Goal: Task Accomplishment & Management: Complete application form

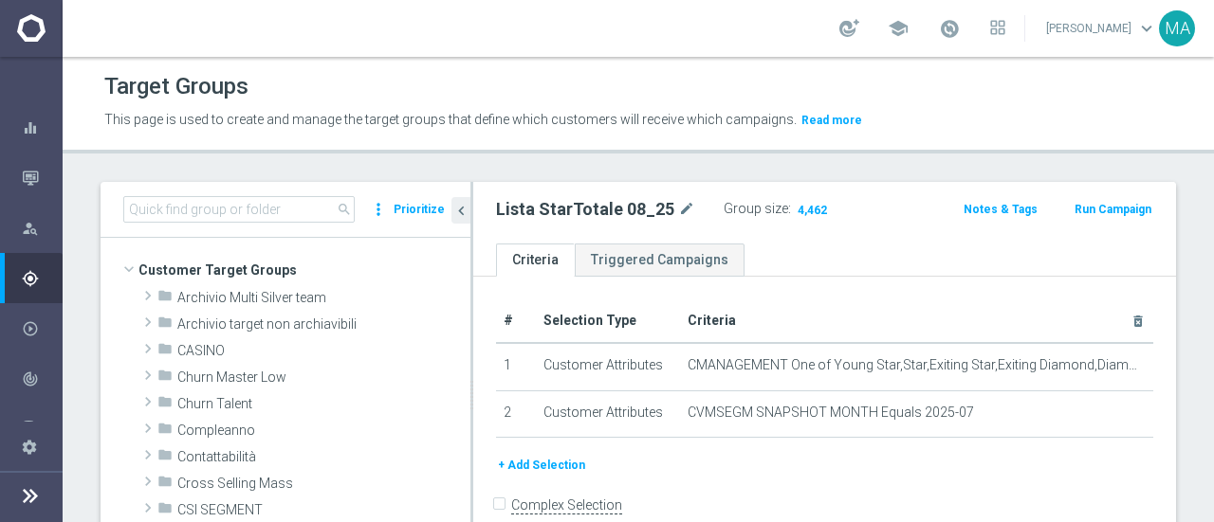
scroll to position [481, 0]
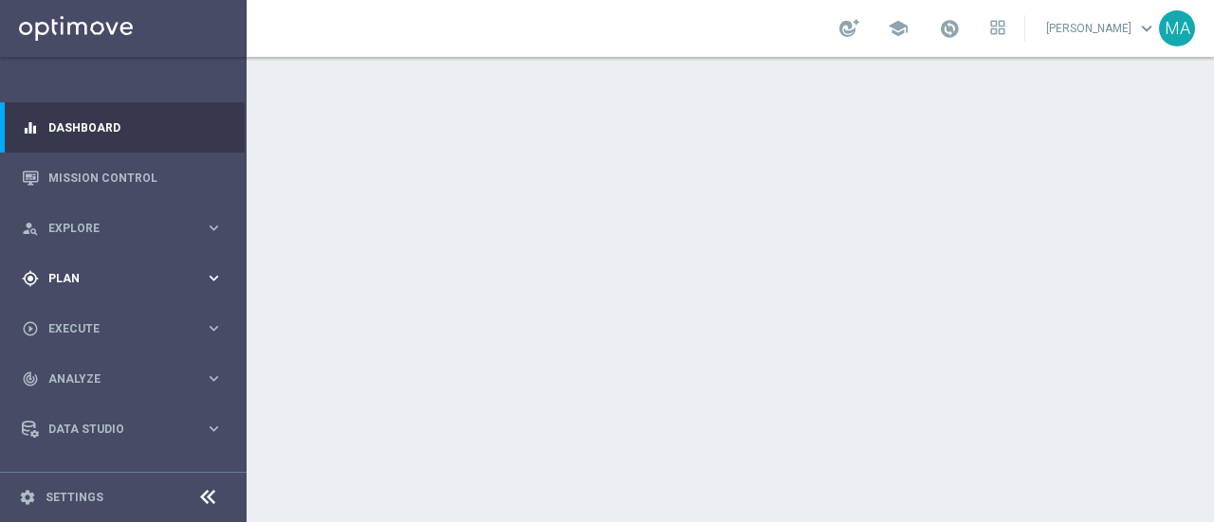
click at [85, 266] on div "gps_fixed Plan keyboard_arrow_right" at bounding box center [122, 278] width 245 height 50
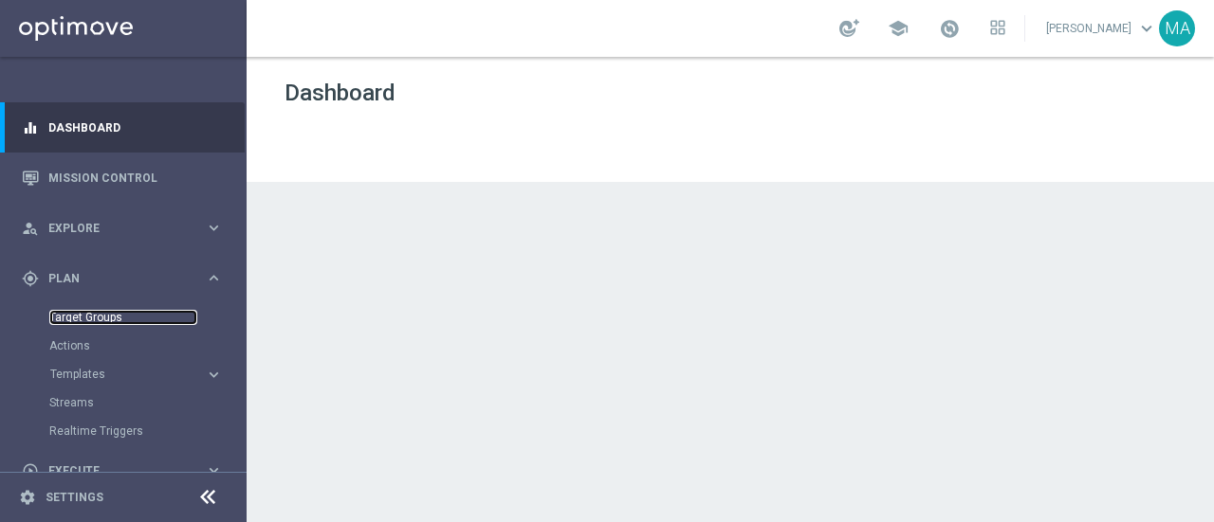
click at [113, 310] on link "Target Groups" at bounding box center [123, 317] width 148 height 15
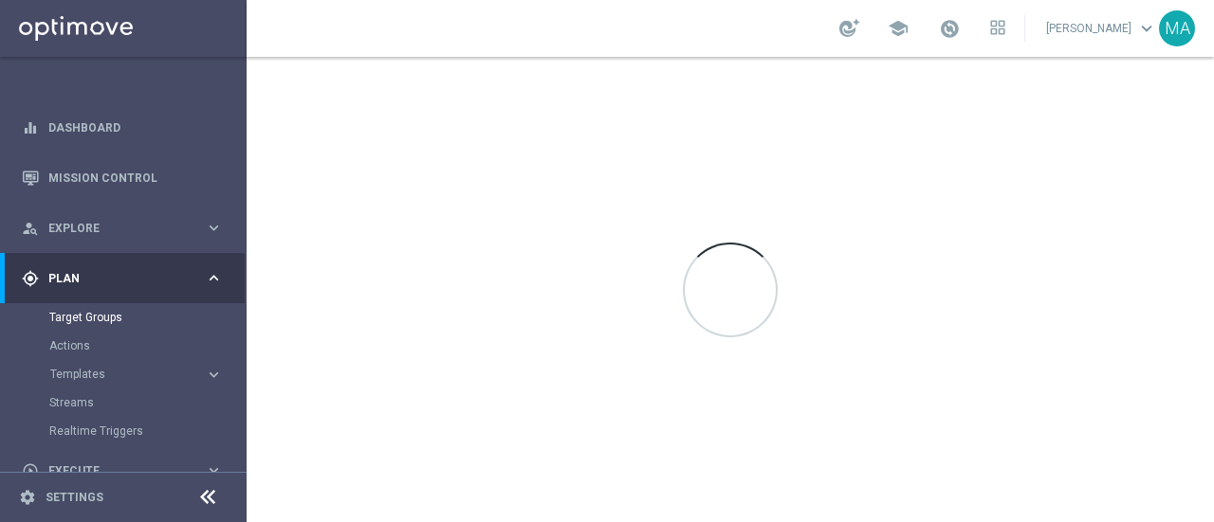
click at [980, 31] on div "school" at bounding box center [922, 28] width 166 height 32
click at [959, 29] on span at bounding box center [949, 28] width 21 height 21
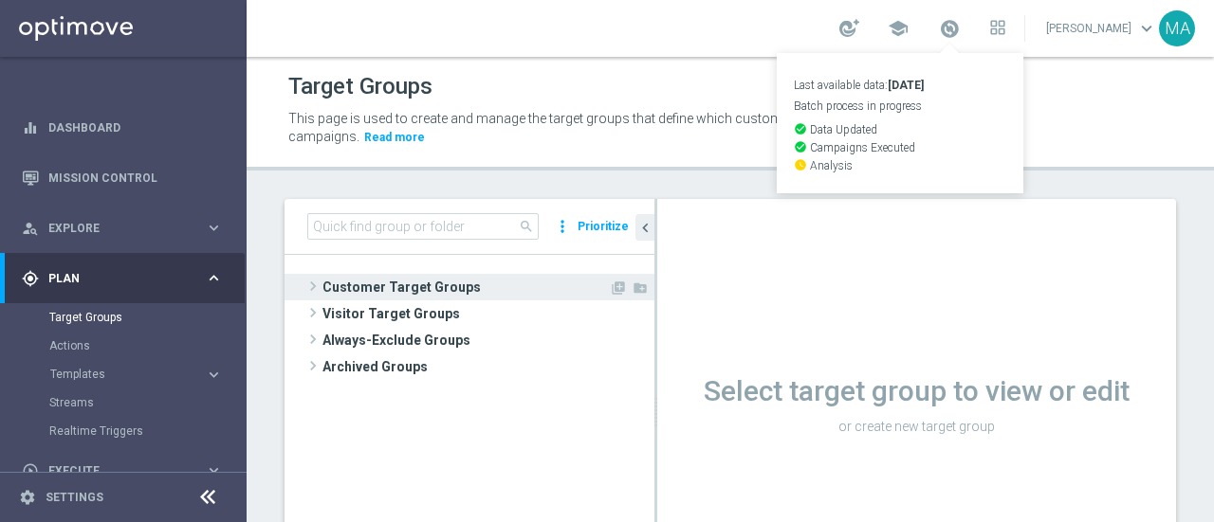
click at [356, 290] on span "Customer Target Groups" at bounding box center [465, 287] width 286 height 27
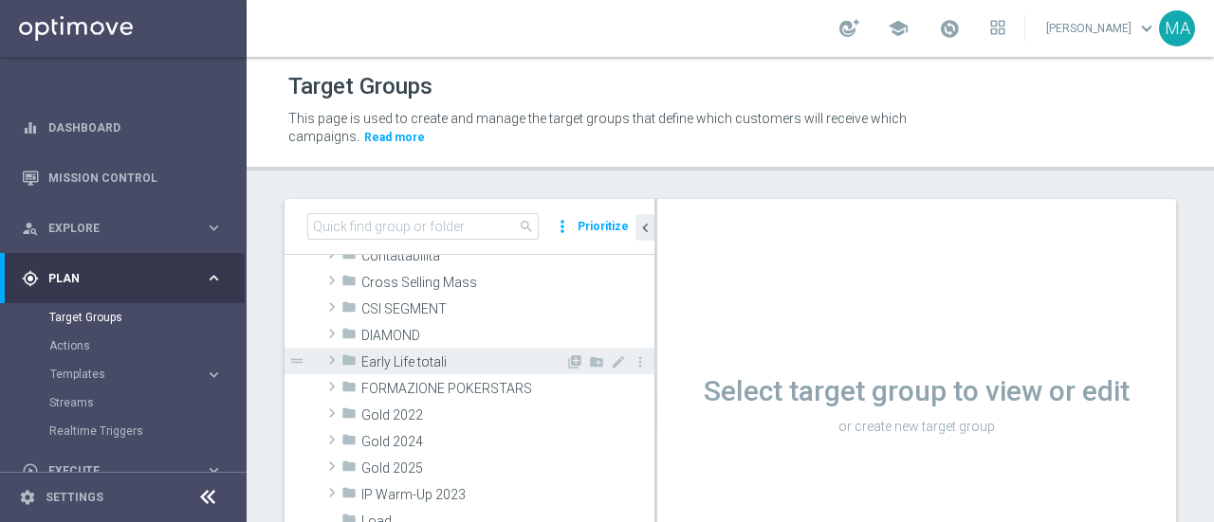
scroll to position [190, 0]
click at [391, 357] on span "DIAMOND" at bounding box center [463, 364] width 204 height 16
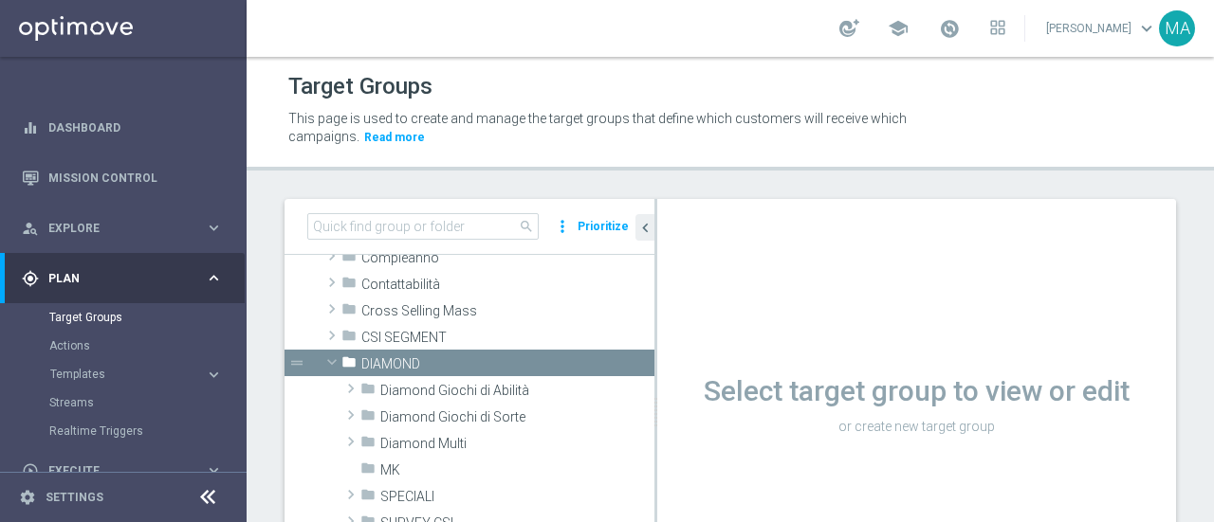
click at [210, 499] on icon at bounding box center [207, 497] width 23 height 23
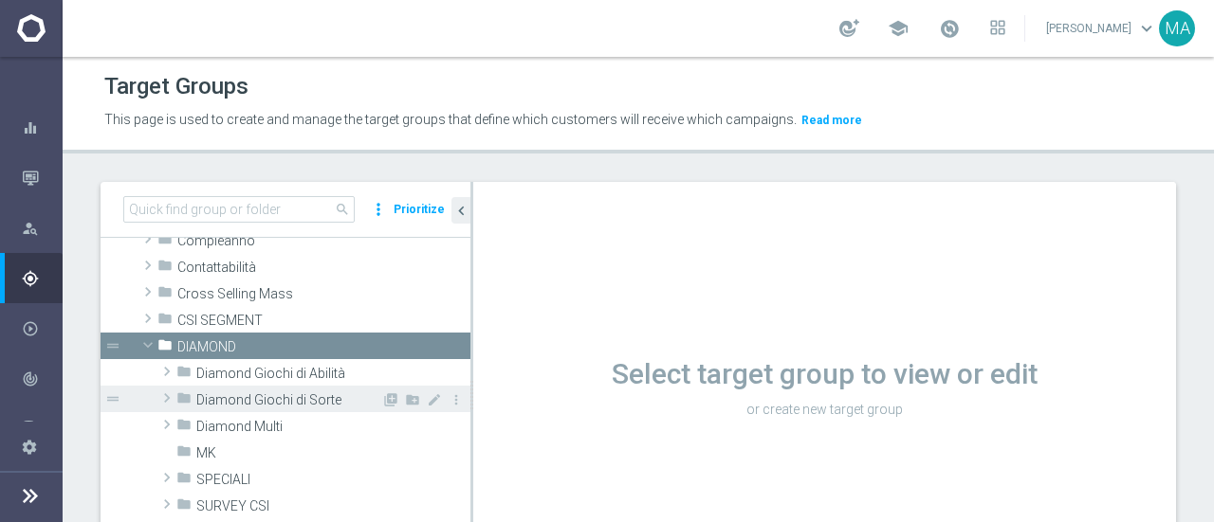
click at [322, 398] on span "Diamond Giochi di Sorte" at bounding box center [288, 401] width 185 height 16
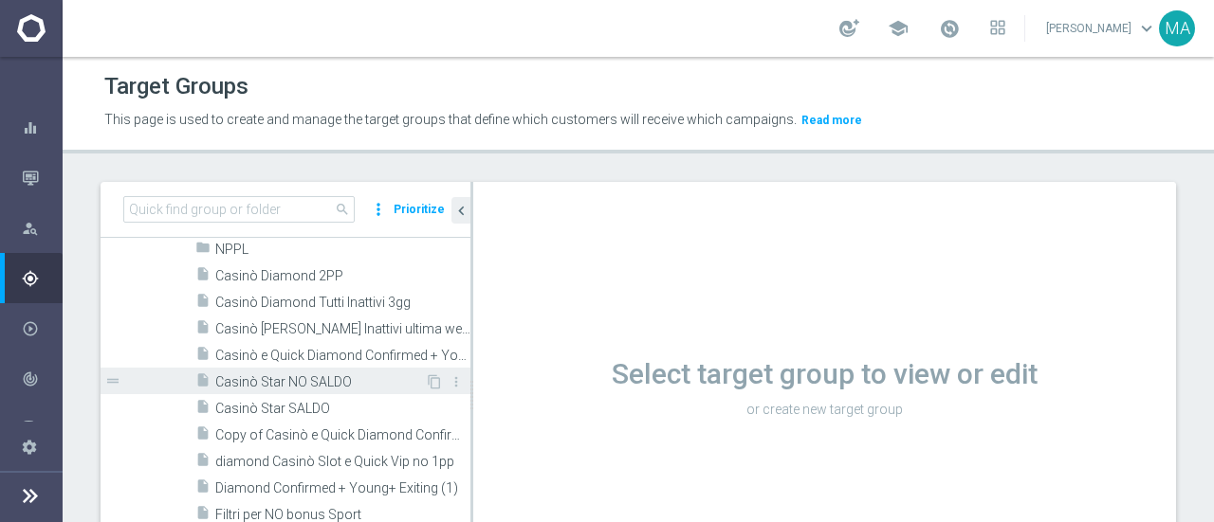
scroll to position [474, 0]
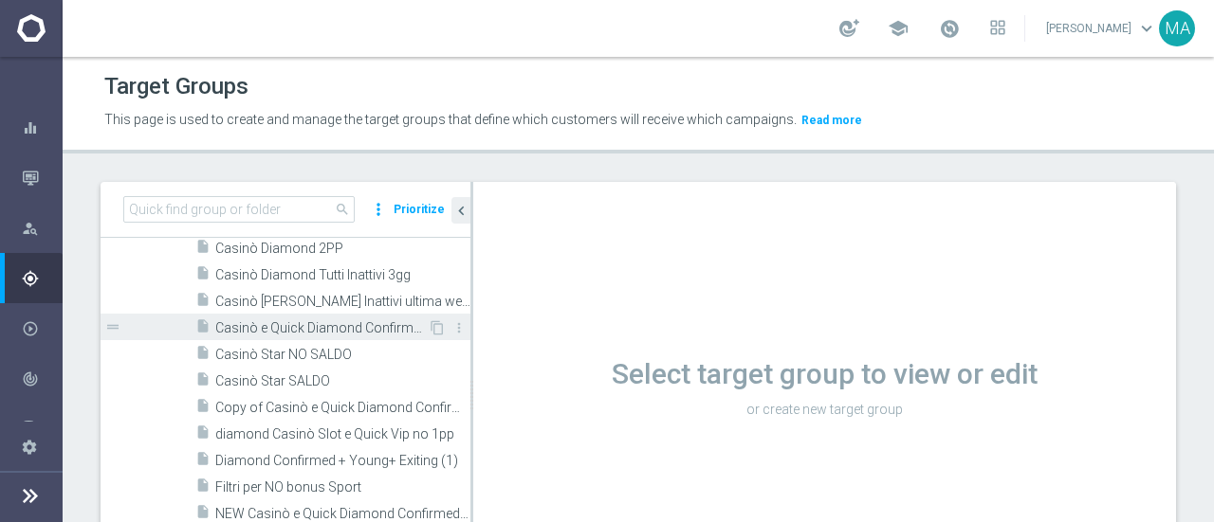
click at [343, 329] on span "Casinò e Quick Diamond Confirmed + Young+ Exiting" at bounding box center [321, 328] width 212 height 16
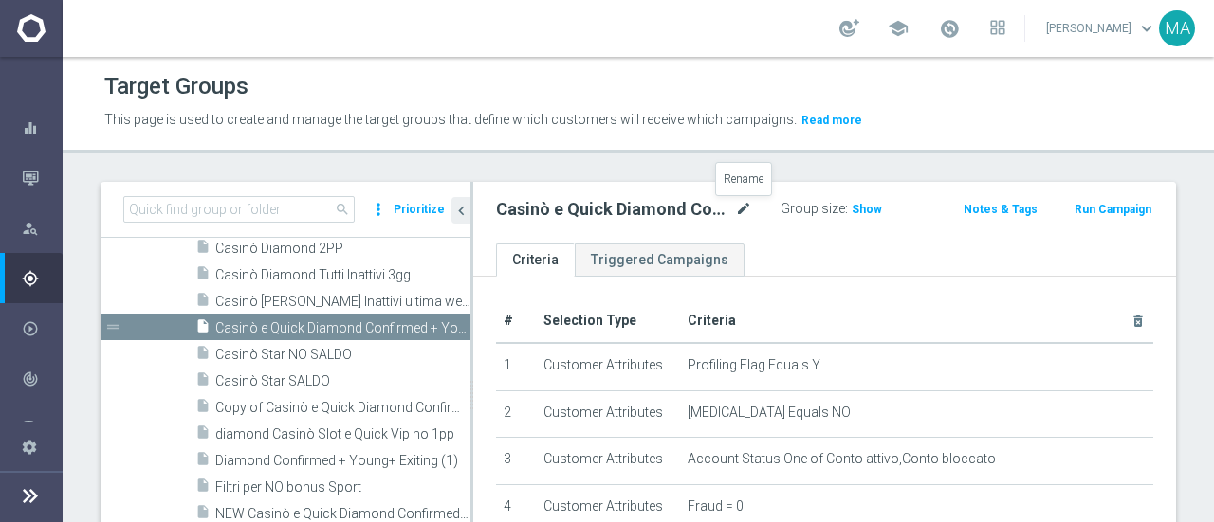
click at [740, 210] on icon "mode_edit" at bounding box center [743, 209] width 17 height 23
click at [663, 211] on input "Casinò e Quick Diamond Confirmed + Young+ Exiting" at bounding box center [615, 211] width 239 height 27
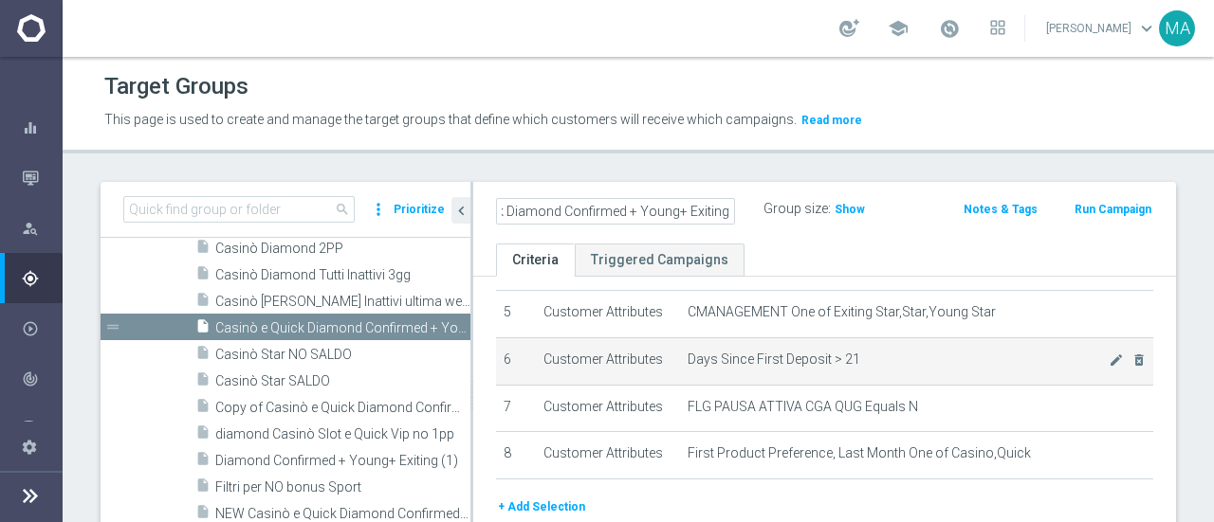
scroll to position [267, 0]
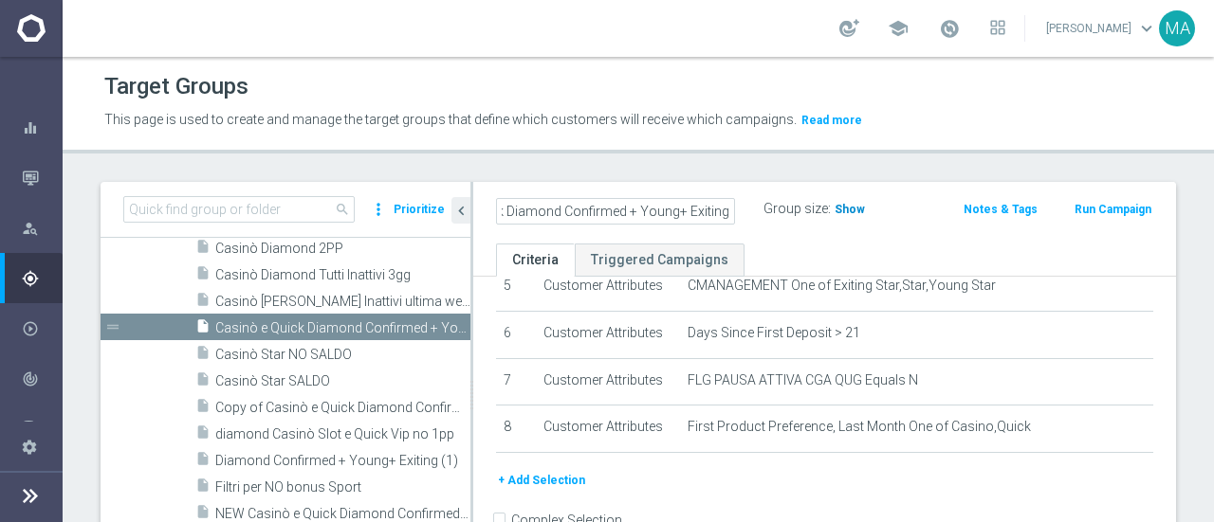
click at [840, 216] on div "Group size : Show" at bounding box center [850, 207] width 175 height 23
click at [868, 210] on span "Show" at bounding box center [866, 209] width 30 height 13
click at [868, 210] on span "2,127" at bounding box center [868, 212] width 33 height 18
click at [23, 508] on div at bounding box center [30, 496] width 23 height 50
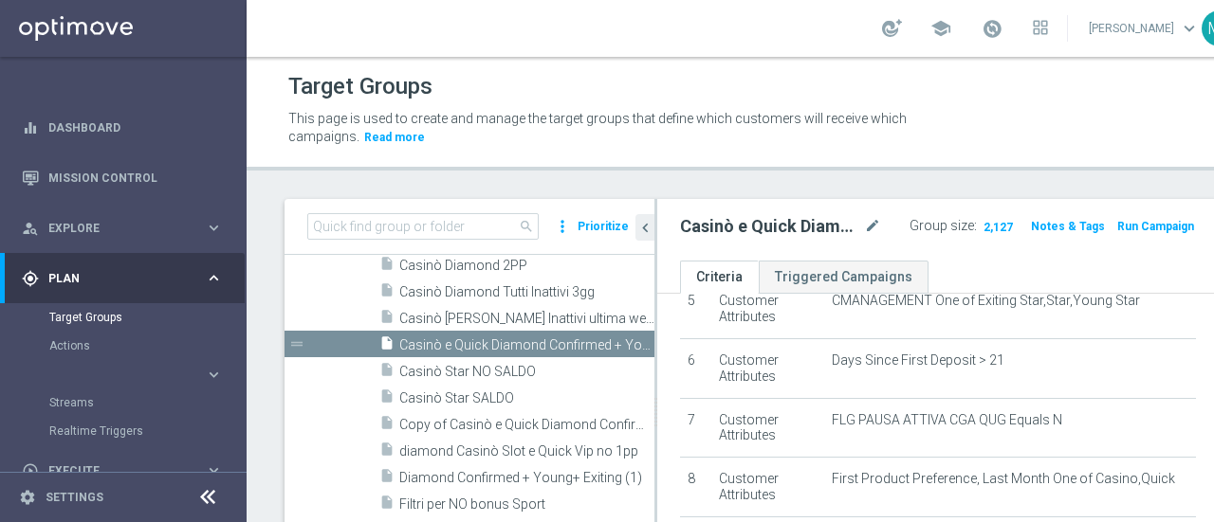
scroll to position [334, 0]
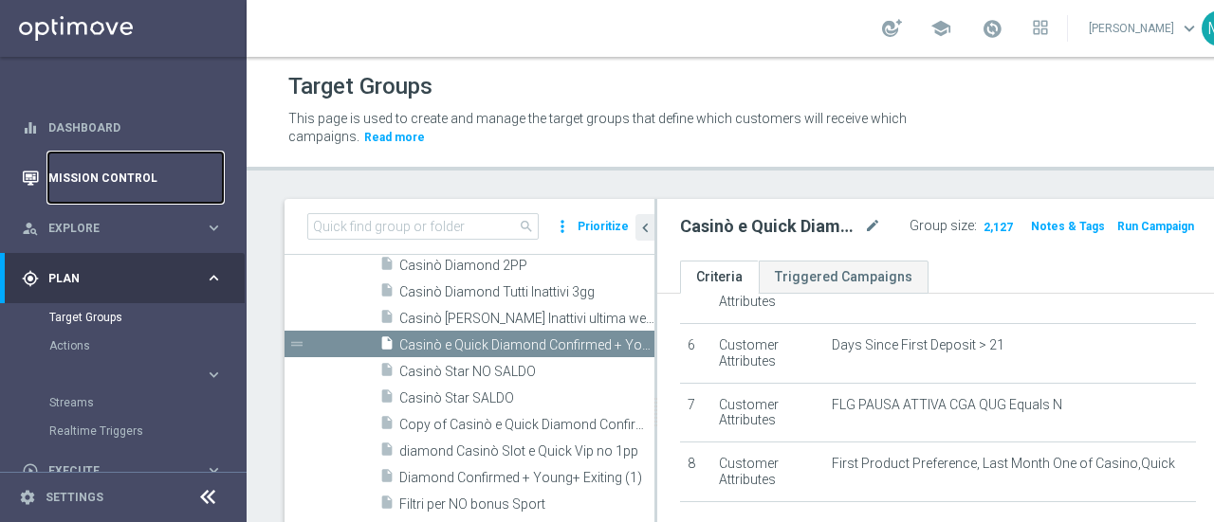
click at [85, 180] on link "Mission Control" at bounding box center [135, 178] width 174 height 50
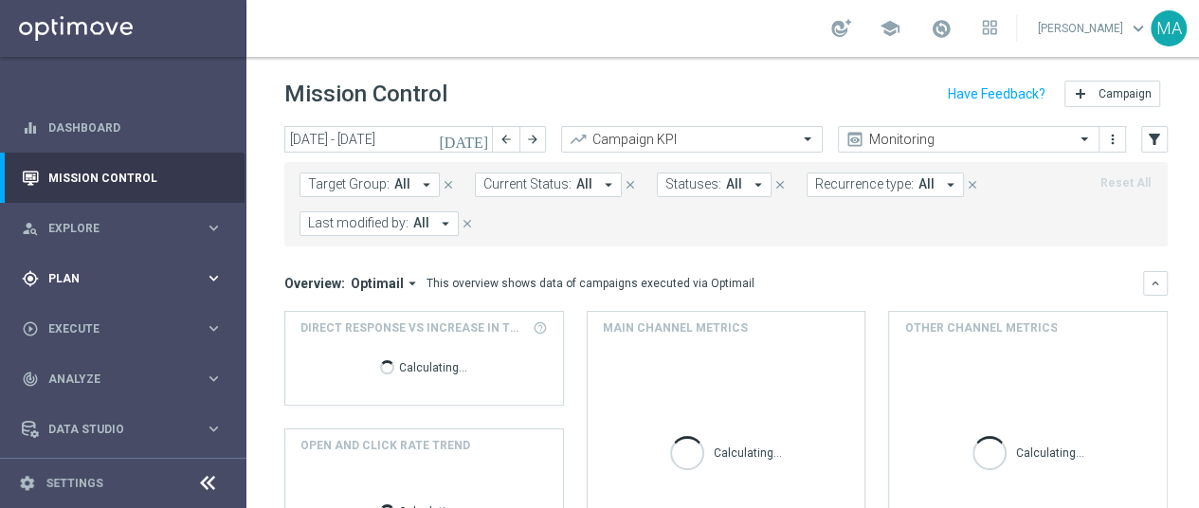
click at [72, 273] on span "Plan" at bounding box center [126, 278] width 156 height 11
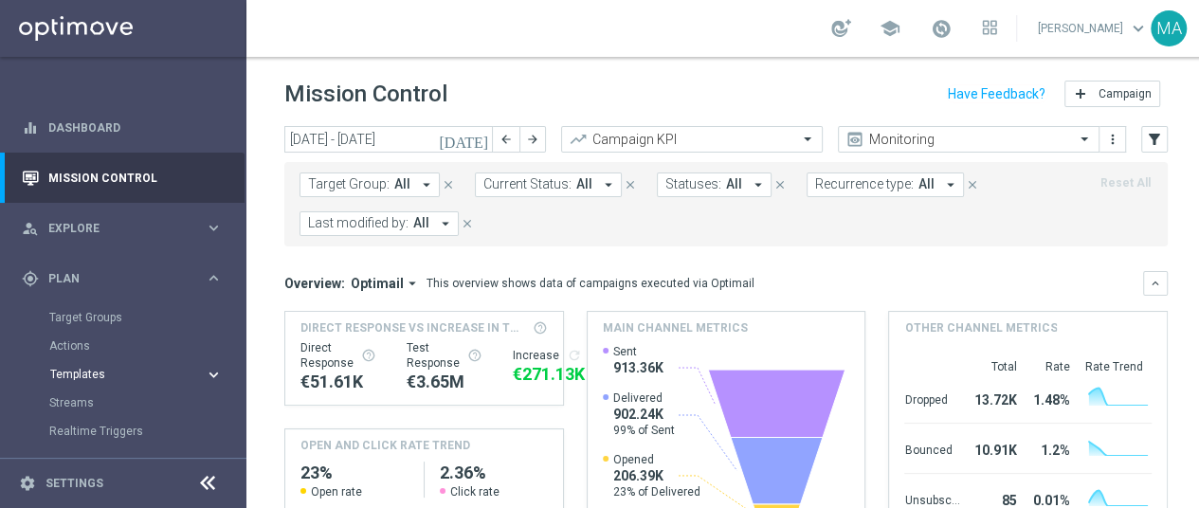
click at [102, 375] on span "Templates" at bounding box center [118, 374] width 136 height 11
click at [102, 403] on link "Optimail" at bounding box center [128, 402] width 138 height 15
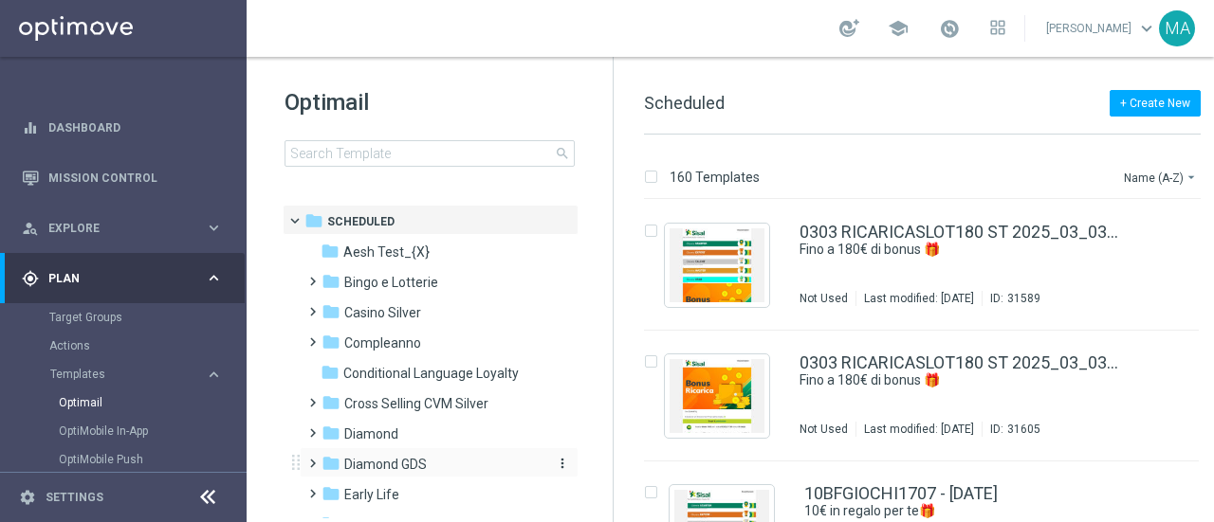
click at [399, 460] on span "Diamond GDS" at bounding box center [385, 464] width 82 height 17
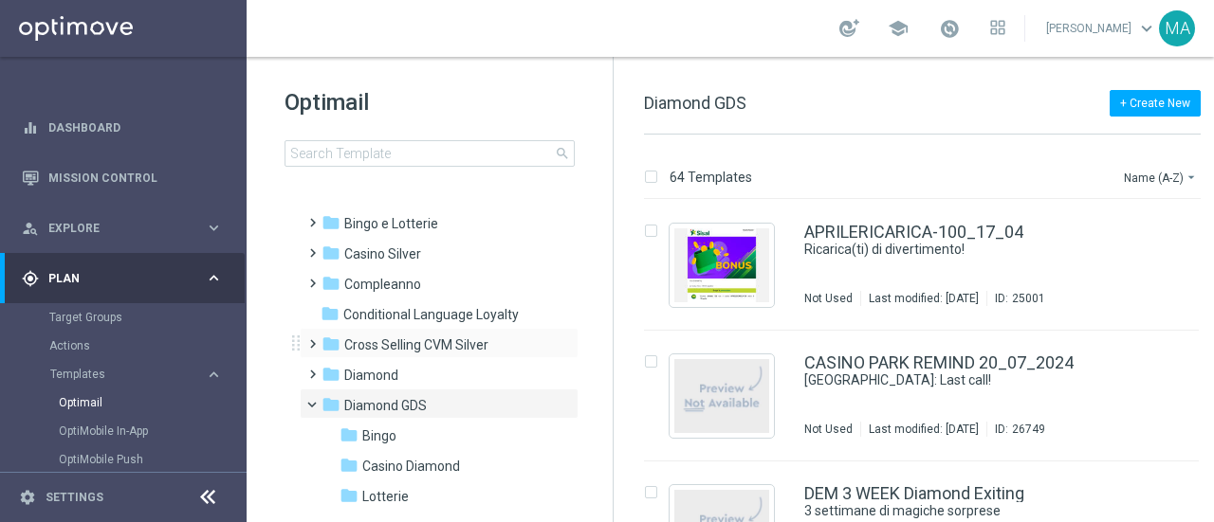
scroll to position [190, 0]
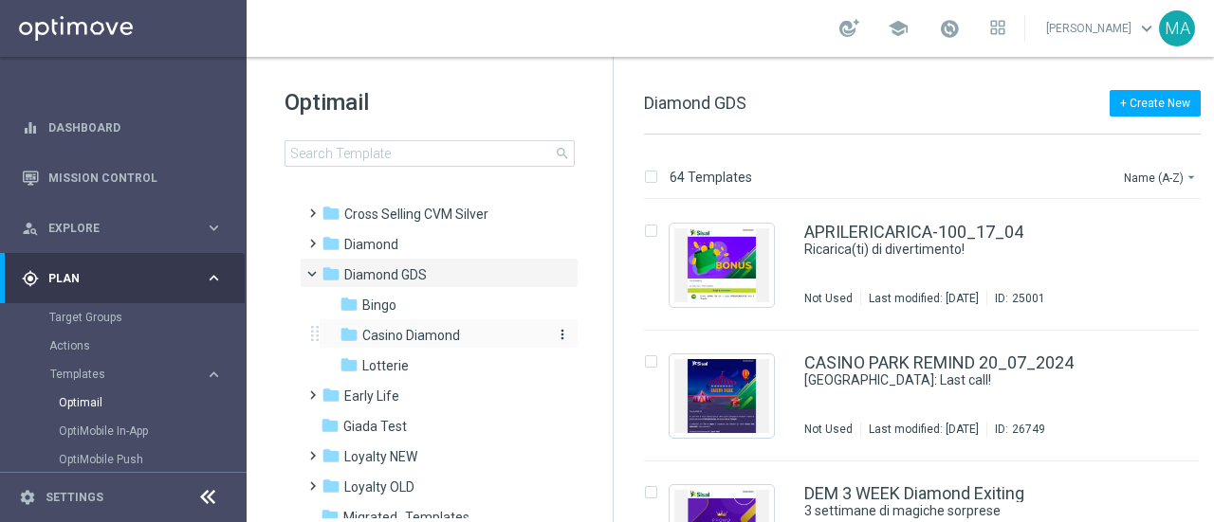
click at [434, 343] on span "Casino Diamond" at bounding box center [411, 335] width 98 height 17
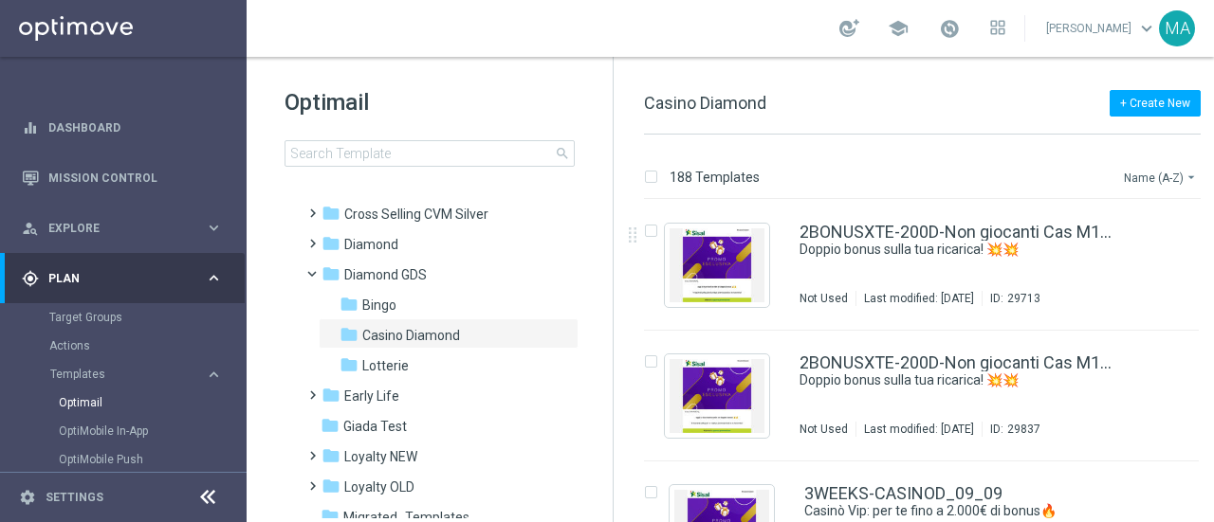
click at [1164, 179] on button "Name (A-Z) arrow_drop_down" at bounding box center [1161, 177] width 79 height 23
click at [1145, 265] on span "Date Modified (Newest)" at bounding box center [1127, 261] width 127 height 13
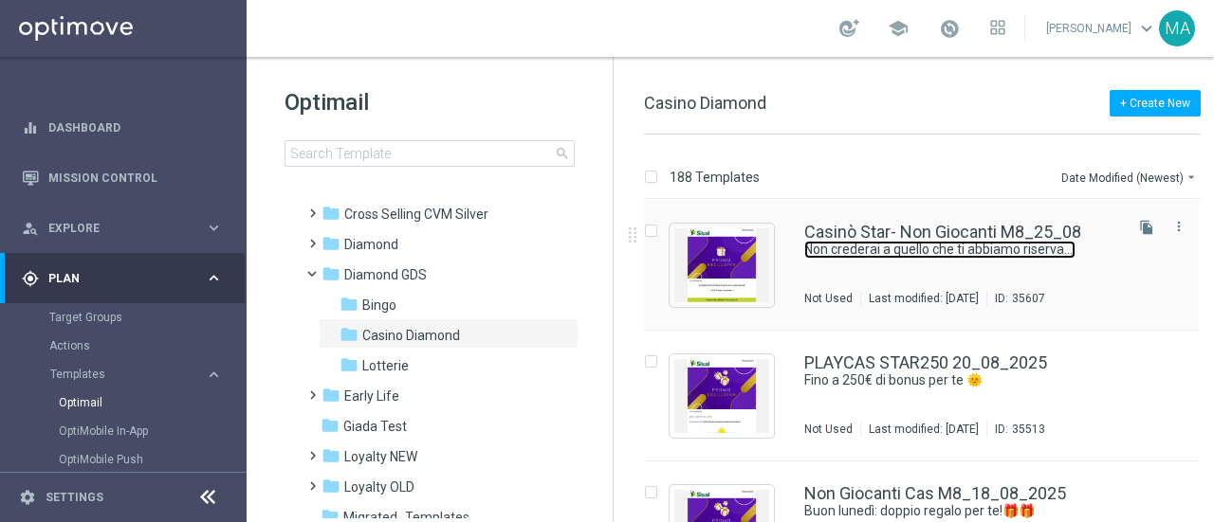
click at [978, 257] on link "Non crederai a quello che ti abbiamo riservato! 🎉" at bounding box center [939, 250] width 271 height 18
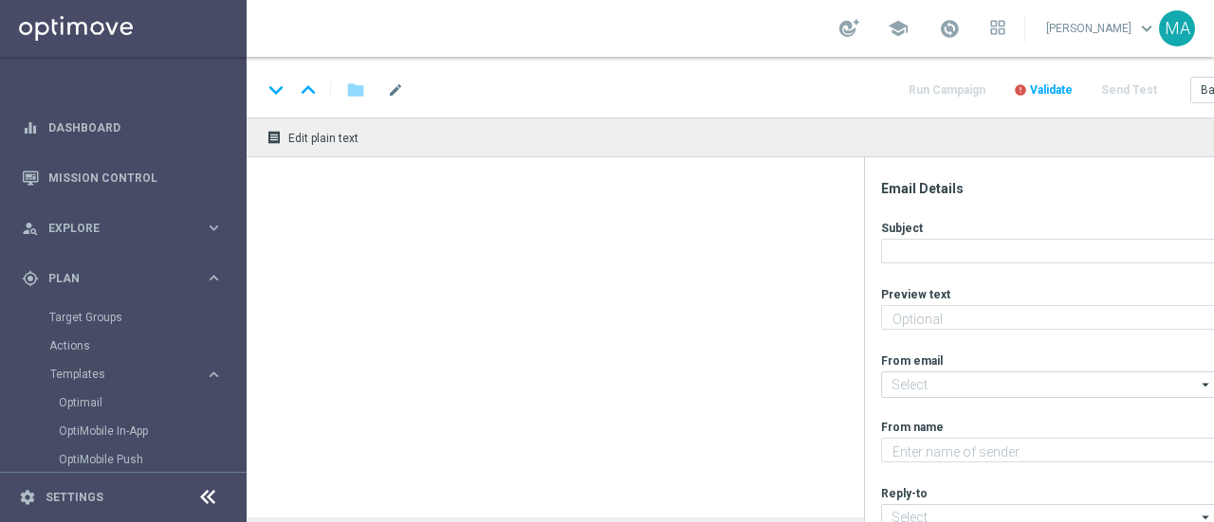
type textarea "300€ di bonus regalo per te! ⭐"
type input "[EMAIL_ADDRESS][DOMAIN_NAME]"
type textarea "Sisal Vip"
type input "[EMAIL_ADDRESS][DOMAIN_NAME]"
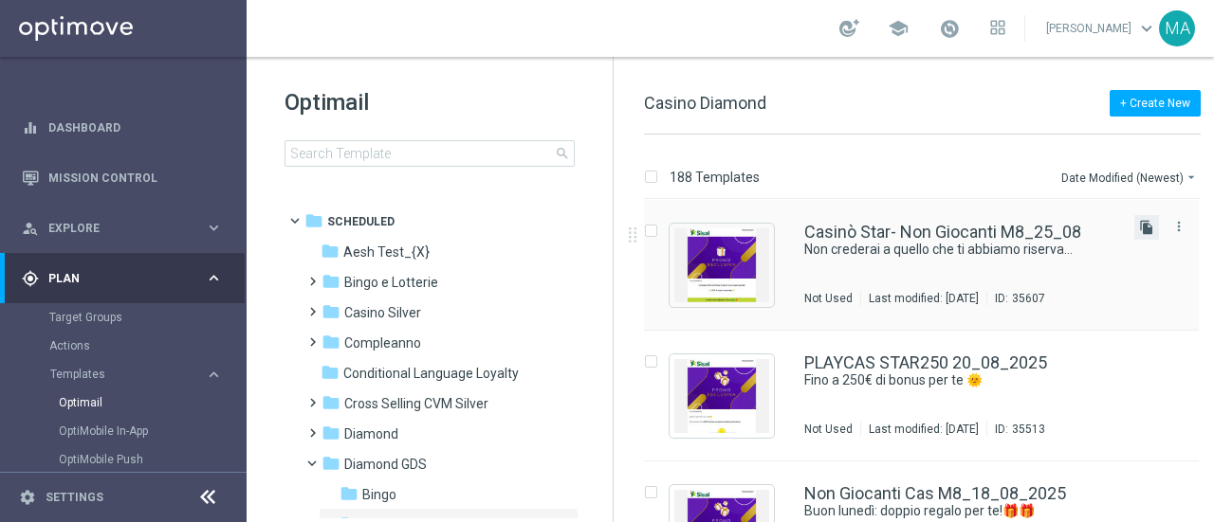
click at [1143, 226] on icon "file_copy" at bounding box center [1146, 227] width 15 height 15
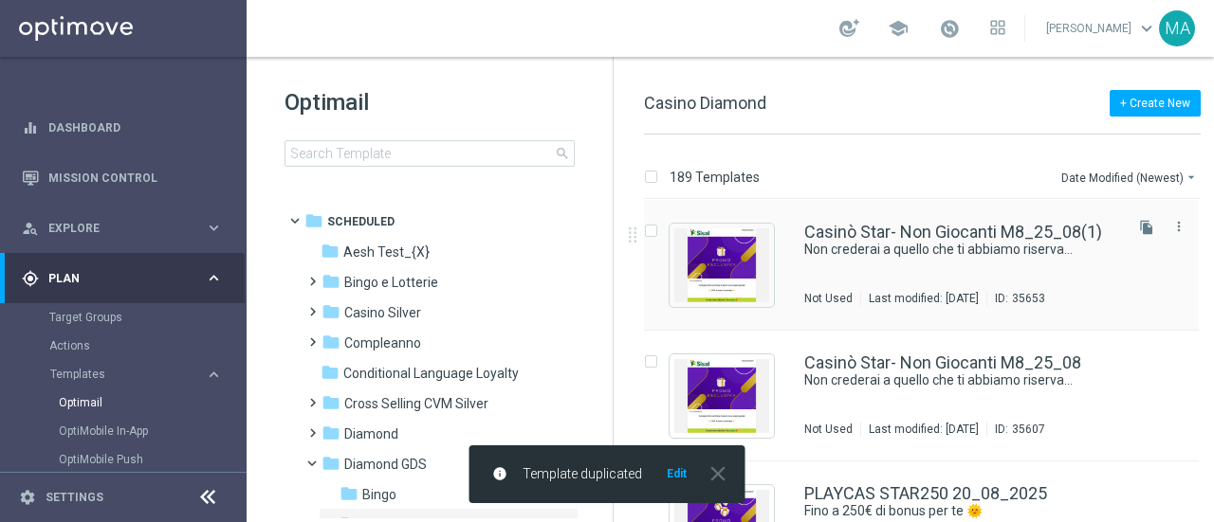
click at [791, 243] on div "Casinò Star- Non Giocanti M8_25_08(1) Non crederai a quello che ti abbiamo rise…" at bounding box center [921, 265] width 555 height 131
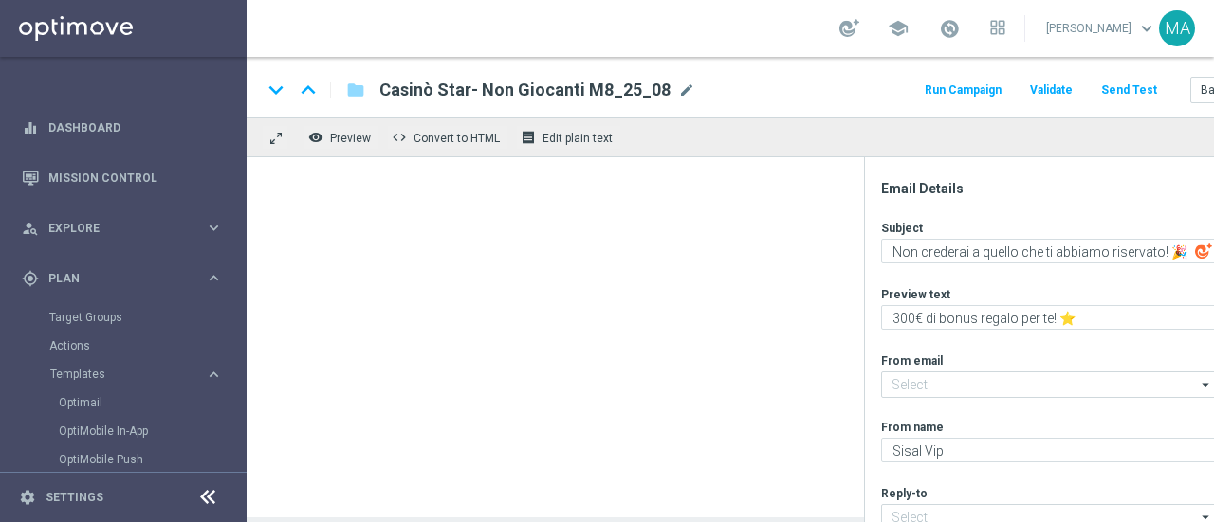
type input "Casinò Star- Non Giocanti M8_25_08(1)"
type input "[EMAIL_ADDRESS][DOMAIN_NAME]"
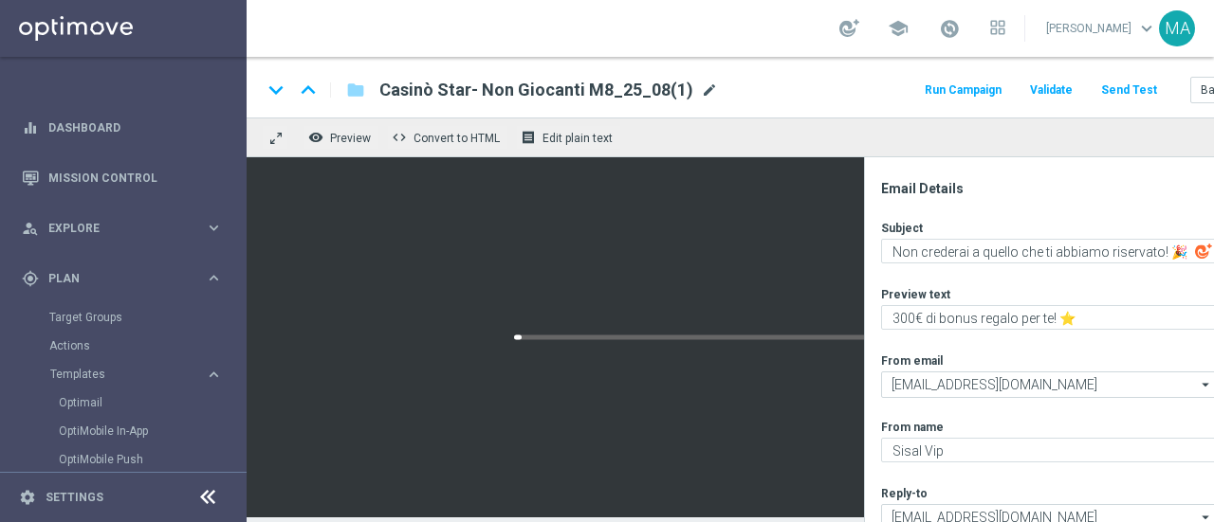
click at [703, 90] on span "mode_edit" at bounding box center [709, 90] width 17 height 17
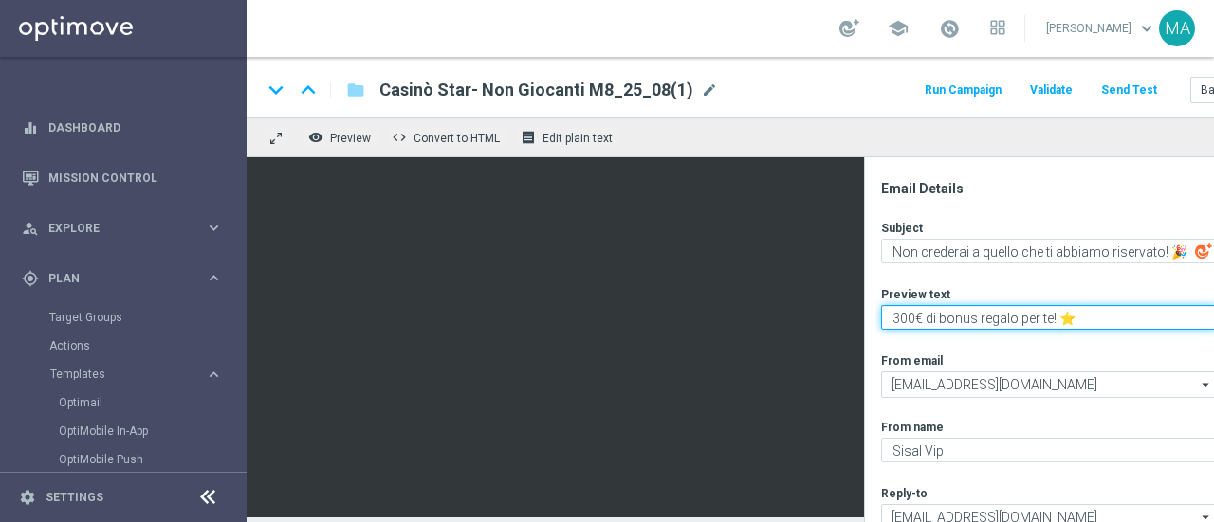
drag, startPoint x: 1084, startPoint y: 315, endPoint x: 853, endPoint y: 315, distance: 230.4
click at [597, 157] on div "remove_[MEDICAL_DATA] Preview code Convert to HTML receipt Edit plain text Emai…" at bounding box center [782, 318] width 1071 height 400
paste textarea "Scopri la promozione che ti abbiamo riservato 🌊"
type textarea "Scopri la promozione che ti abbiamo riservato 🌊"
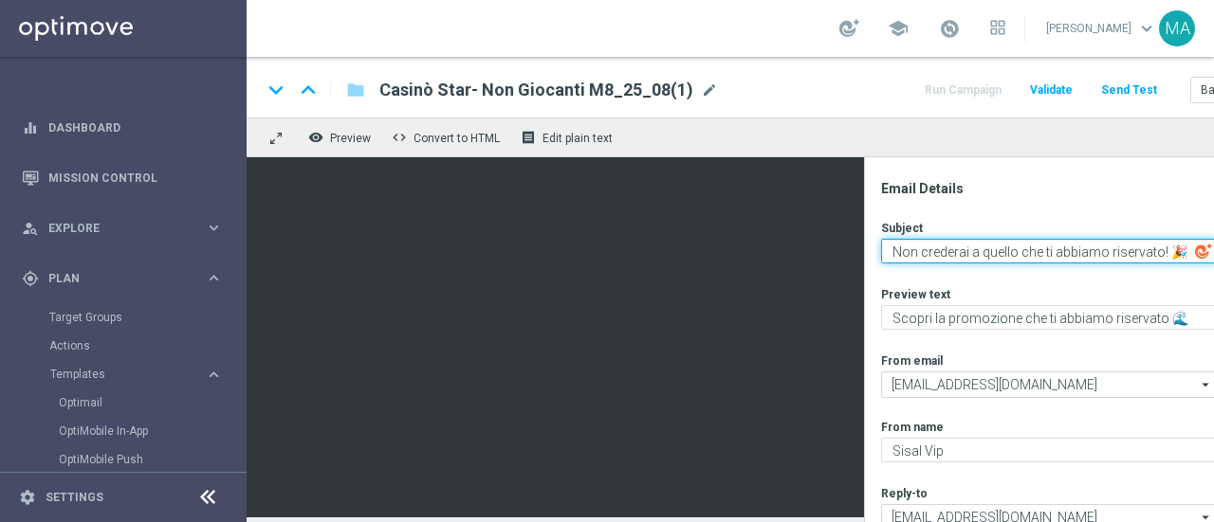
drag, startPoint x: 1178, startPoint y: 246, endPoint x: 863, endPoint y: 238, distance: 314.9
click at [615, 81] on div "keyboard_arrow_down keyboard_arrow_up folder Casinò Star- Non Giocanti M8_25_08…" at bounding box center [782, 287] width 1071 height 461
paste textarea "Fino a 250€ di bonus per te 🌞"
drag, startPoint x: 943, startPoint y: 249, endPoint x: 931, endPoint y: 247, distance: 12.5
click at [931, 247] on textarea "Fino a 250€ di bonus per te 🌞" at bounding box center [1049, 251] width 336 height 25
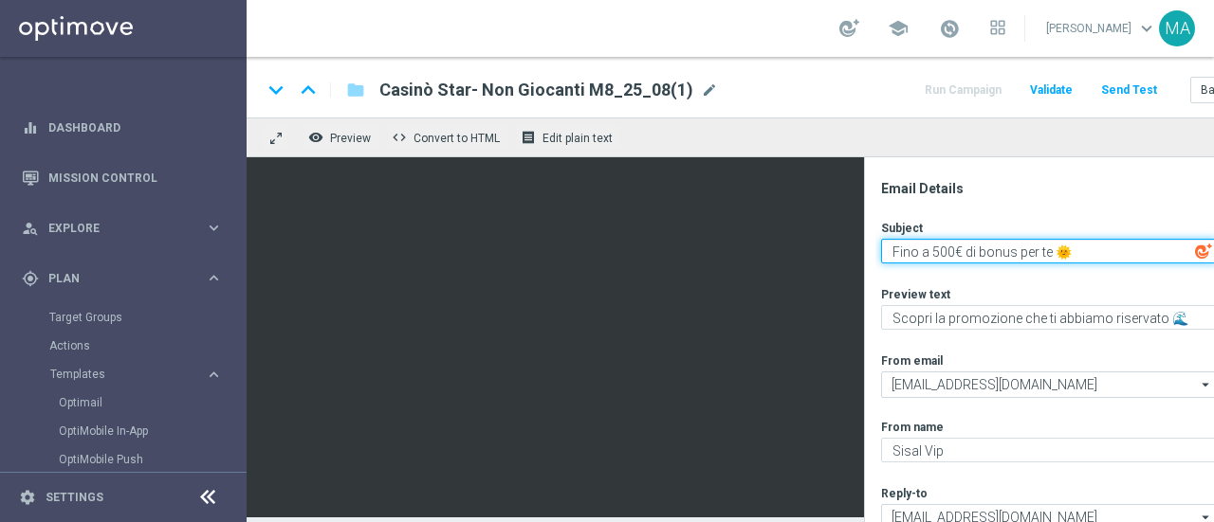
type textarea "Fino a 500€ di bonus per te 🌞"
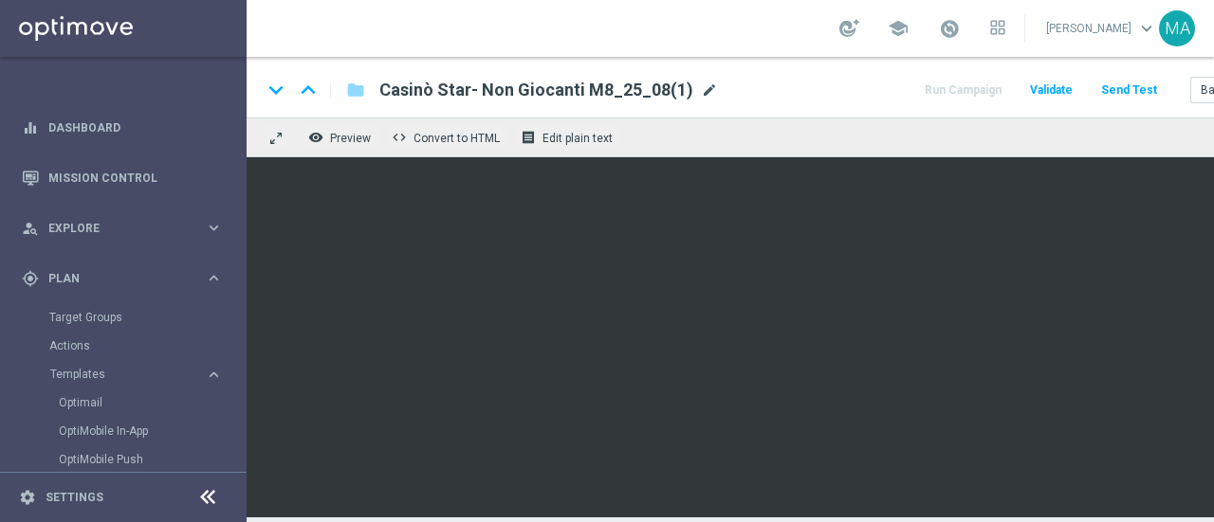
click at [701, 90] on span "mode_edit" at bounding box center [709, 90] width 17 height 17
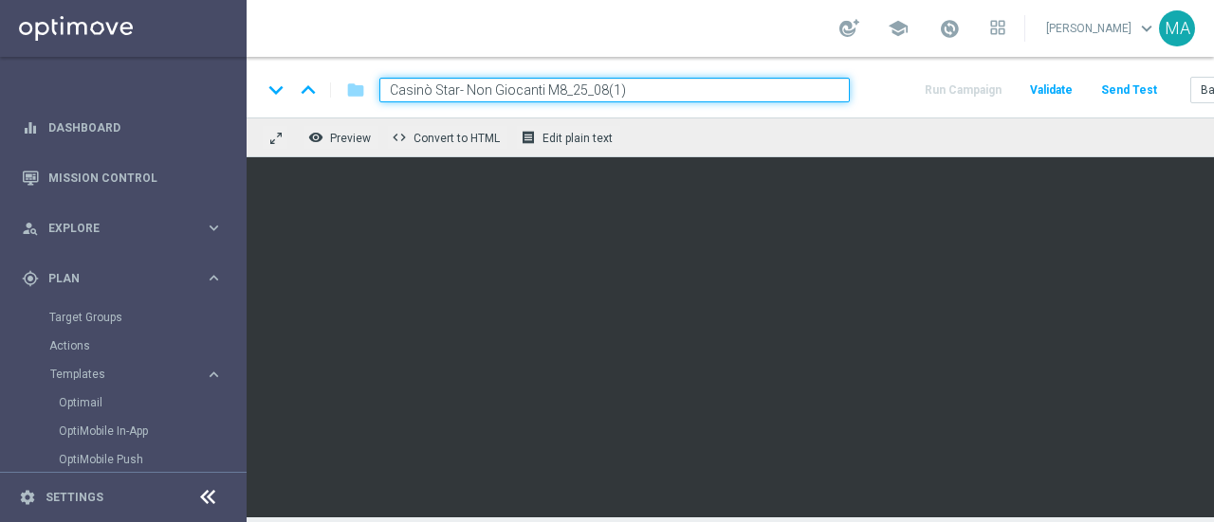
drag, startPoint x: 658, startPoint y: 83, endPoint x: 457, endPoint y: 100, distance: 201.6
click at [457, 100] on input "Casinò Star- Non Giocanti M8_25_08(1)" at bounding box center [614, 90] width 470 height 25
paste input "STARAGO CAS500"
type input "Casinò Star Giocanti esclusi 1pp STARAGO CAS500 26_08"
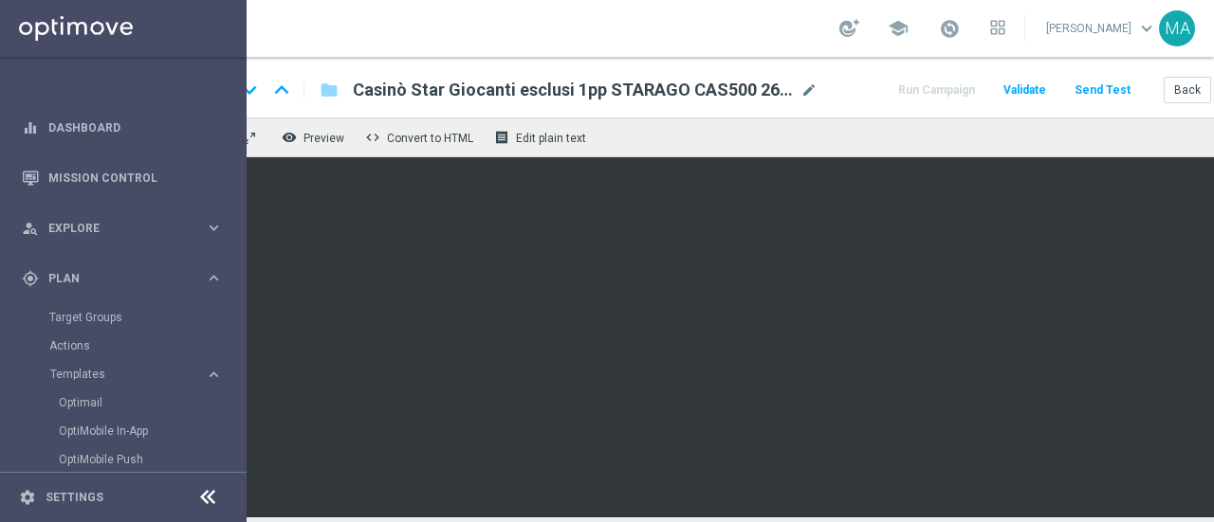
scroll to position [0, 119]
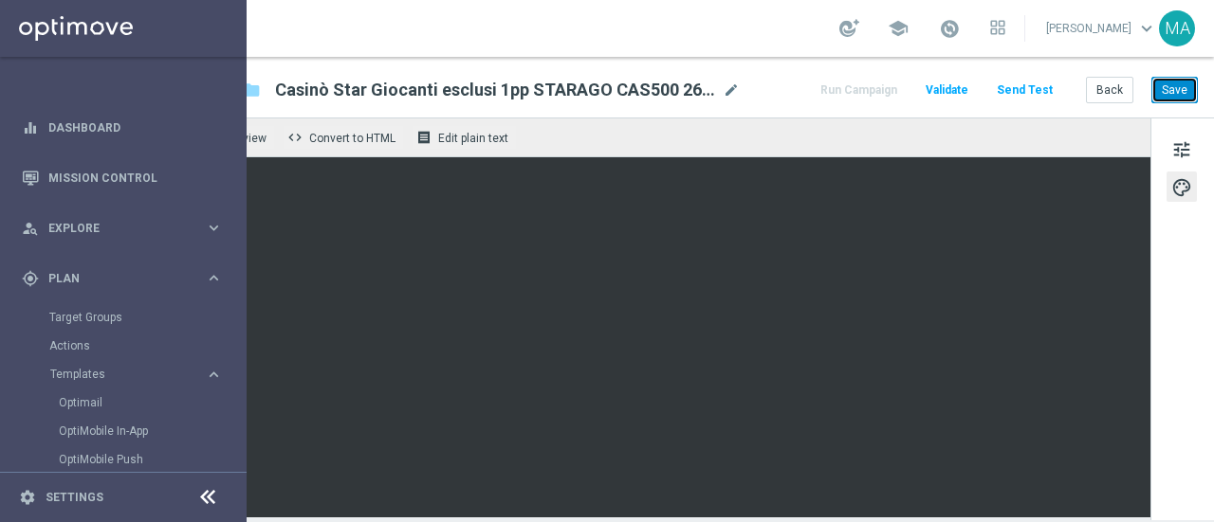
click at [1165, 90] on button "Save" at bounding box center [1174, 90] width 46 height 27
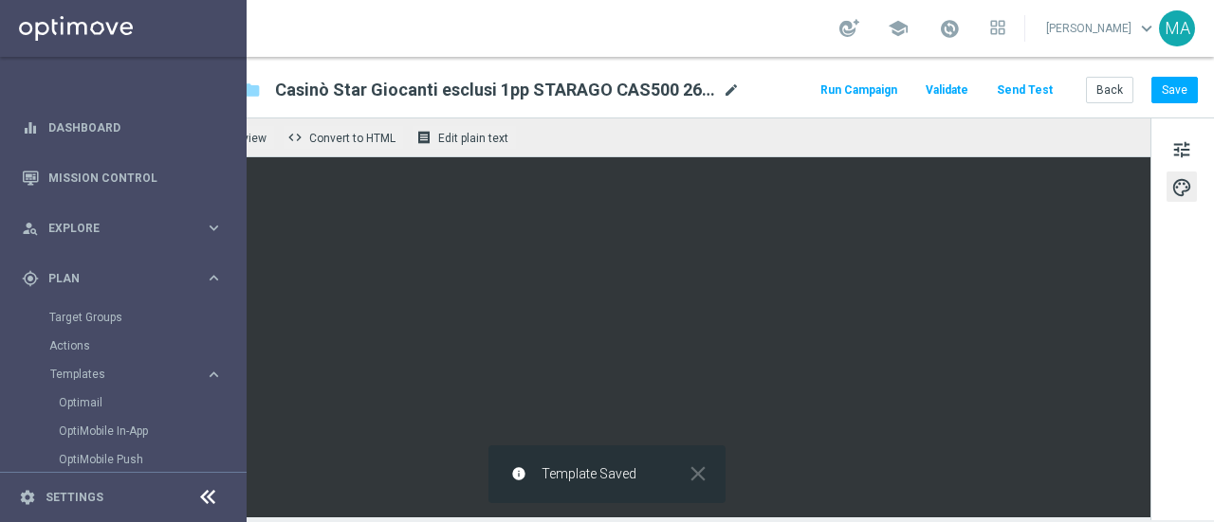
click at [722, 96] on span "mode_edit" at bounding box center [730, 90] width 17 height 17
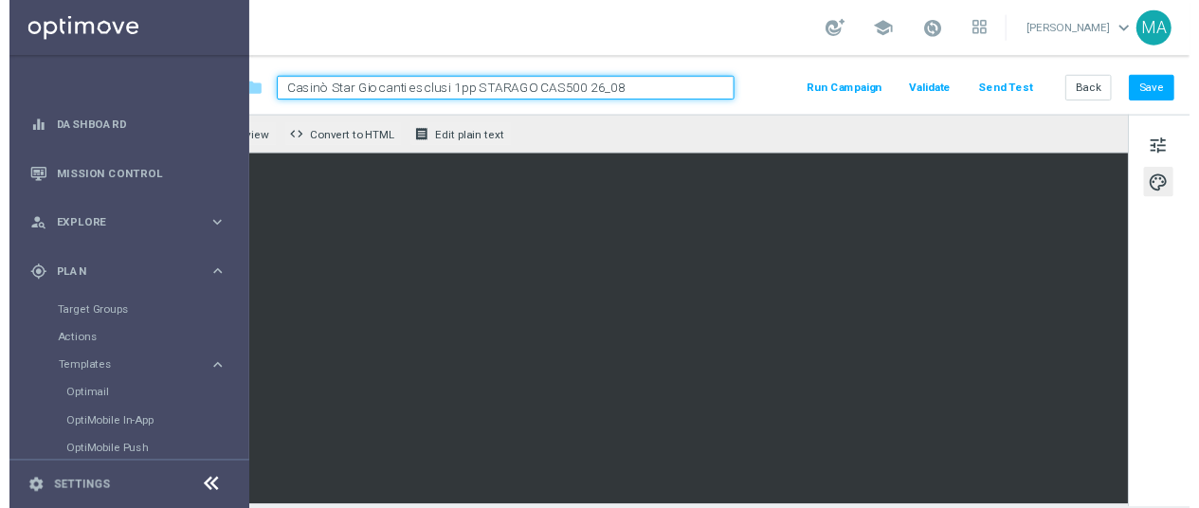
scroll to position [0, 0]
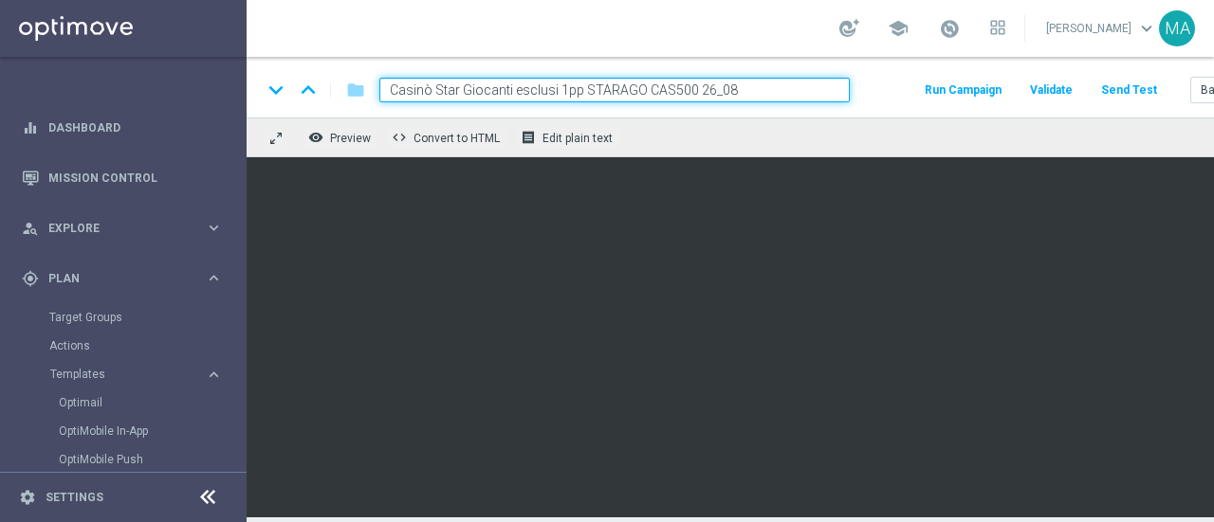
drag, startPoint x: 704, startPoint y: 93, endPoint x: 139, endPoint y: 88, distance: 565.1
click at [139, 88] on main "equalizer Dashboard Mission Control" at bounding box center [607, 261] width 1214 height 522
click at [129, 177] on link "Mission Control" at bounding box center [135, 178] width 174 height 50
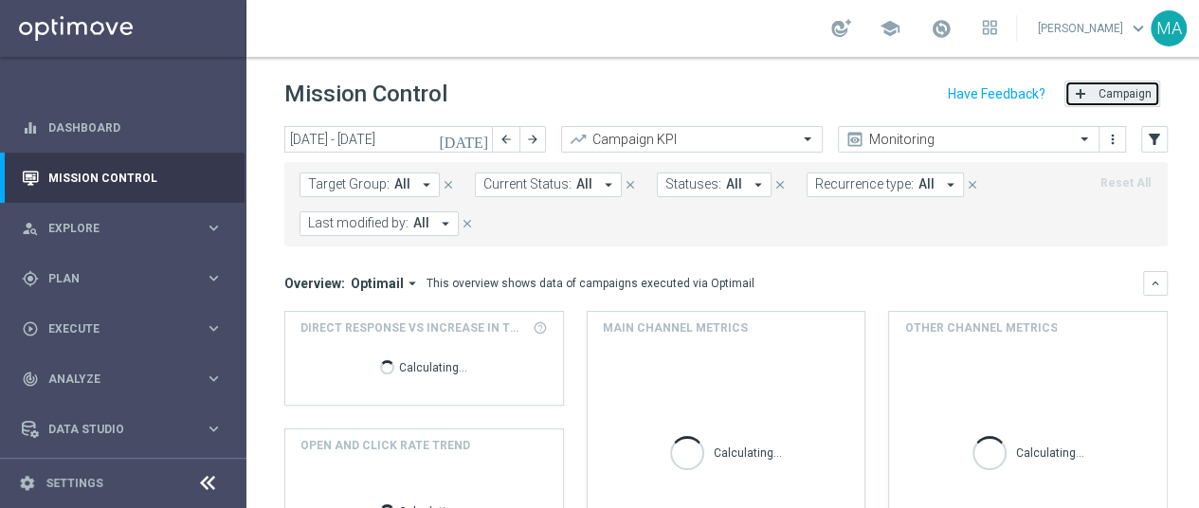
click at [1139, 99] on span "Campaign" at bounding box center [1125, 93] width 53 height 13
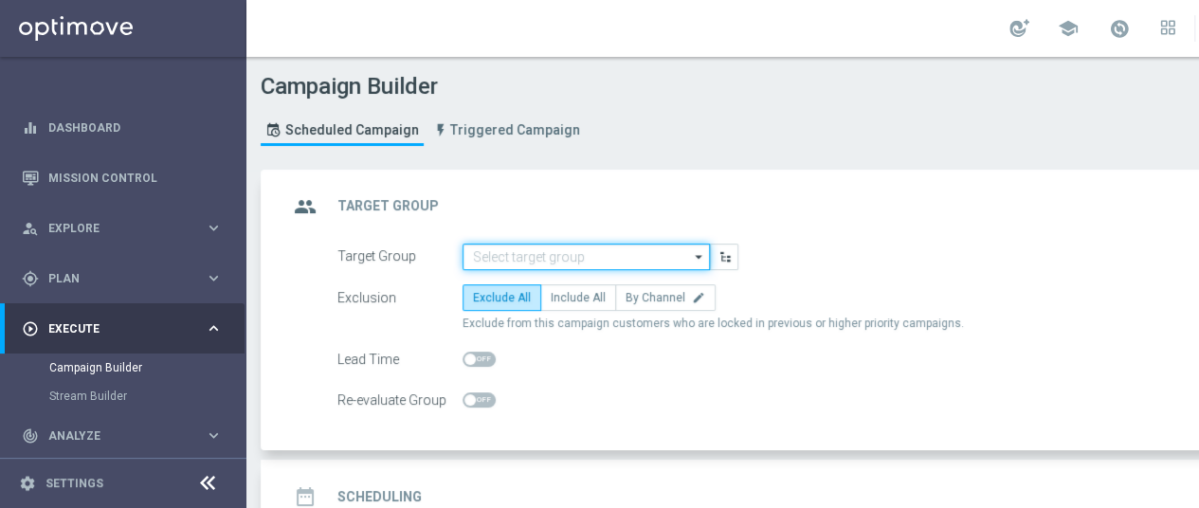
click at [586, 250] on input at bounding box center [586, 257] width 247 height 27
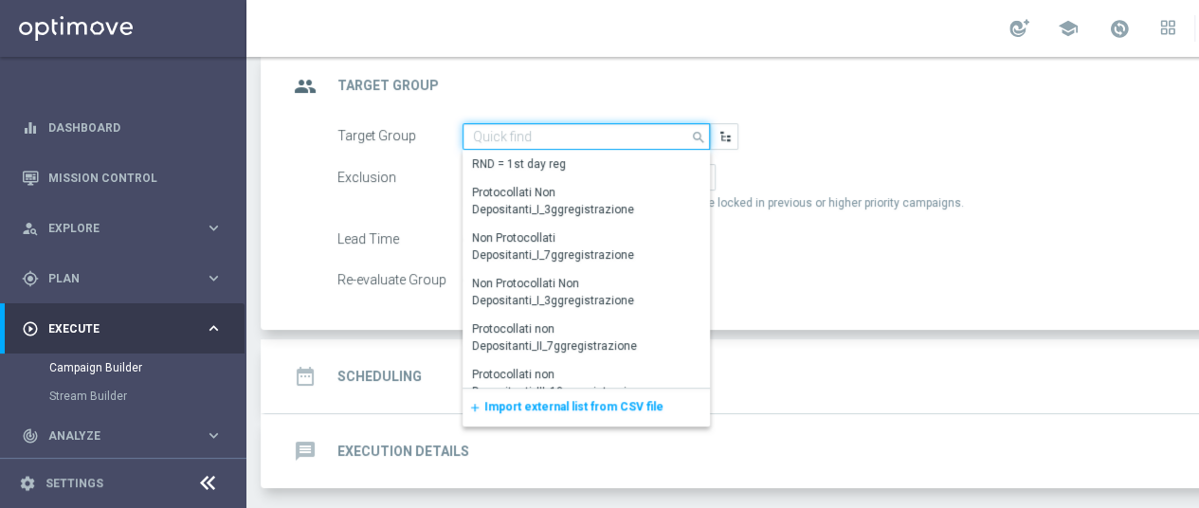
scroll to position [185, 0]
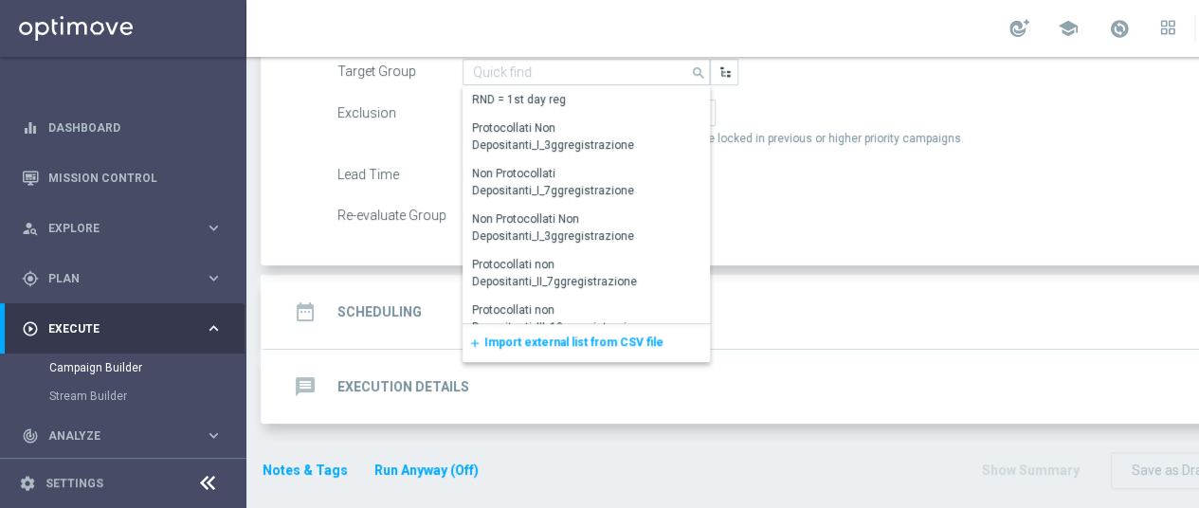
click at [600, 356] on div "add Import external list from CSV file" at bounding box center [586, 343] width 247 height 38
click at [597, 340] on span "Import external list from CSV file" at bounding box center [573, 342] width 179 height 13
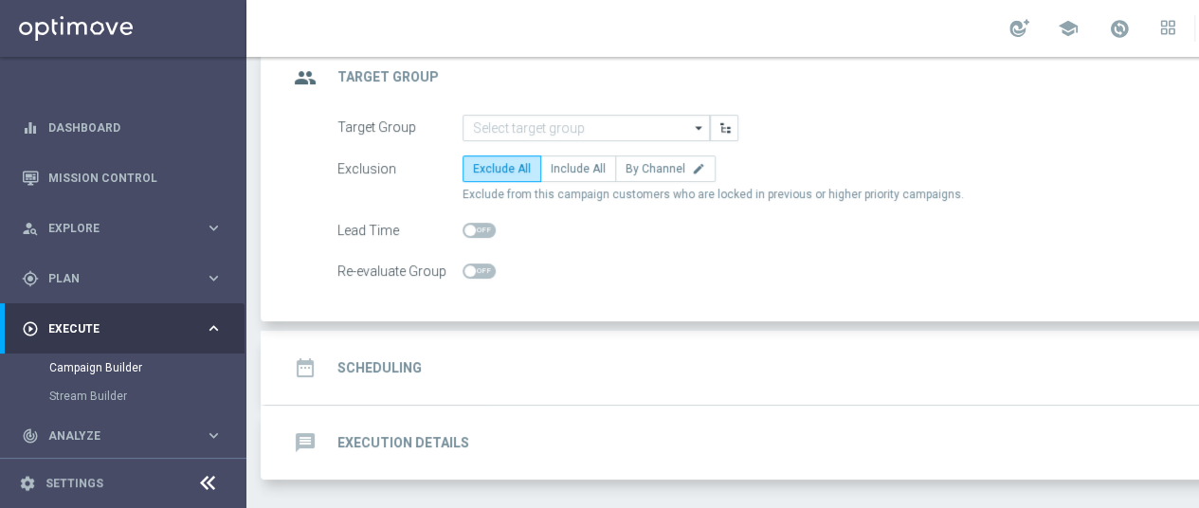
scroll to position [90, 0]
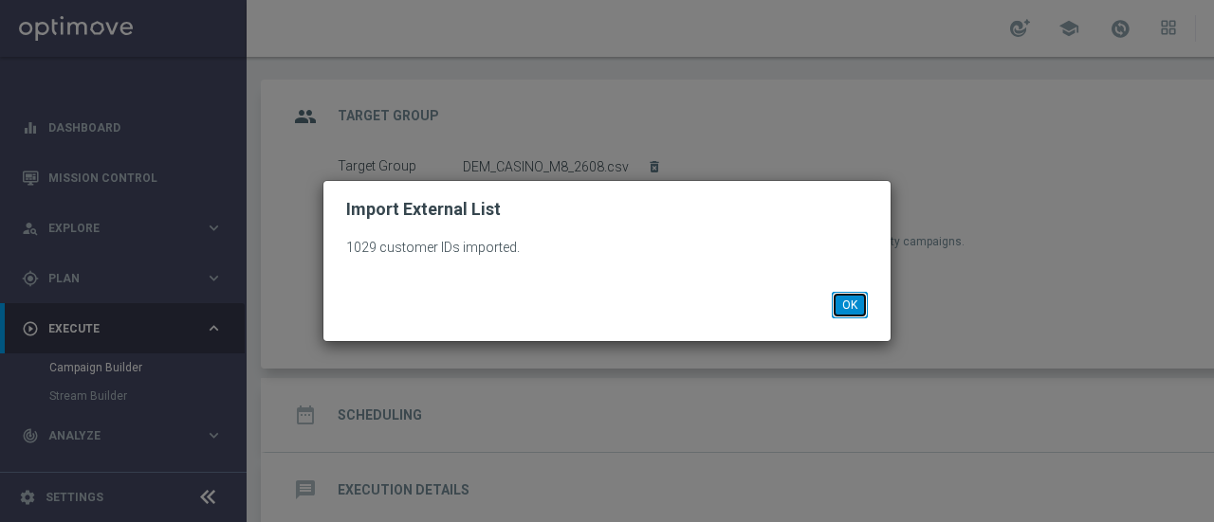
click at [853, 306] on button "OK" at bounding box center [850, 305] width 36 height 27
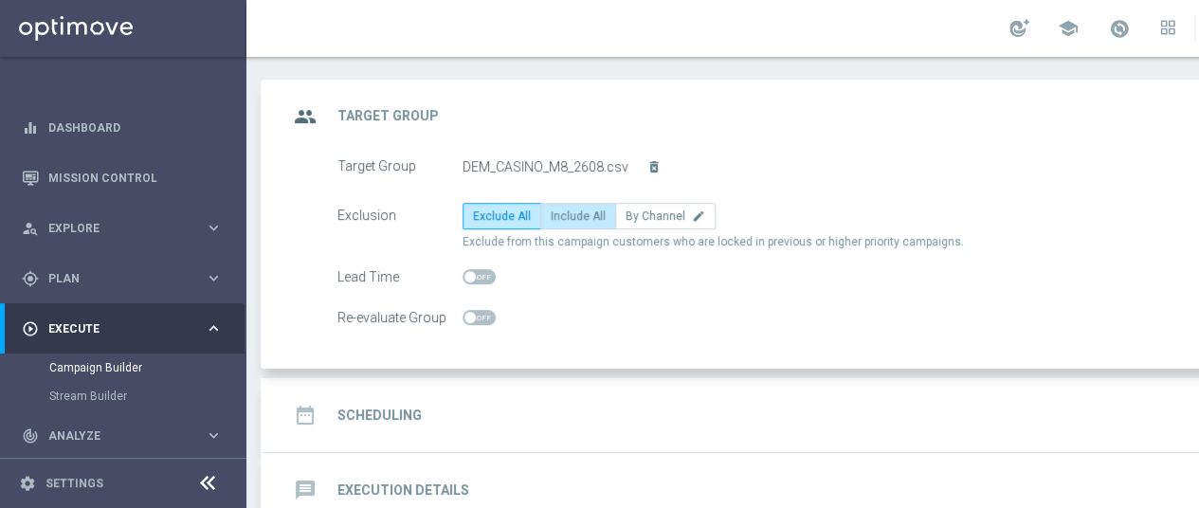
click at [608, 212] on label "Include All" at bounding box center [578, 216] width 76 height 27
click at [563, 213] on input "Include All" at bounding box center [557, 219] width 12 height 12
radio input "true"
click at [604, 411] on div "date_range Scheduling keyboard_arrow_down" at bounding box center [817, 415] width 1059 height 36
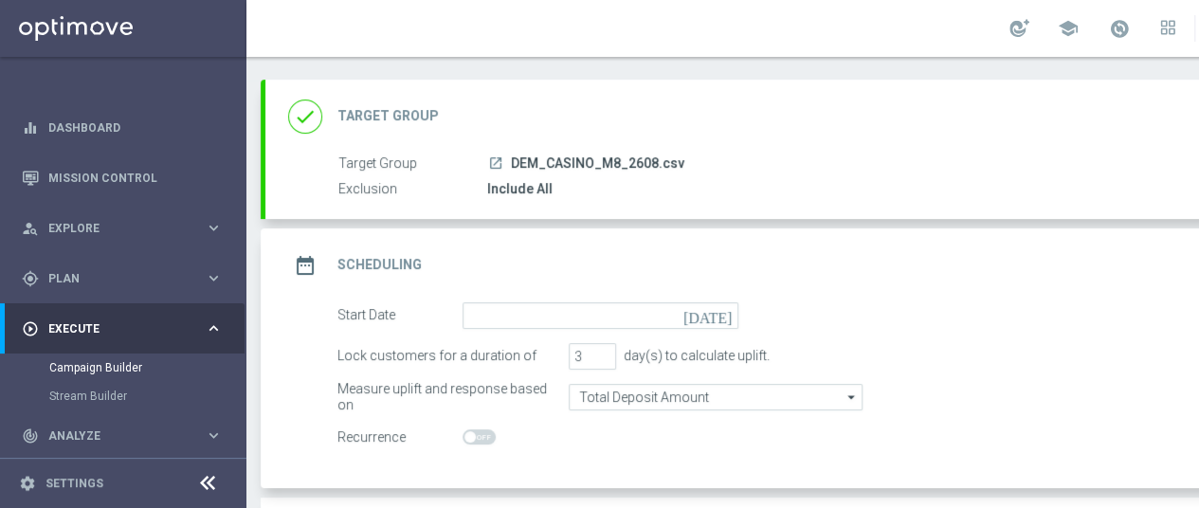
scroll to position [185, 0]
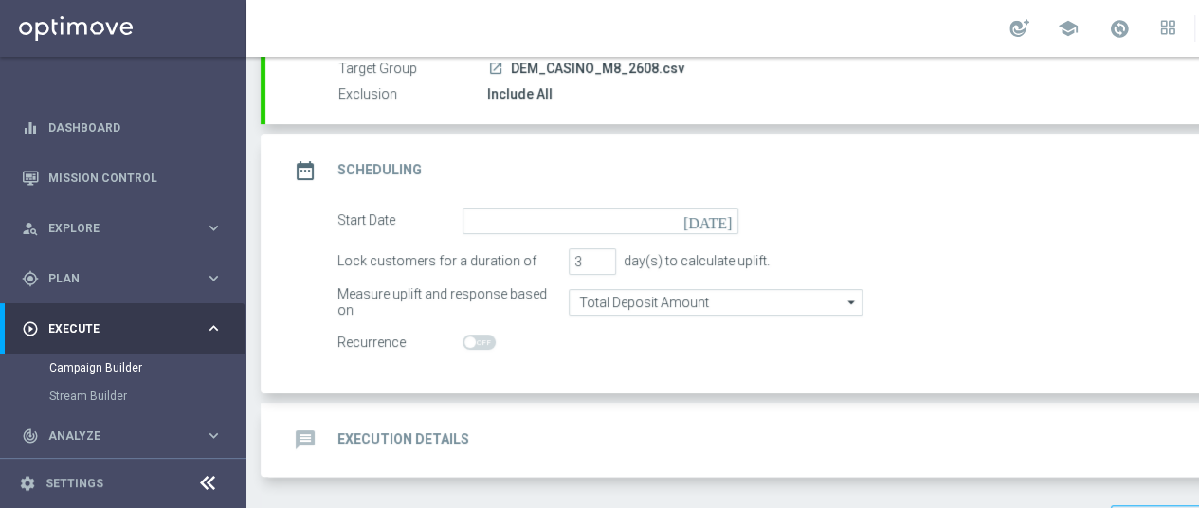
click at [721, 215] on icon "[DATE]" at bounding box center [712, 218] width 56 height 21
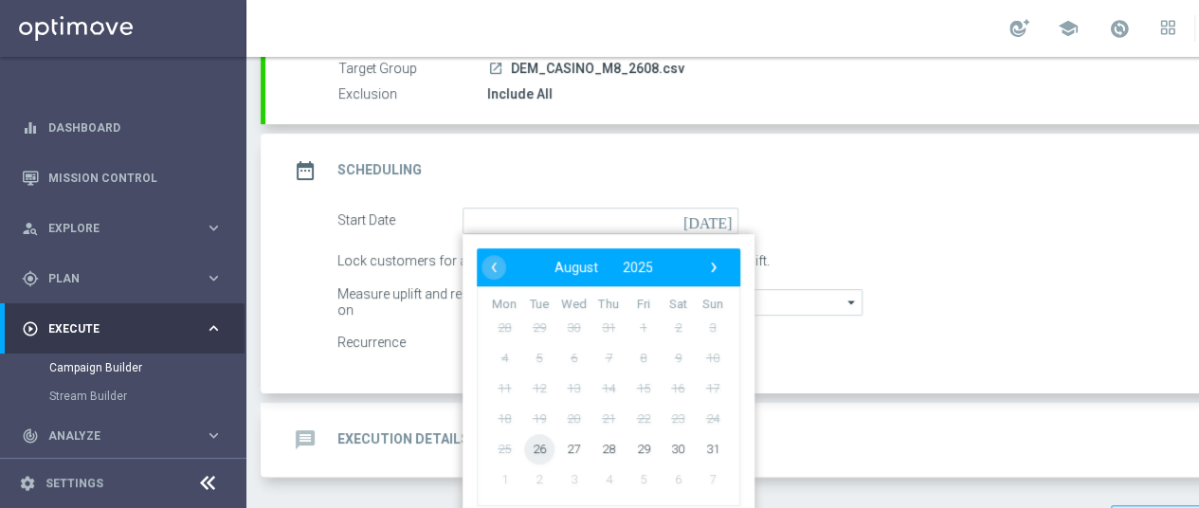
click at [546, 435] on span "26" at bounding box center [539, 448] width 30 height 30
type input "[DATE]"
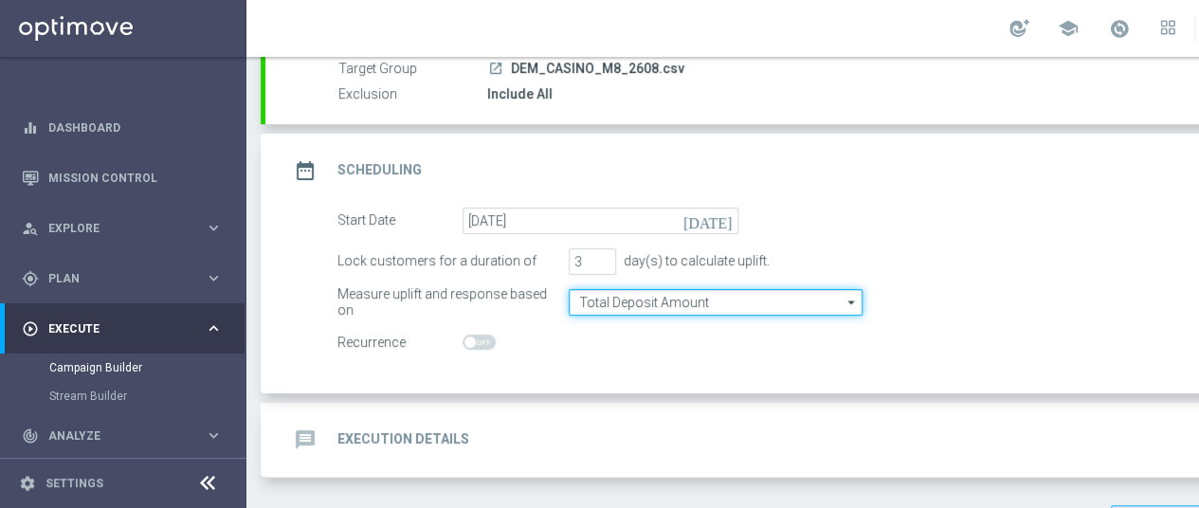
click at [741, 301] on input "Total Deposit Amount" at bounding box center [716, 302] width 294 height 27
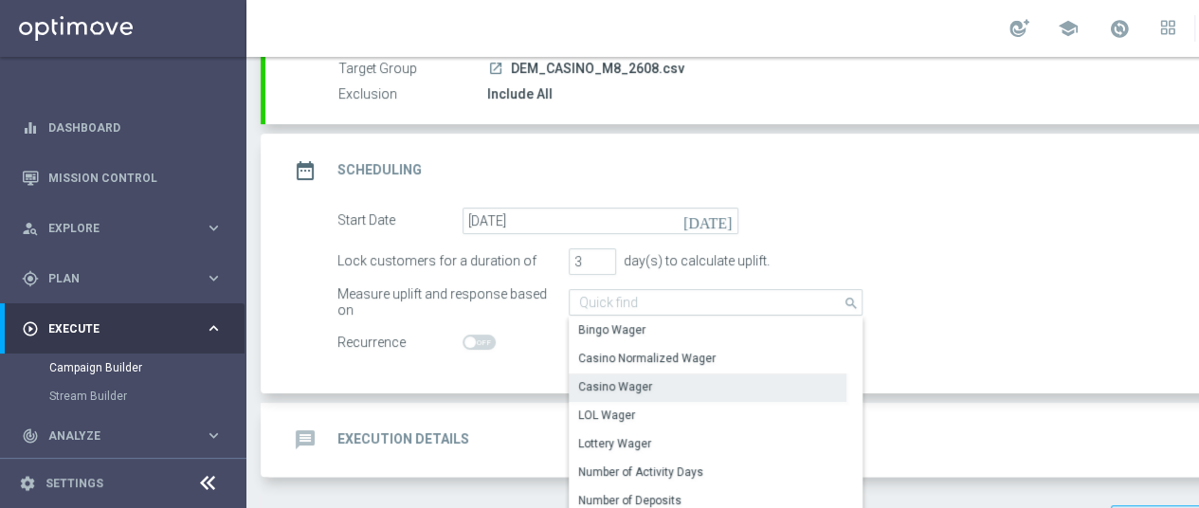
click at [657, 390] on div "Casino Wager" at bounding box center [708, 387] width 278 height 27
type input "Casino Wager"
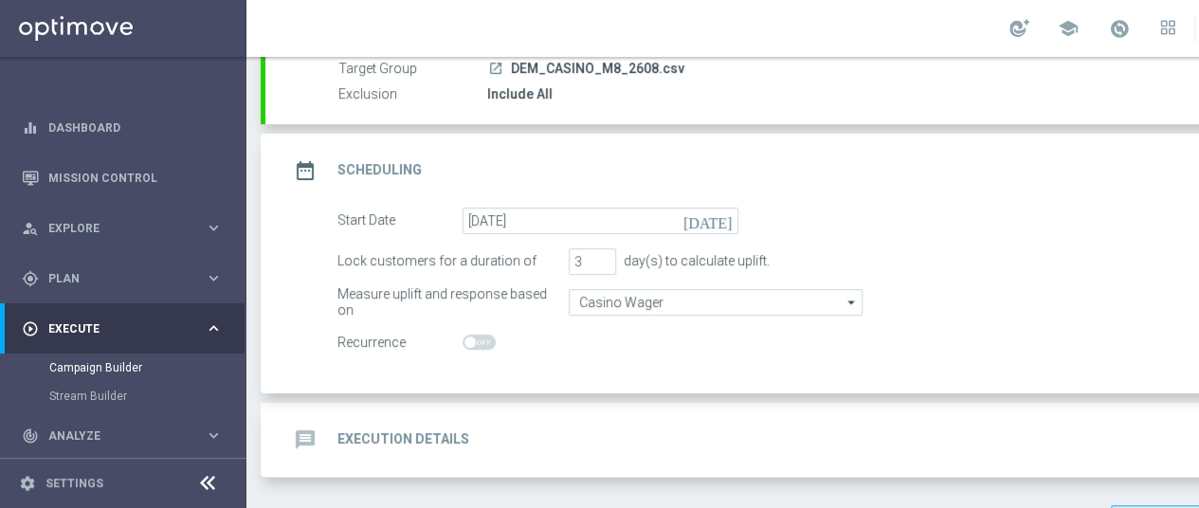
click at [592, 431] on div "message Execution Details keyboard_arrow_down" at bounding box center [817, 440] width 1059 height 36
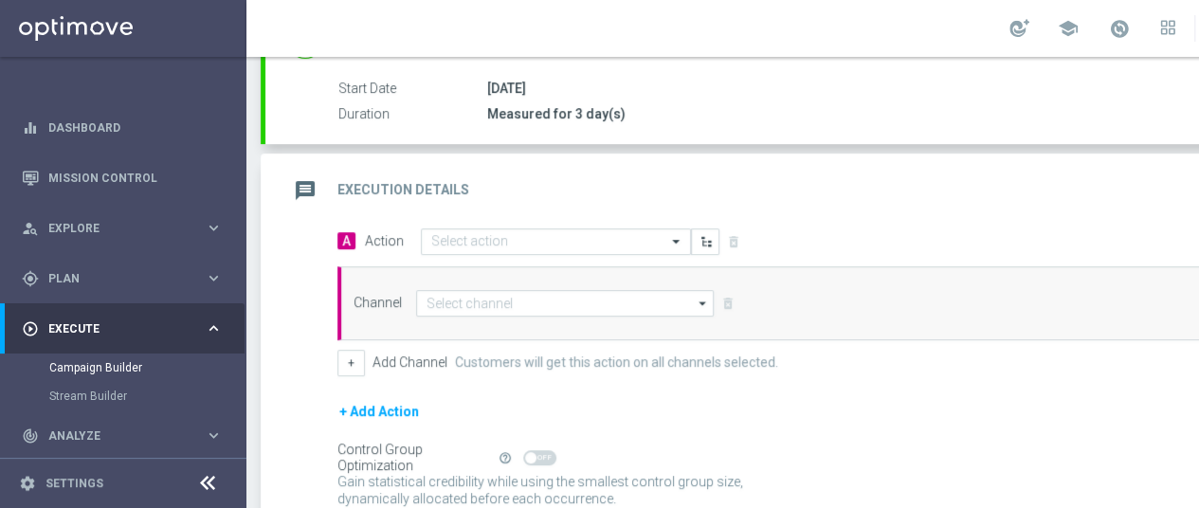
scroll to position [375, 0]
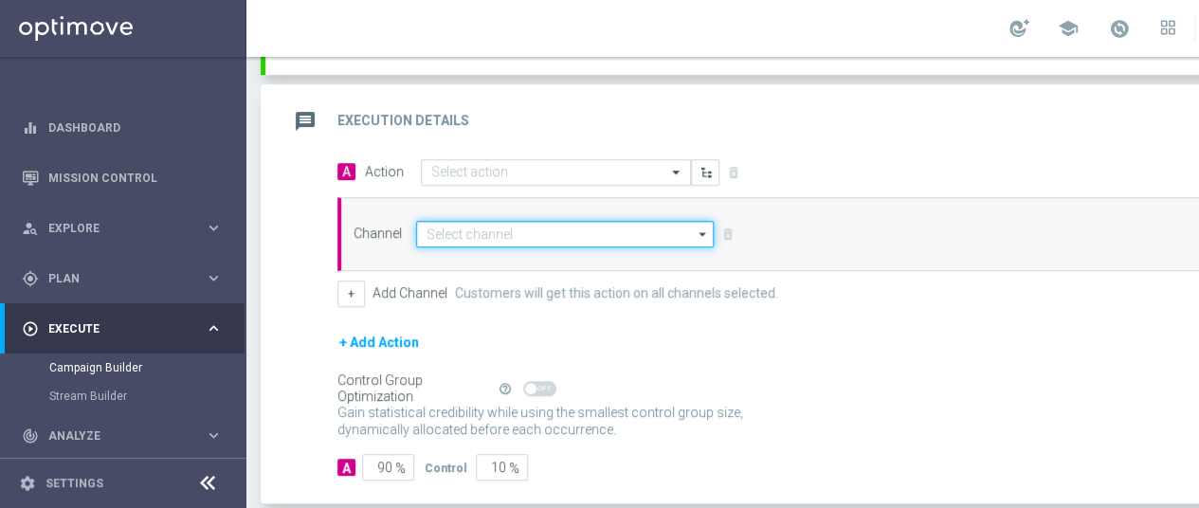
click at [488, 225] on input at bounding box center [565, 234] width 298 height 27
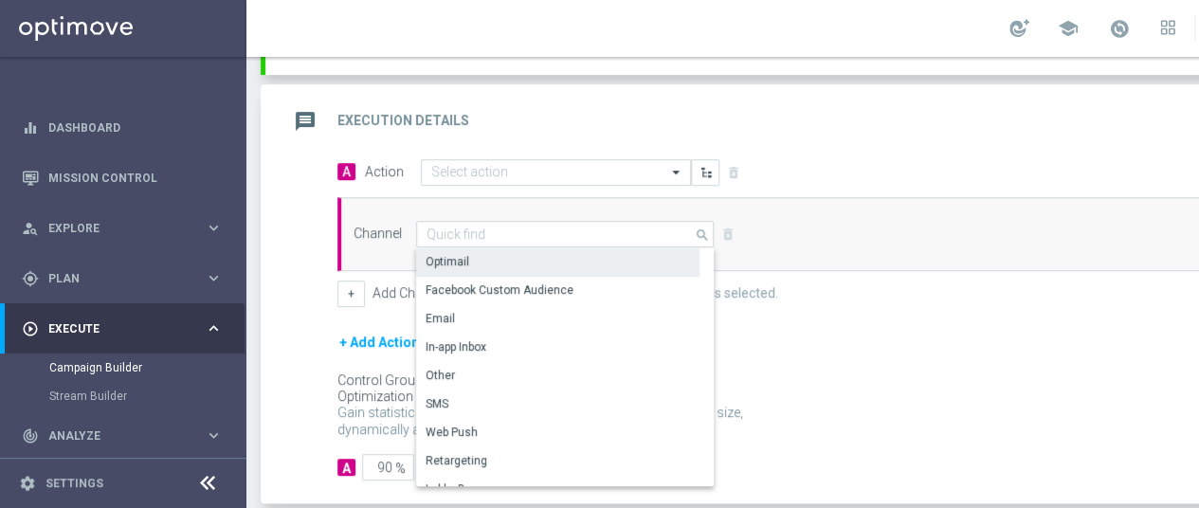
click at [478, 259] on div "Optimail" at bounding box center [557, 261] width 283 height 27
type input "Optimail"
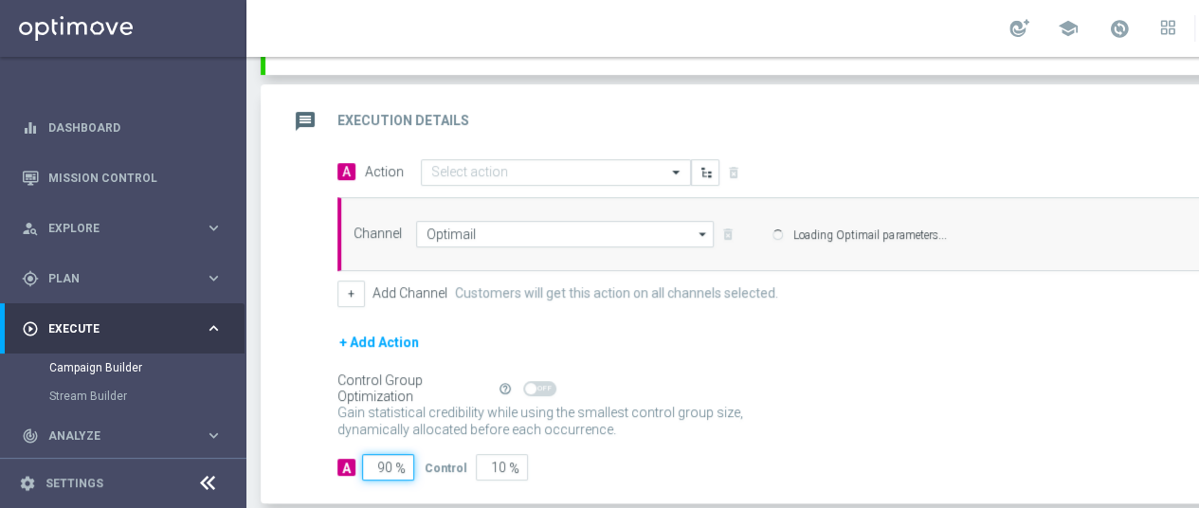
drag, startPoint x: 379, startPoint y: 458, endPoint x: 447, endPoint y: 463, distance: 67.5
click at [447, 463] on div "A 90 % Control 10 %" at bounding box center [839, 467] width 1003 height 27
type input "1"
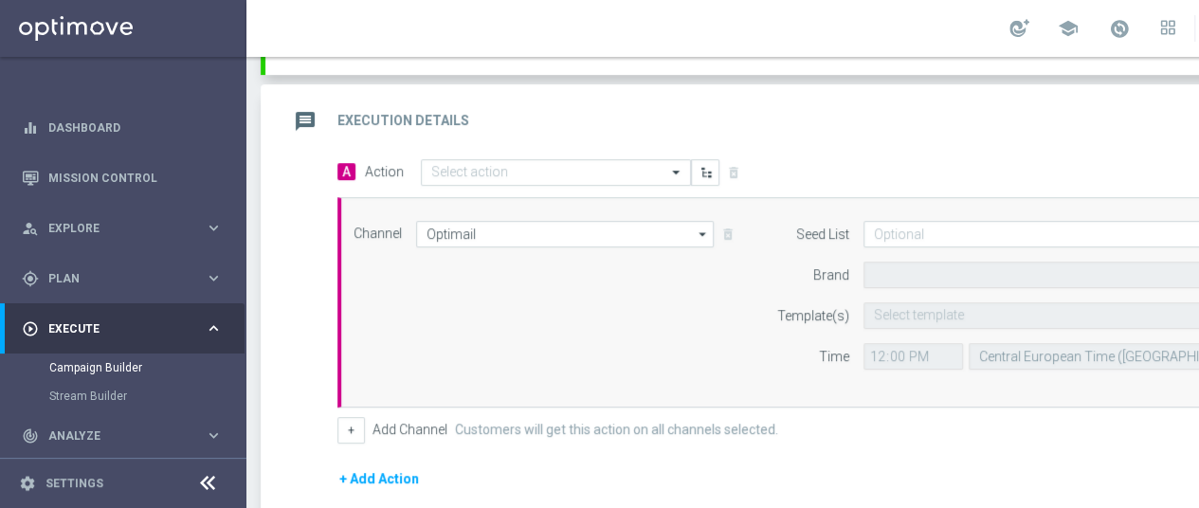
type input "99"
type input "100"
type input "90"
type input "Sisal Marketing"
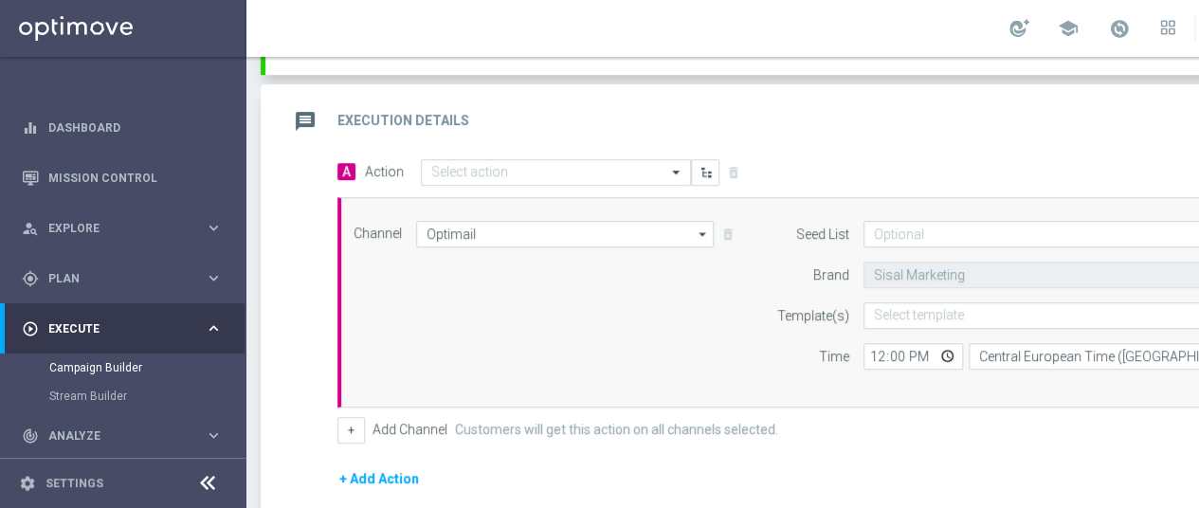
type input "0"
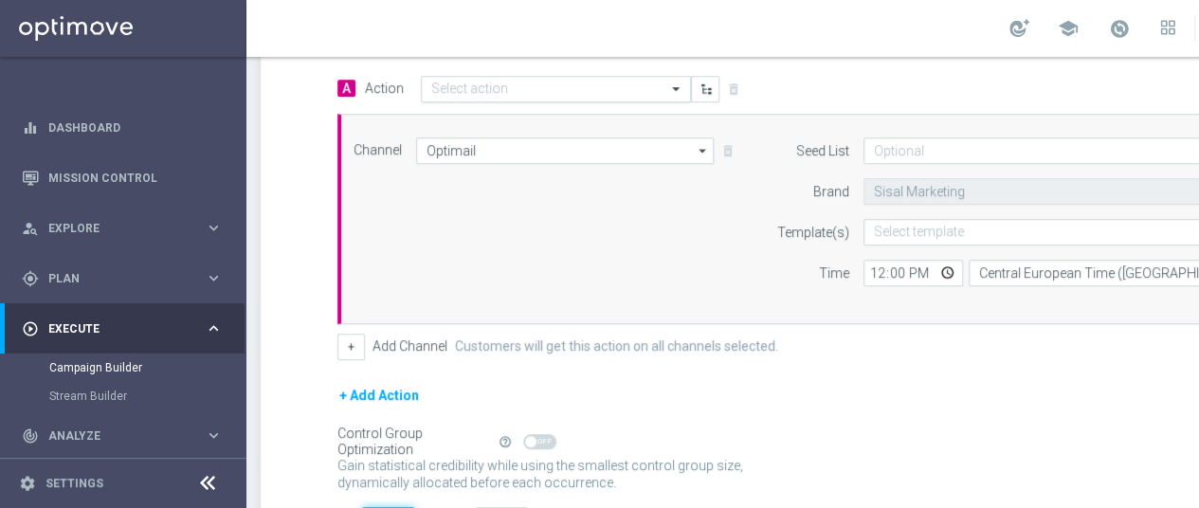
type input "100"
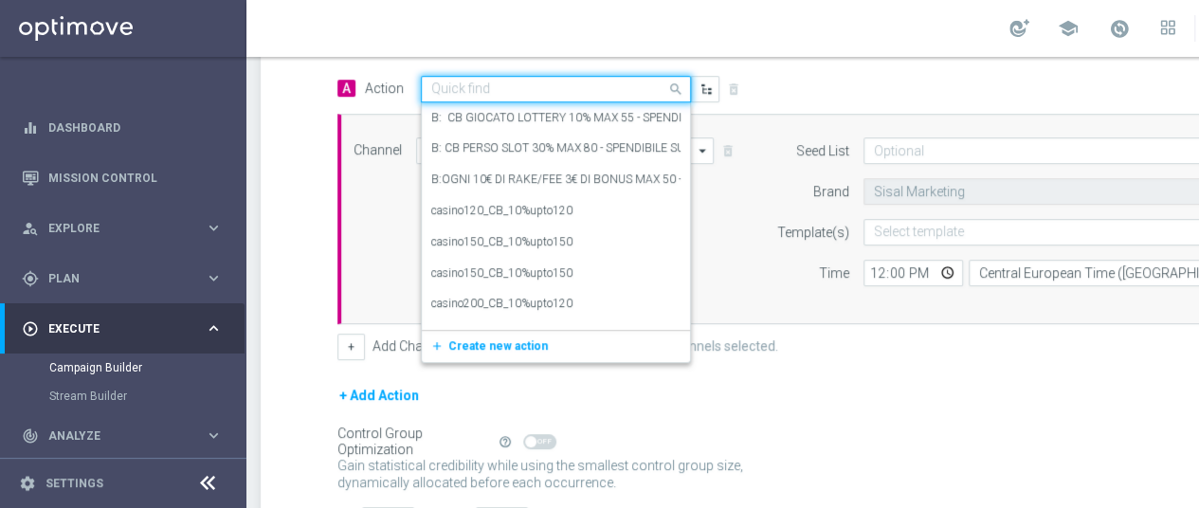
click at [554, 82] on input "text" at bounding box center [536, 90] width 211 height 16
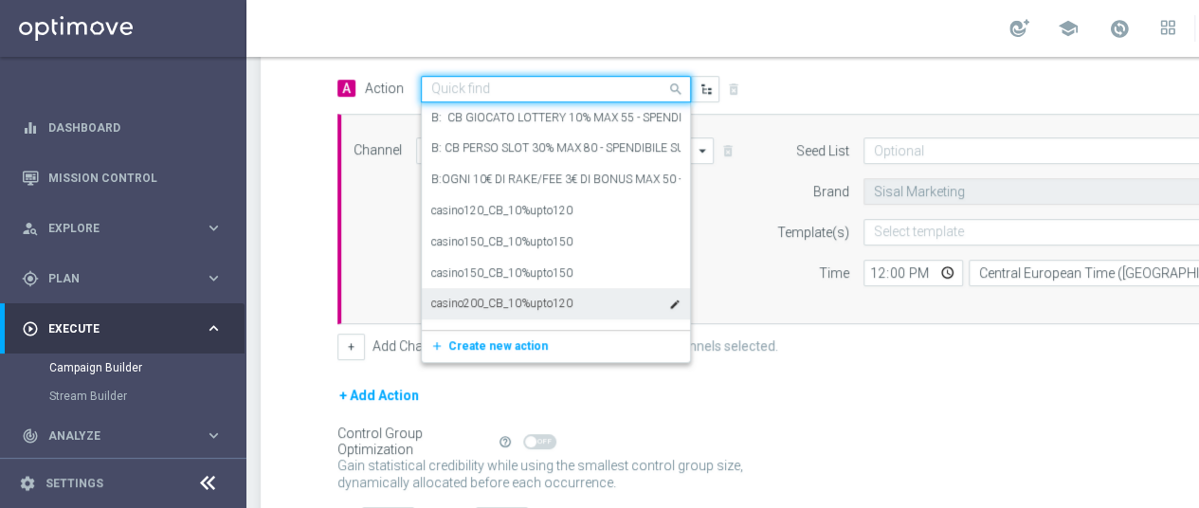
click at [479, 339] on span "Create new action" at bounding box center [498, 345] width 100 height 13
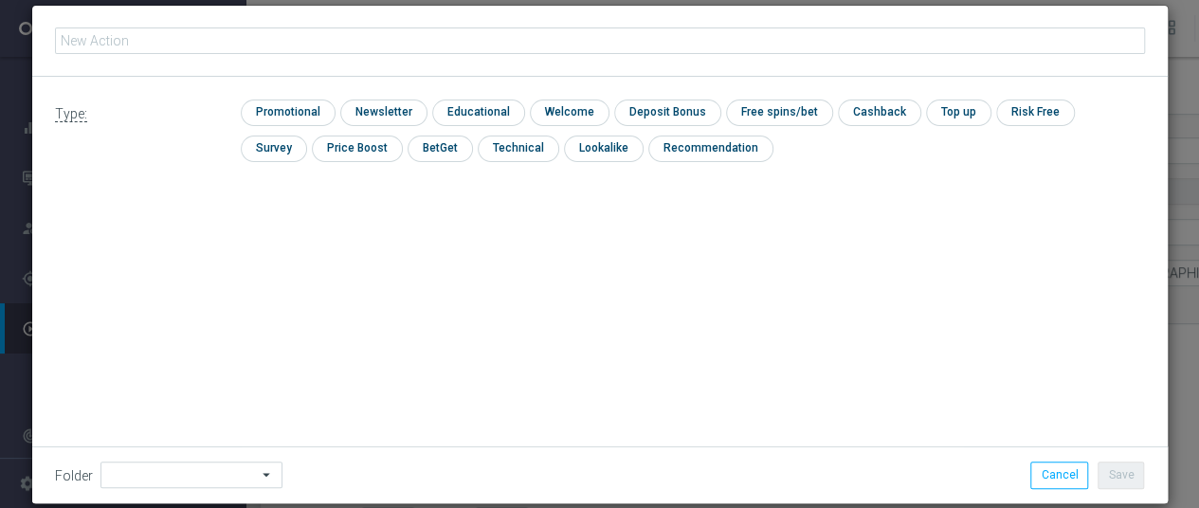
scroll to position [0, 0]
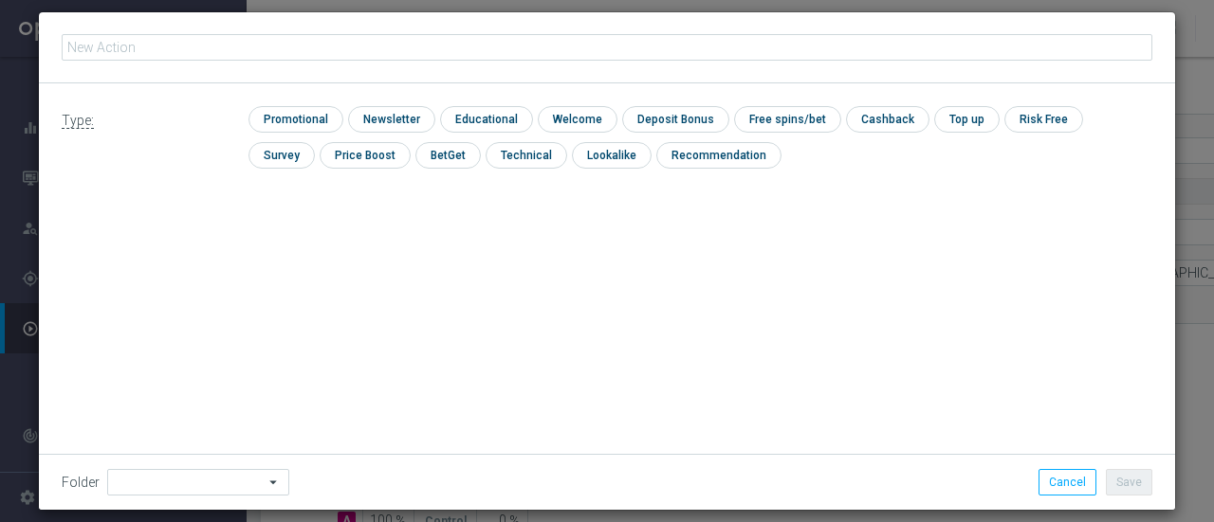
click at [277, 100] on div "Type: check Promotional check Newsletter check Educational check Welcome check …" at bounding box center [607, 144] width 1136 height 122
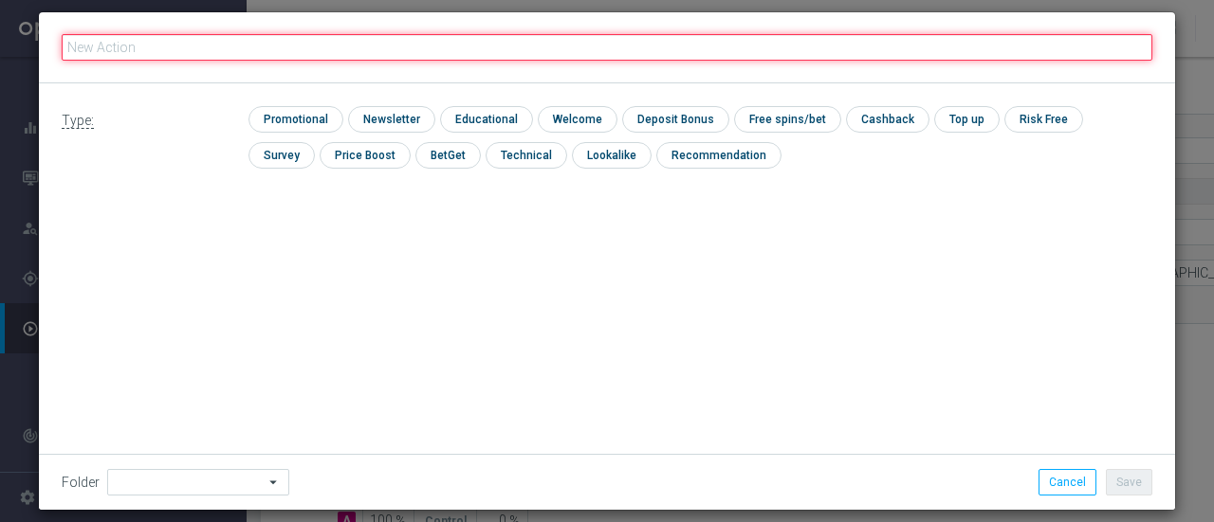
click at [174, 40] on input "text" at bounding box center [607, 47] width 1090 height 27
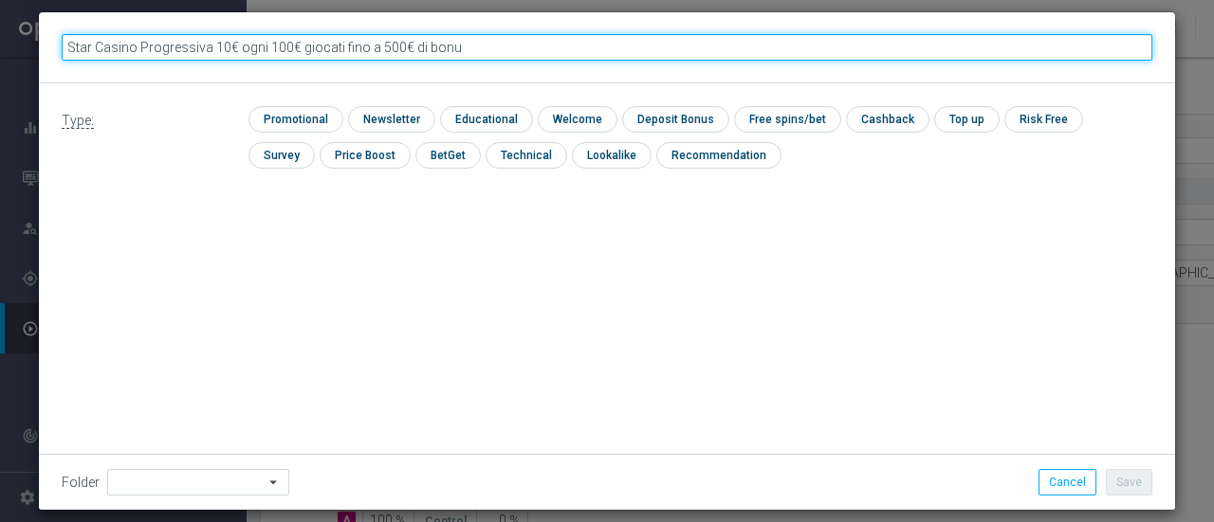
type input "Star Casino Progressiva 10€ ogni 100€ giocati fino a 500€ di bonus"
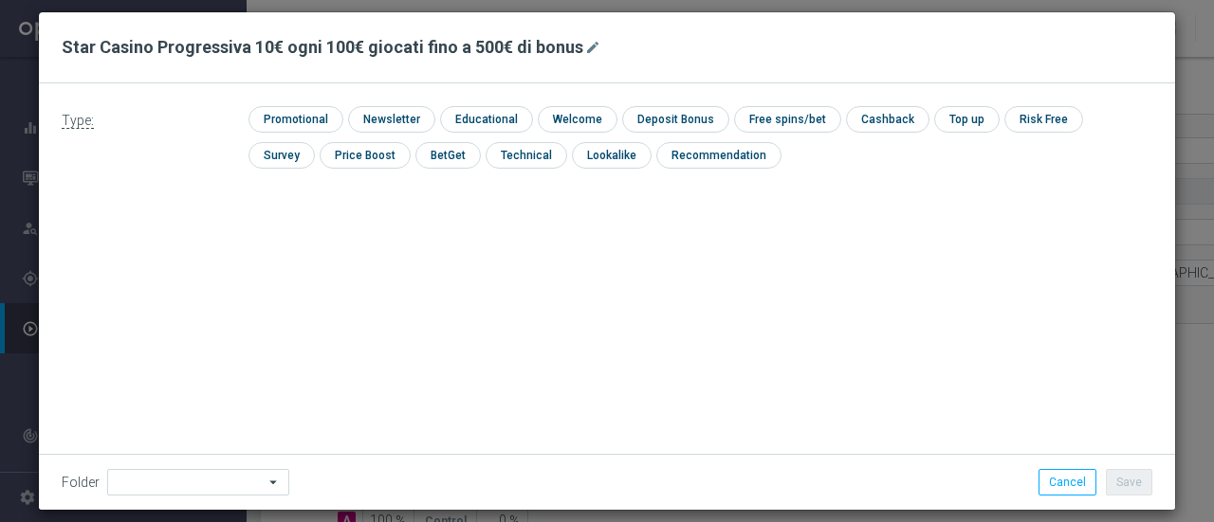
drag, startPoint x: 290, startPoint y: 119, endPoint x: 178, endPoint y: 188, distance: 131.6
click at [178, 188] on div "Type: check Promotional check Newsletter check Educational check Welcome check …" at bounding box center [607, 144] width 1136 height 122
click at [278, 111] on input "checkbox" at bounding box center [293, 119] width 90 height 26
checkbox input "true"
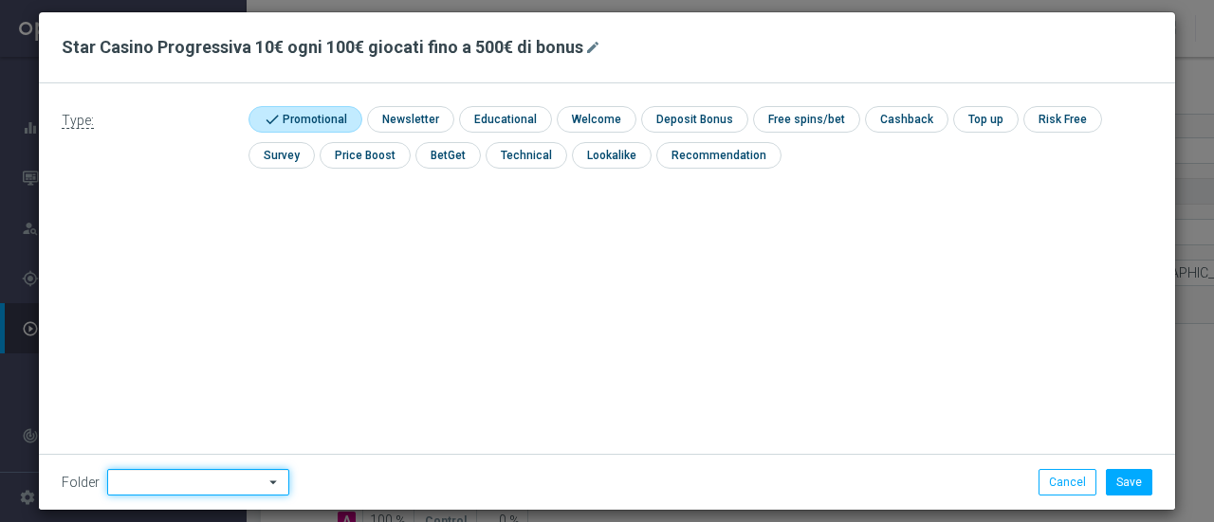
click at [180, 476] on input at bounding box center [198, 482] width 182 height 27
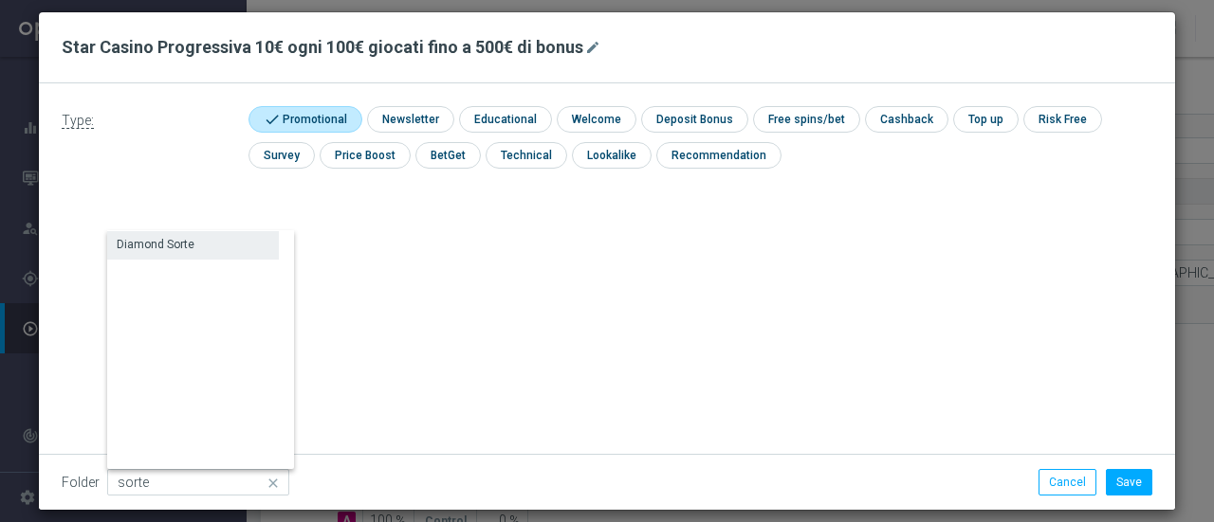
click at [194, 246] on div "Diamond Sorte" at bounding box center [193, 244] width 172 height 27
type input "Diamond Sorte"
click at [595, 316] on div "Type: check Promotional check Newsletter check Educational check Welcome check …" at bounding box center [607, 296] width 1136 height 427
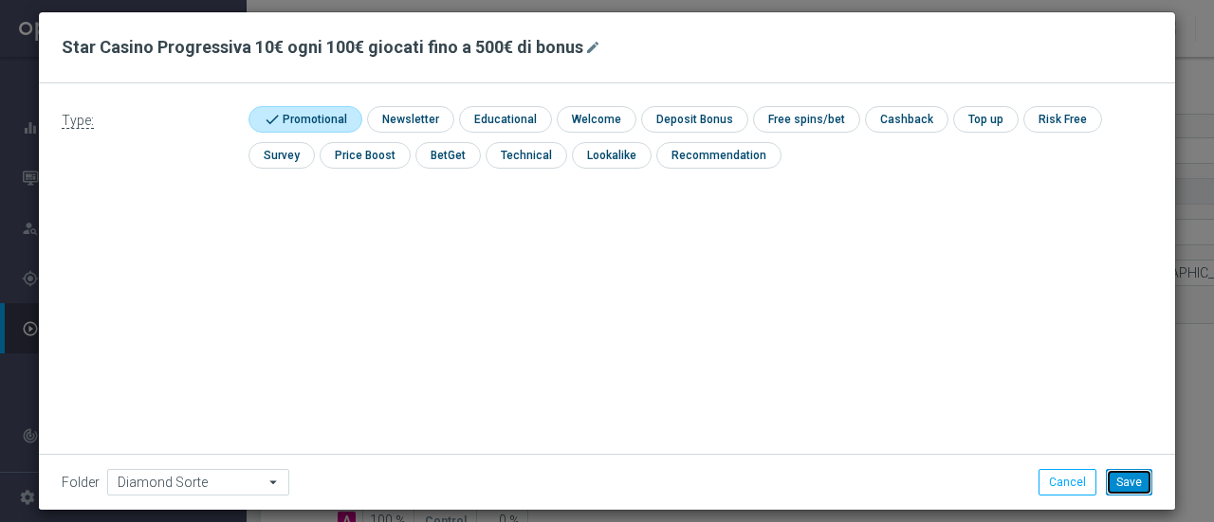
click at [1121, 484] on button "Save" at bounding box center [1129, 482] width 46 height 27
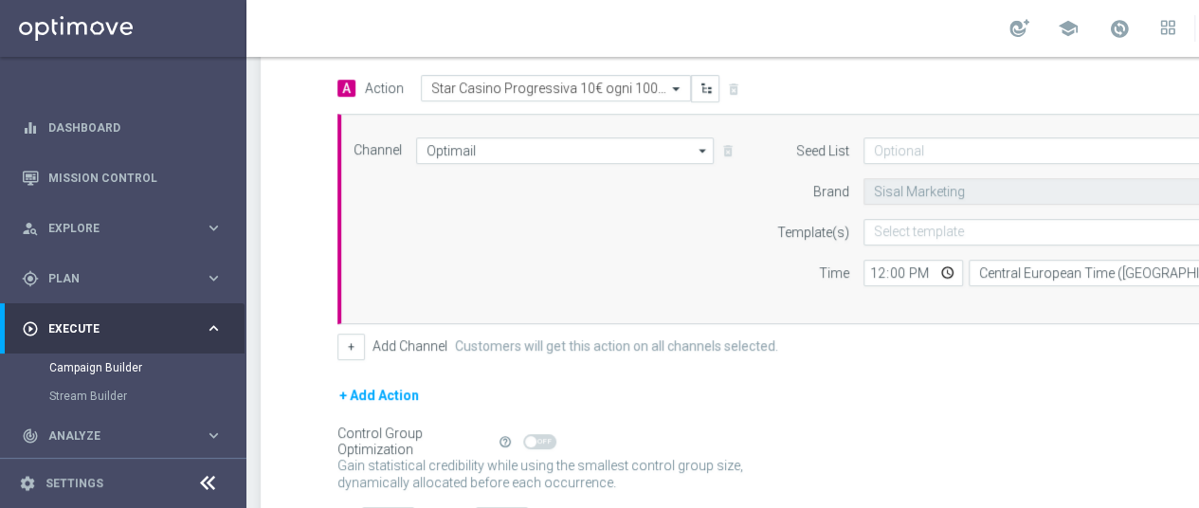
click at [1128, 486] on div "Gain statistical credibility while using the smallest control group size, dynam…" at bounding box center [839, 475] width 1003 height 46
click at [927, 225] on input "text" at bounding box center [1029, 233] width 311 height 16
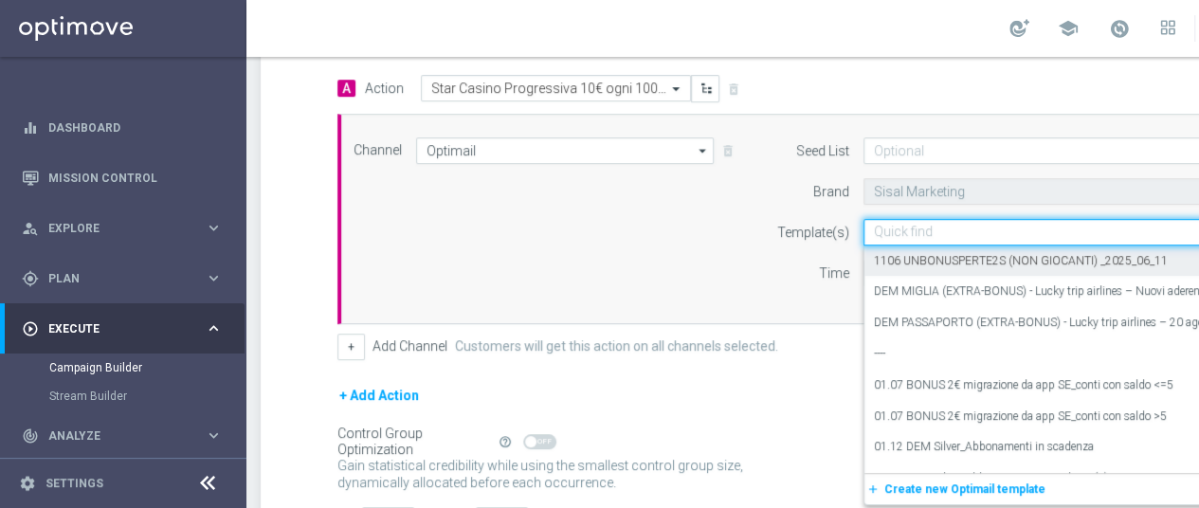
paste input "Casinò Star Giocanti esclusi 1pp STARAGO CAS500 26_08"
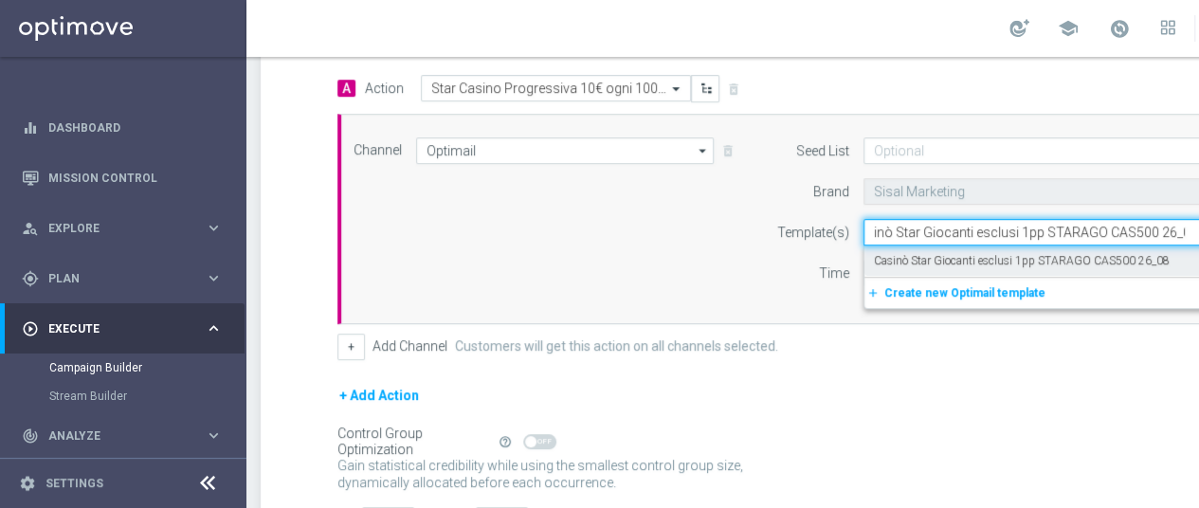
click at [920, 253] on label "Casinò Star Giocanti esclusi 1pp STARAGO CAS500 26_08" at bounding box center [1022, 261] width 296 height 16
type input "Casinò Star Giocanti esclusi 1pp STARAGO CAS500 26_08"
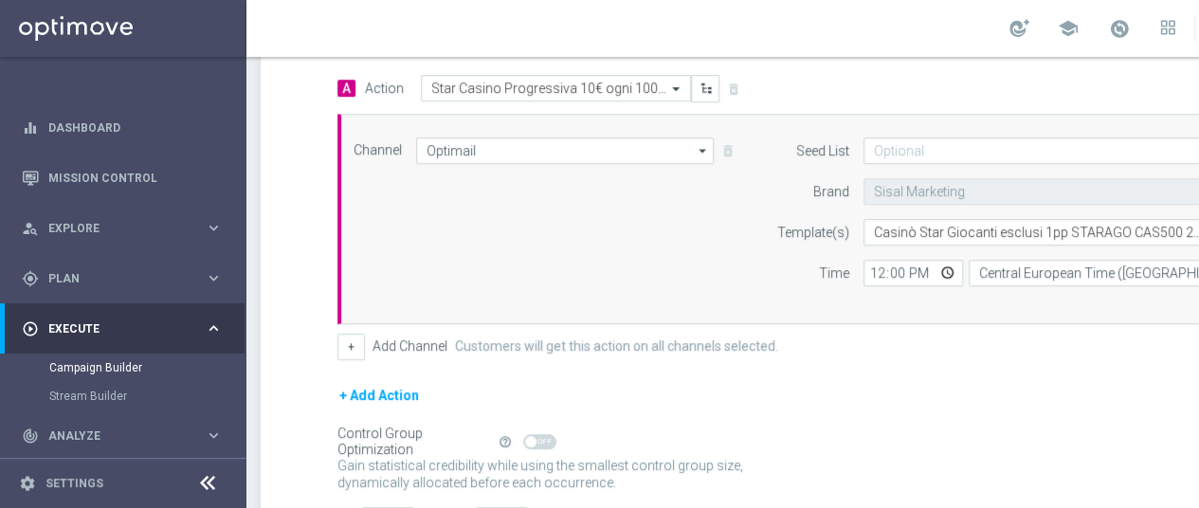
scroll to position [0, 0]
click at [876, 272] on input "12:00" at bounding box center [914, 273] width 100 height 27
type input "15:00"
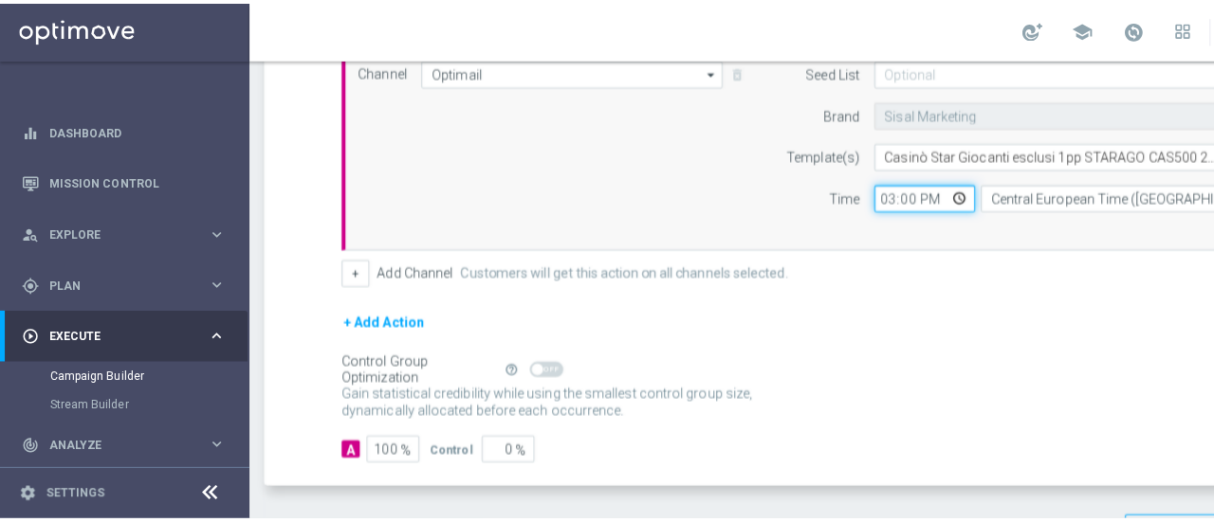
scroll to position [589, 0]
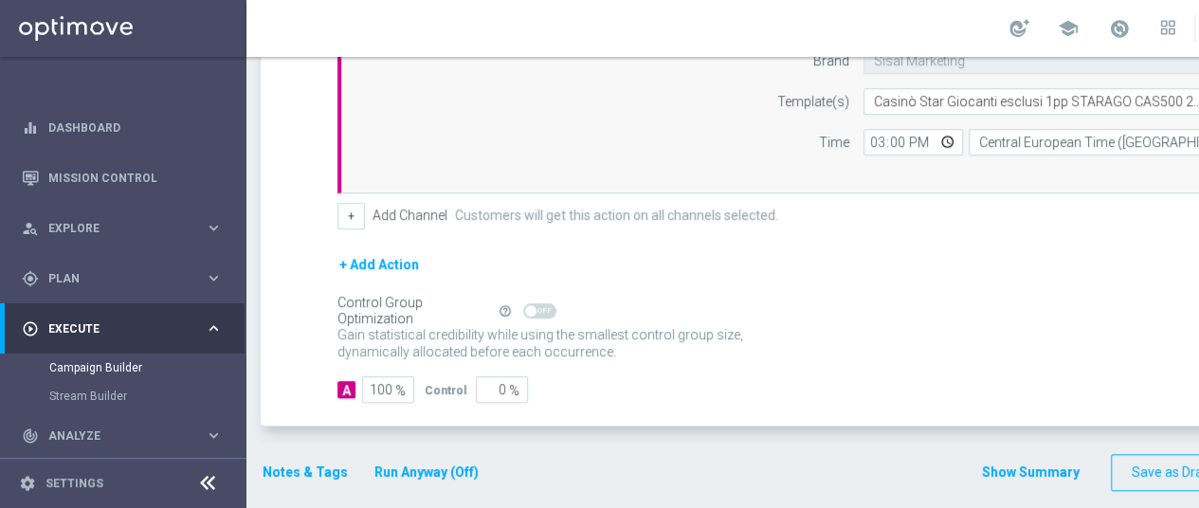
click at [314, 454] on div "Notes & Tags Run Anyway (Off)" at bounding box center [382, 472] width 243 height 37
click at [314, 462] on button "Notes & Tags" at bounding box center [305, 473] width 89 height 24
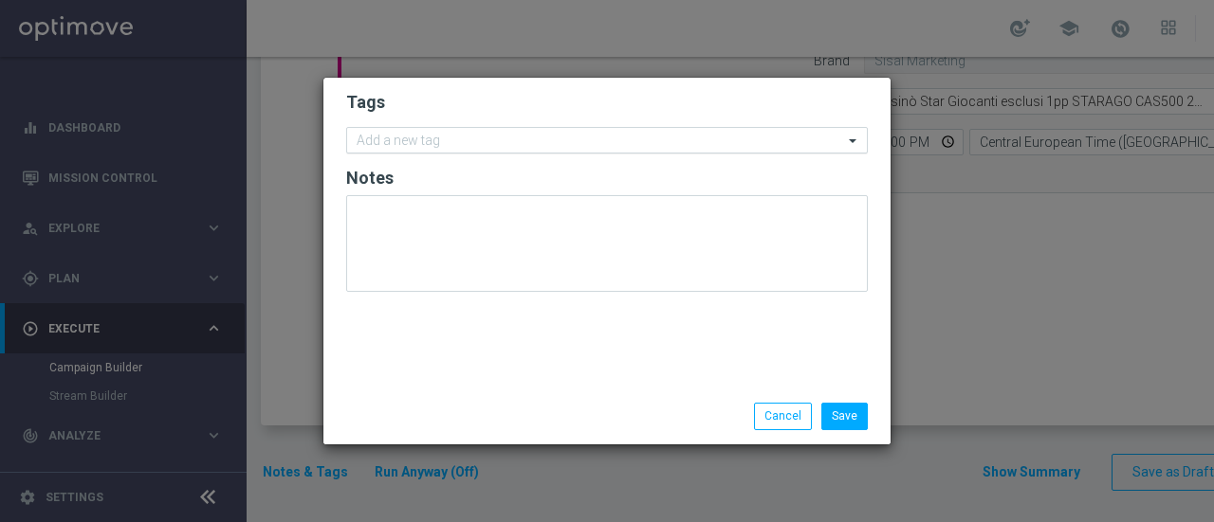
click at [400, 141] on input "text" at bounding box center [599, 142] width 486 height 16
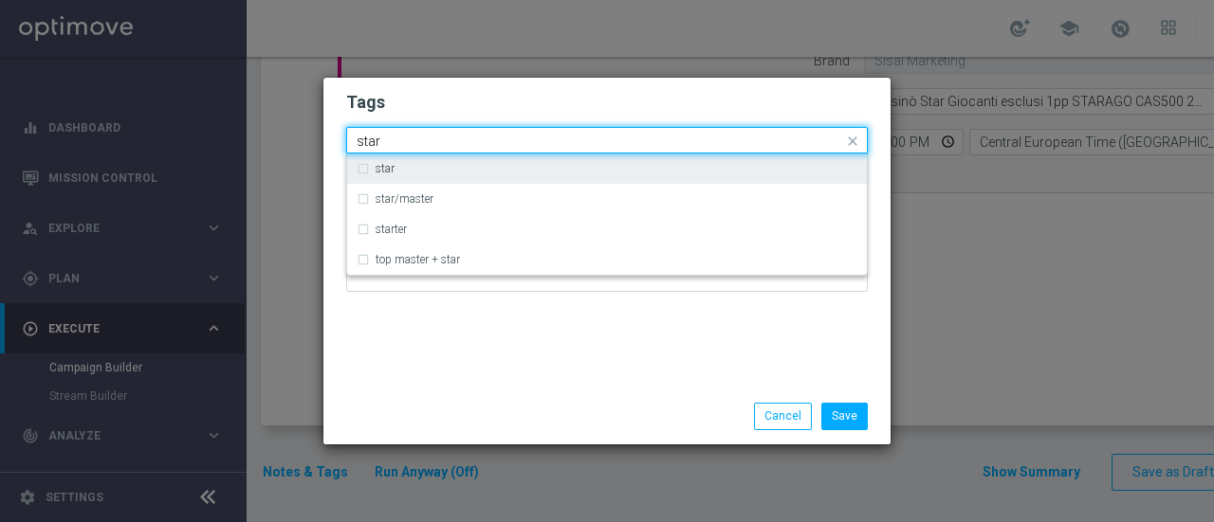
click at [403, 170] on div "star" at bounding box center [616, 168] width 482 height 11
type input "star"
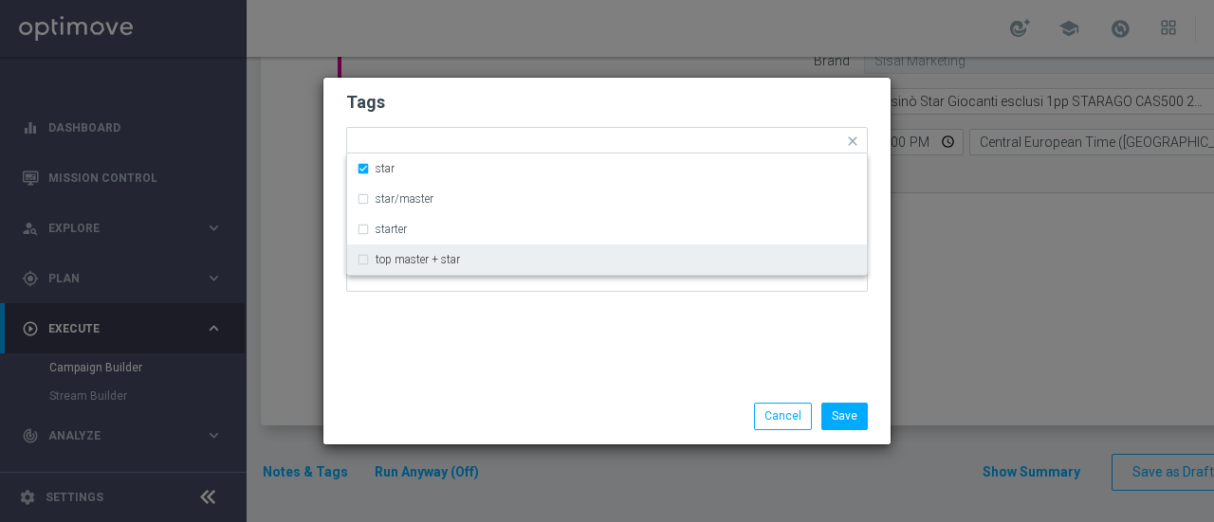
click at [474, 325] on div "Tags Quick find × star star star/master starter top master + star Notes" at bounding box center [606, 233] width 567 height 311
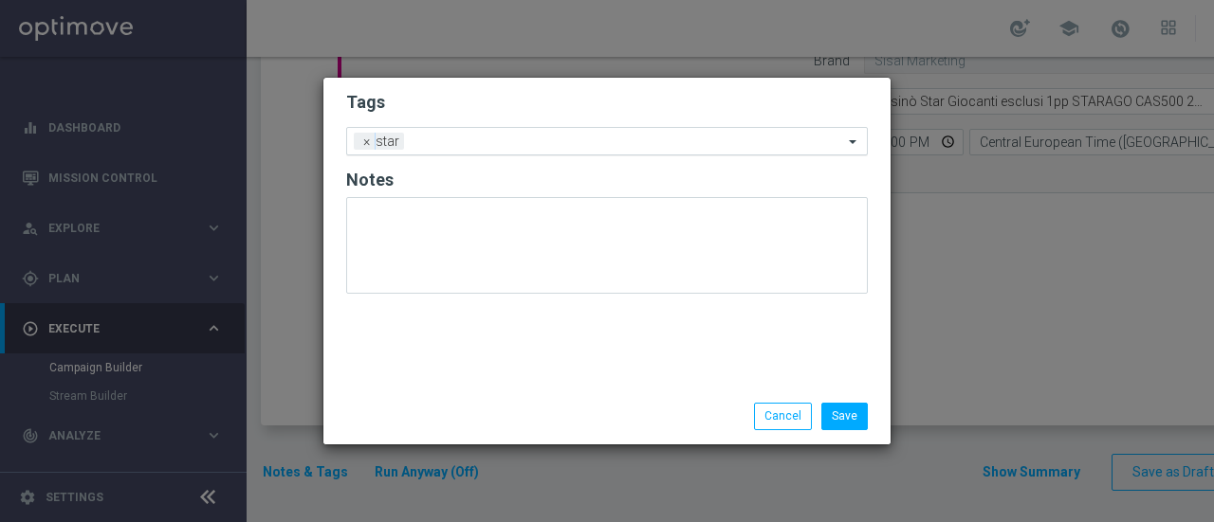
click at [453, 152] on div at bounding box center [626, 144] width 434 height 19
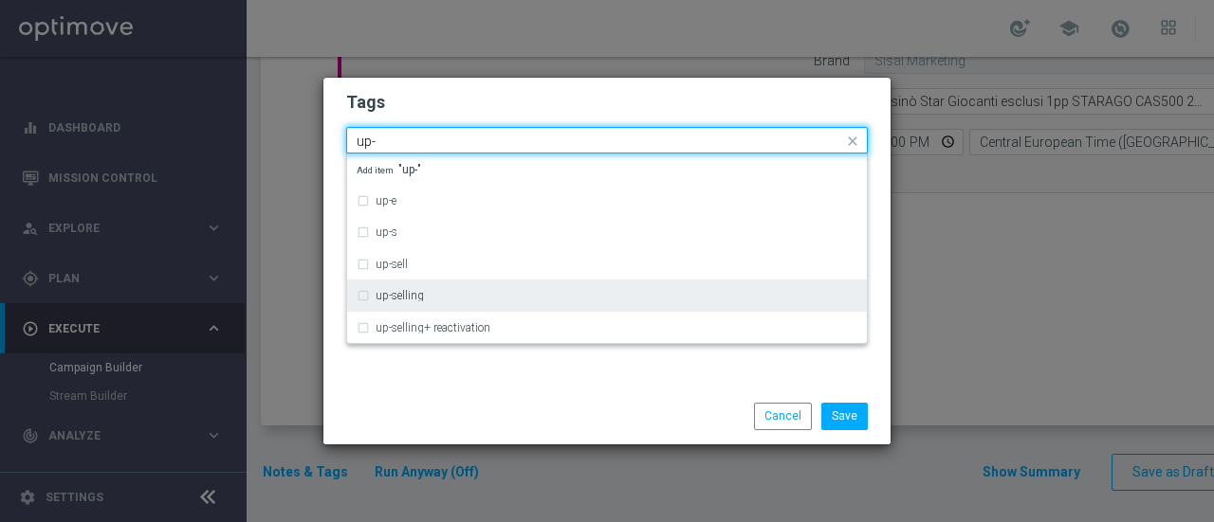
click at [429, 295] on div "up-selling" at bounding box center [616, 295] width 482 height 11
type input "up-"
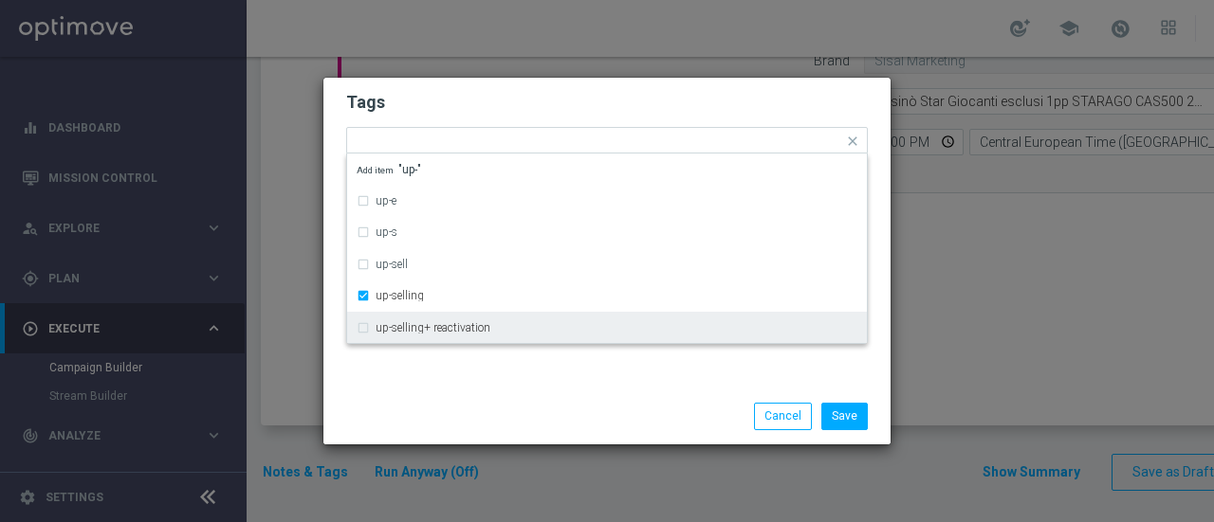
click at [444, 382] on div "Tags Quick find × star × up-selling up-e up-s up-sell up-selling up-selling+ re…" at bounding box center [606, 233] width 567 height 311
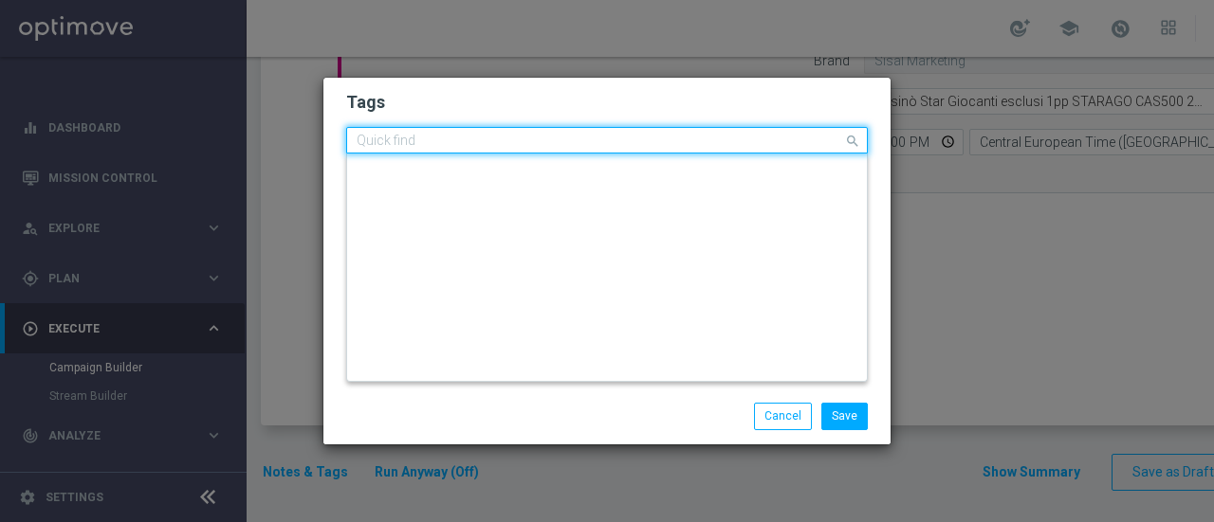
click at [560, 144] on input "text" at bounding box center [599, 142] width 486 height 16
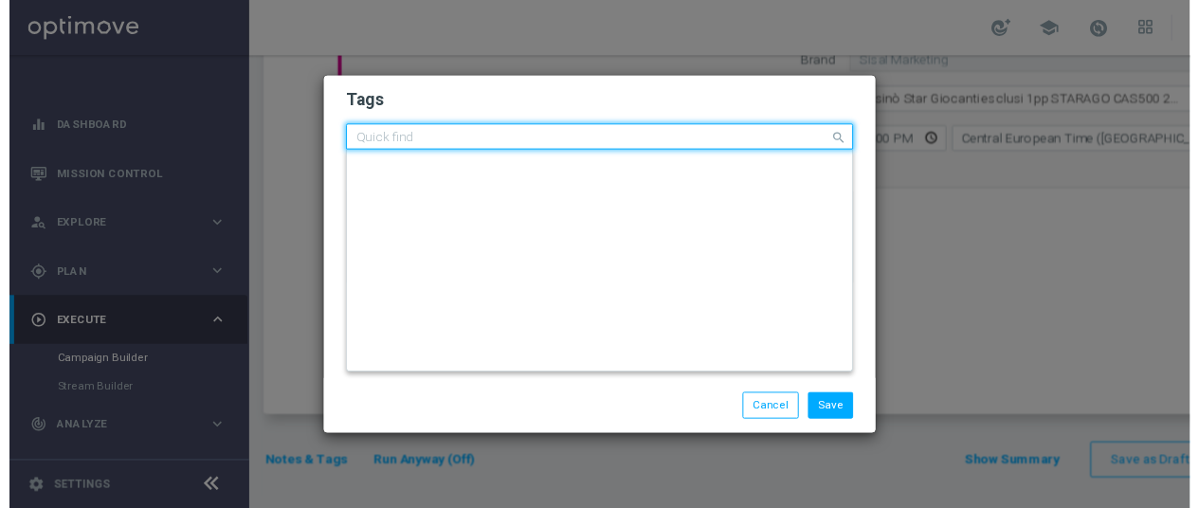
scroll to position [0, 0]
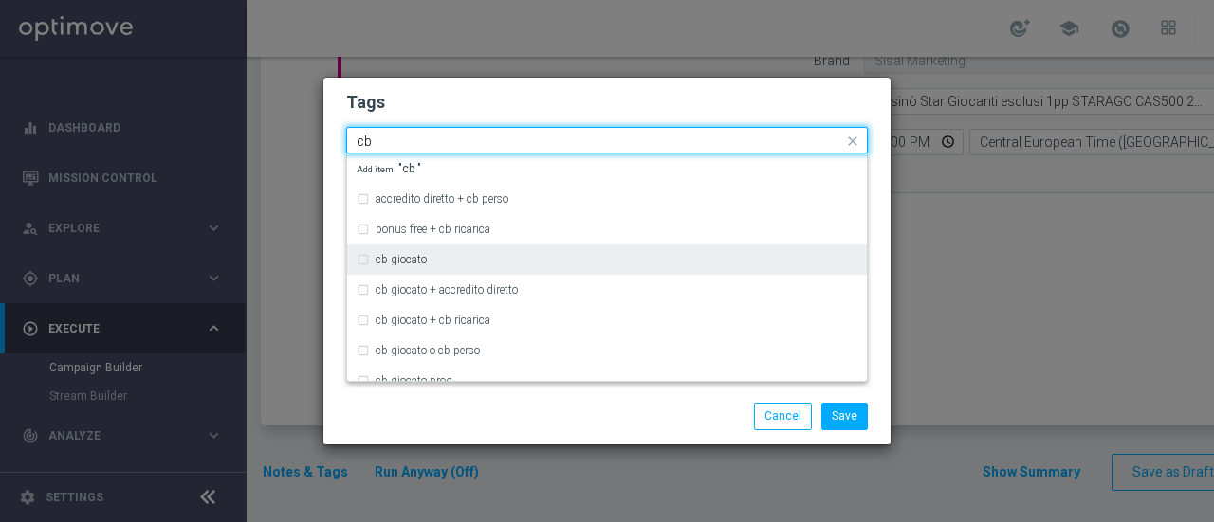
click at [472, 265] on div "cb giocato" at bounding box center [616, 259] width 482 height 11
type input "cb"
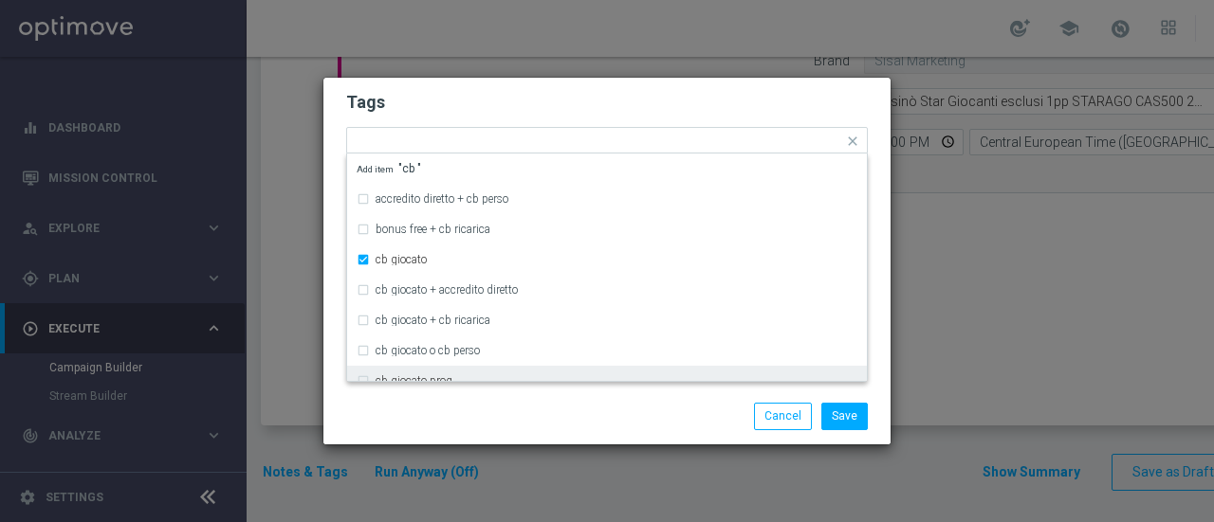
click at [624, 405] on div "Save Cancel" at bounding box center [698, 416] width 367 height 27
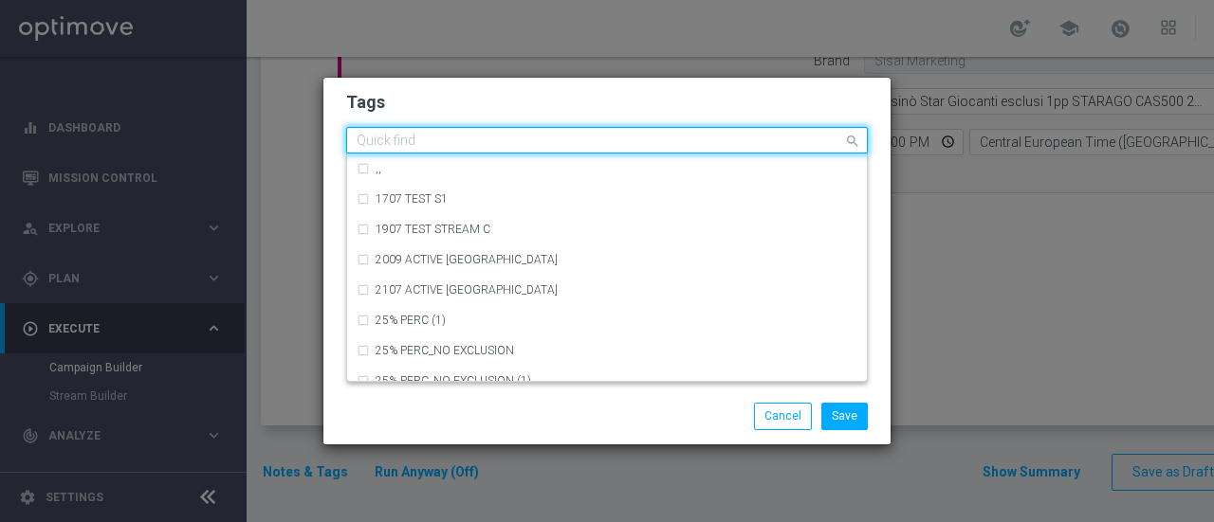
click at [656, 143] on input "text" at bounding box center [599, 142] width 486 height 16
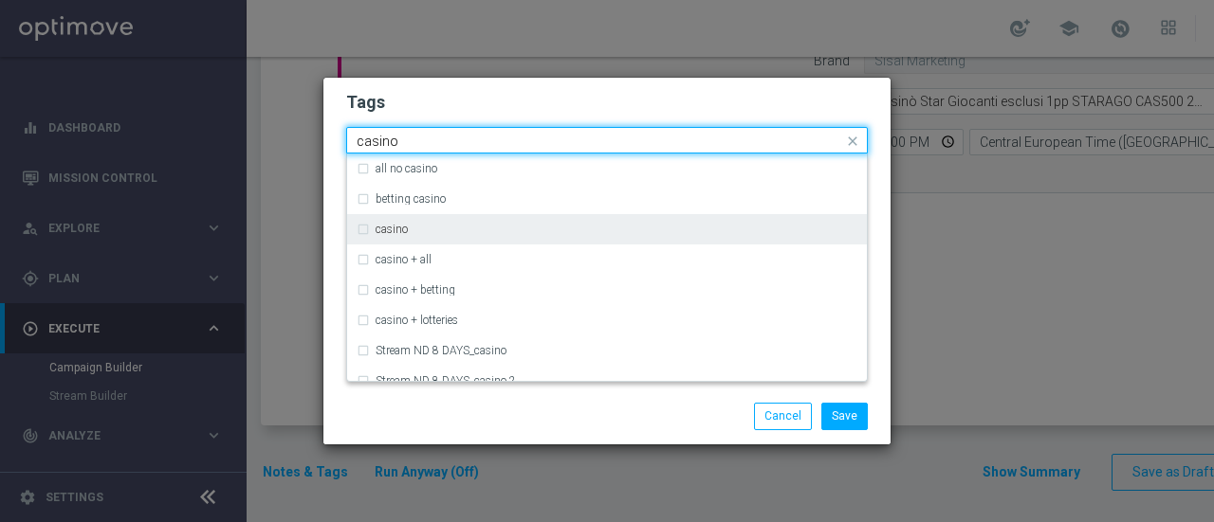
click at [534, 228] on div "casino" at bounding box center [616, 229] width 482 height 11
type input "casino"
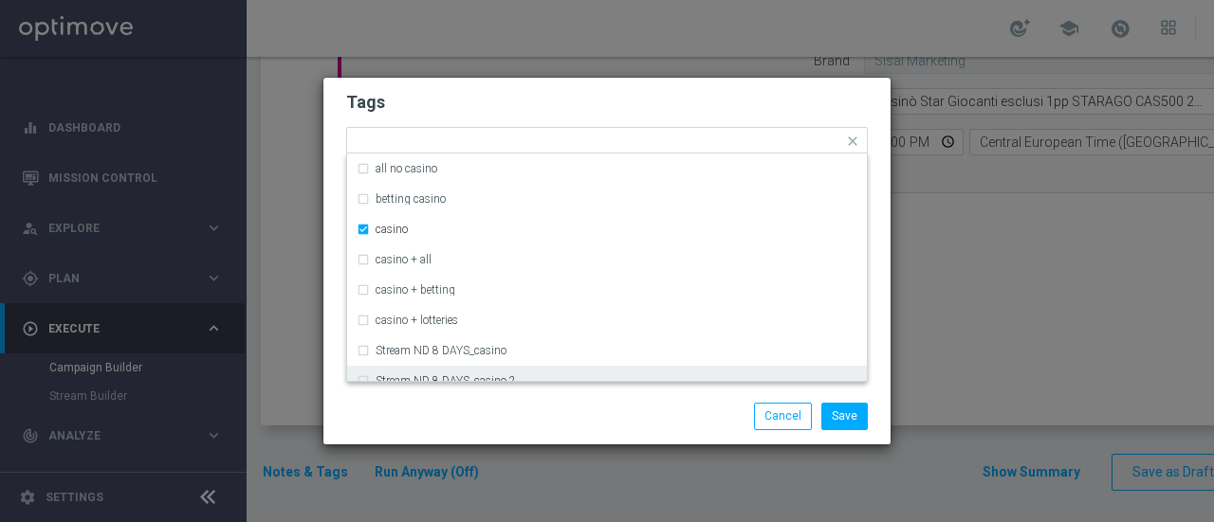
click at [568, 407] on div "Save Cancel" at bounding box center [698, 416] width 367 height 27
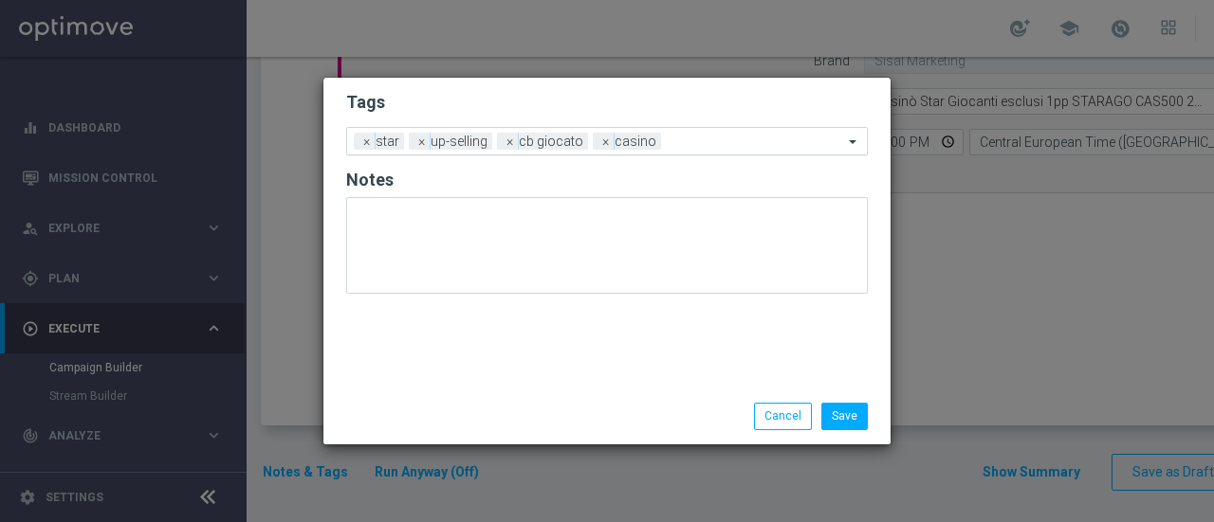
click at [690, 145] on input "text" at bounding box center [755, 143] width 174 height 16
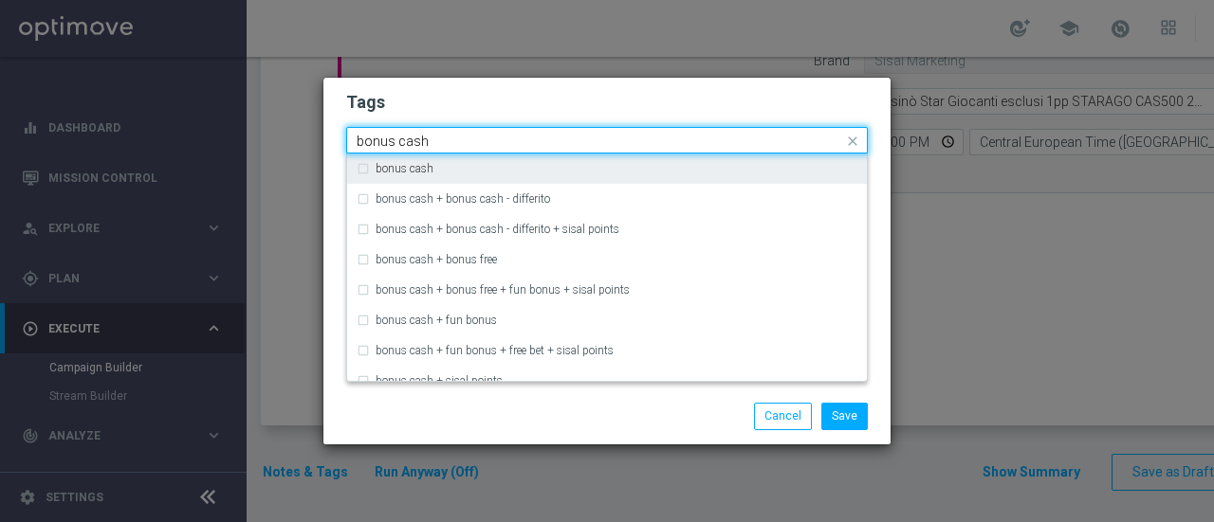
click at [605, 168] on div "bonus cash" at bounding box center [616, 168] width 482 height 11
type input "bonus cash"
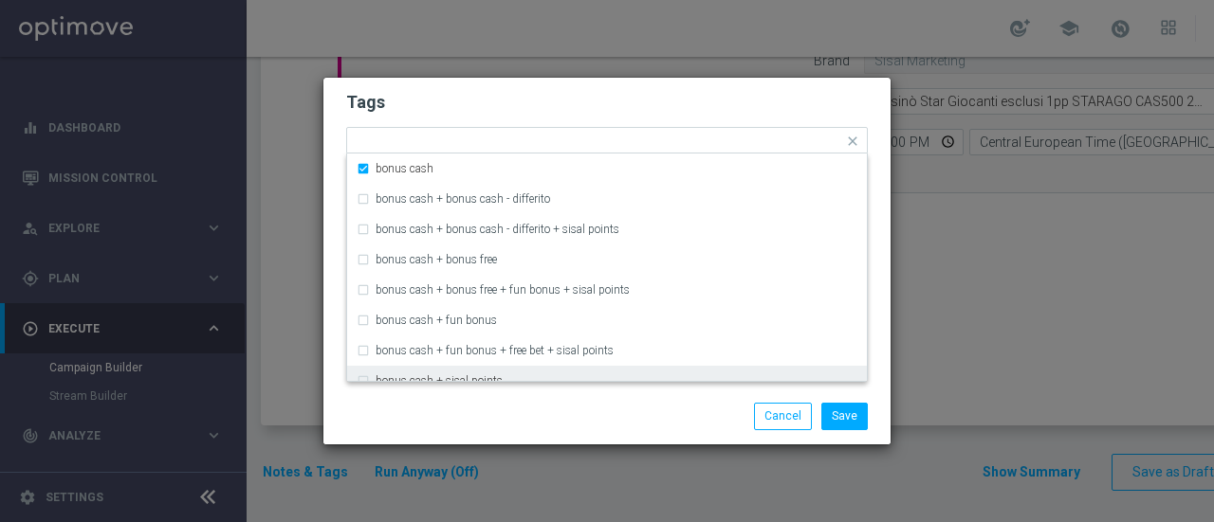
click at [648, 414] on div "Save Cancel" at bounding box center [698, 416] width 367 height 27
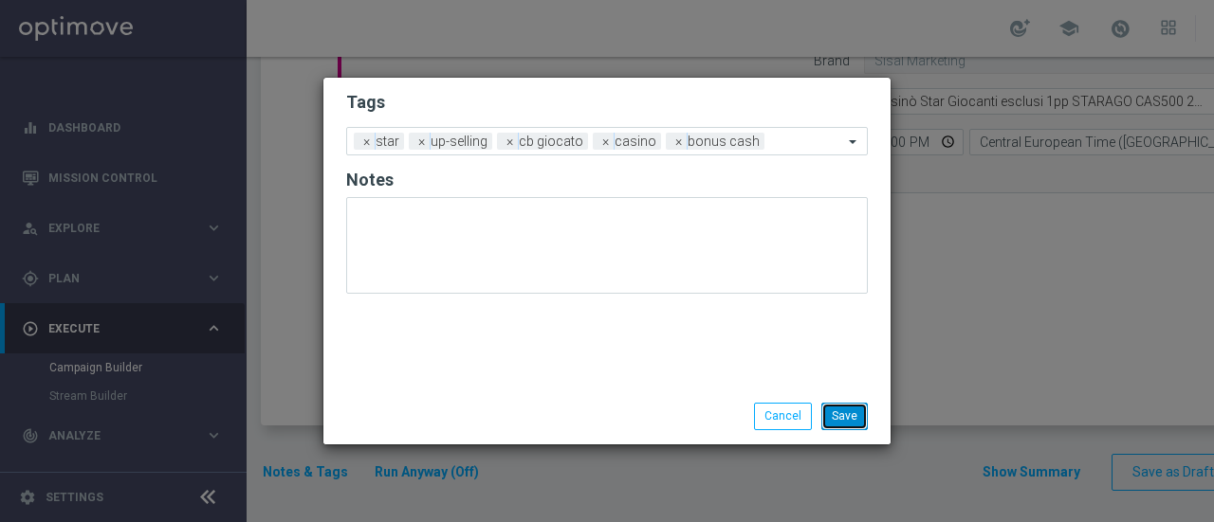
click at [862, 416] on button "Save" at bounding box center [844, 416] width 46 height 27
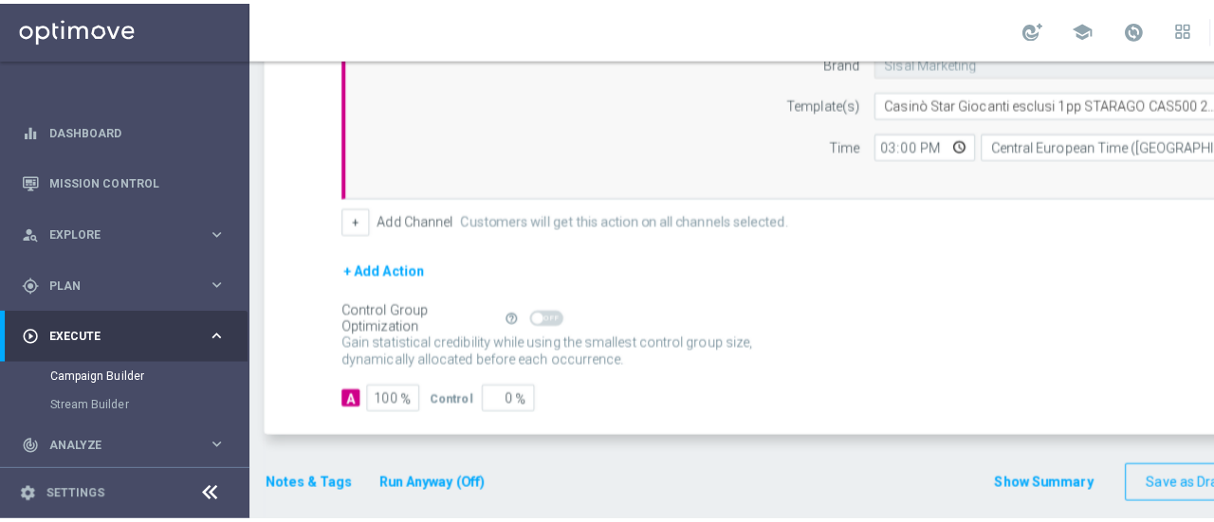
scroll to position [0, 146]
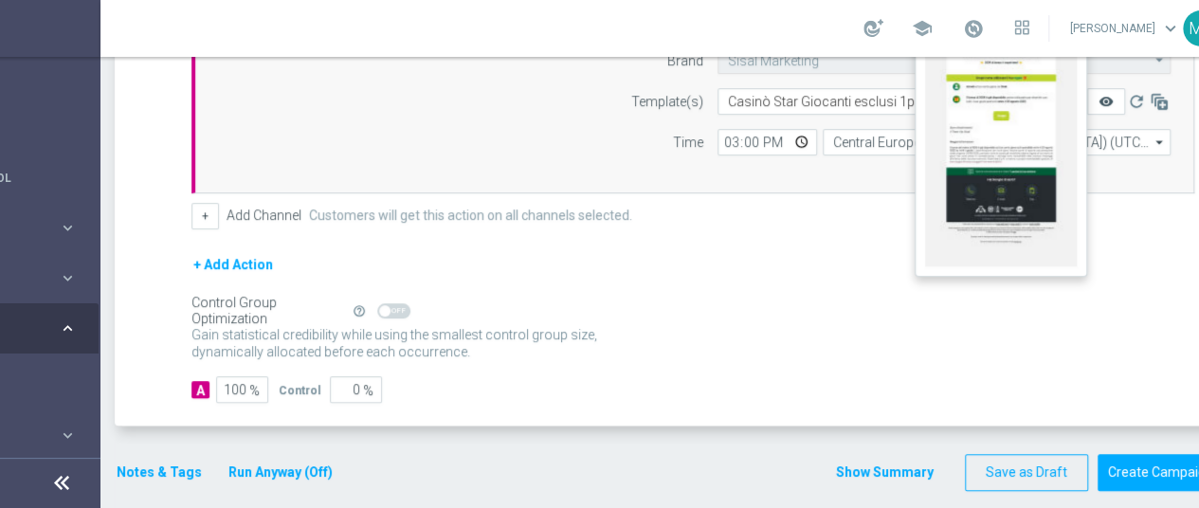
click at [1109, 95] on icon "remove_red_eye" at bounding box center [1106, 101] width 15 height 15
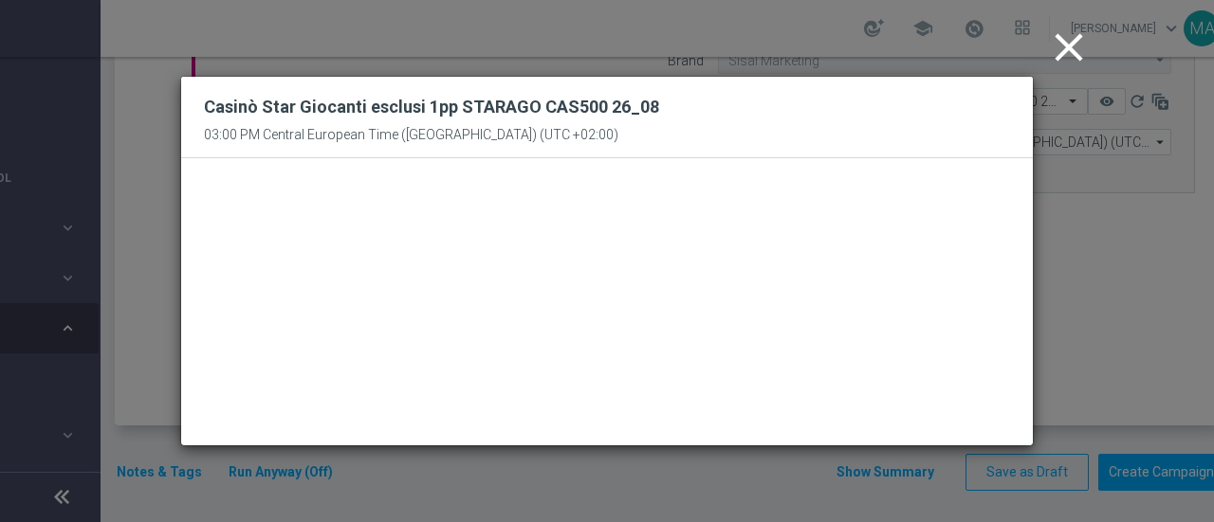
click at [1074, 50] on icon "close" at bounding box center [1068, 47] width 47 height 47
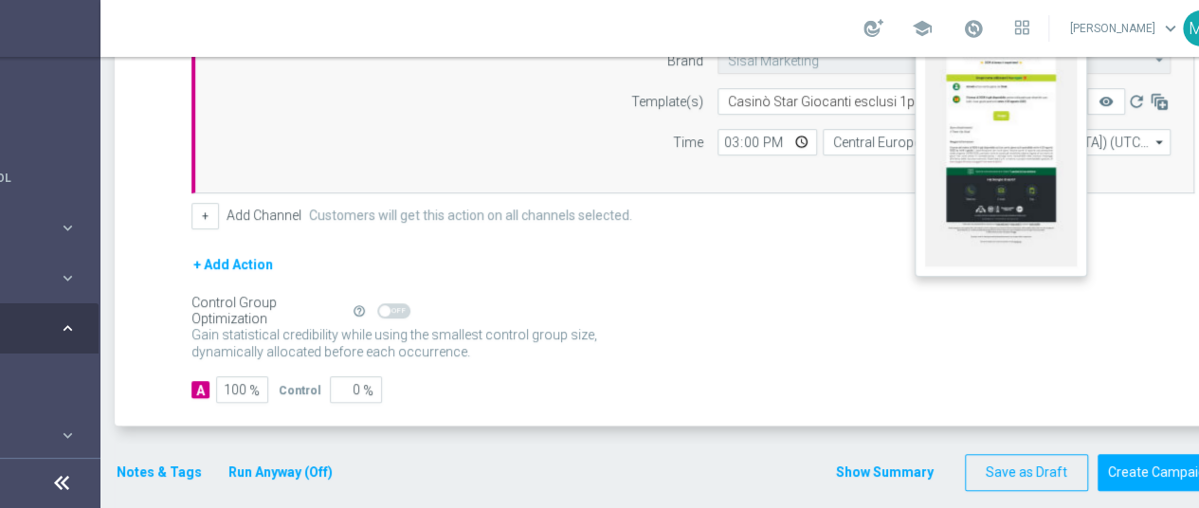
click at [1116, 99] on button "remove_red_eye" at bounding box center [1106, 101] width 38 height 27
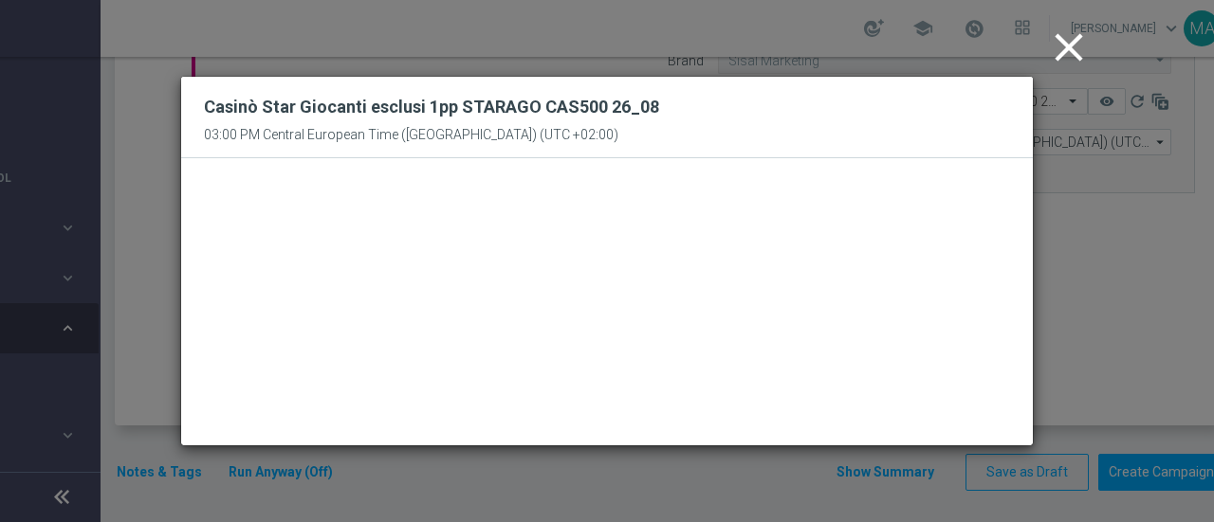
click at [1076, 43] on icon "close" at bounding box center [1068, 47] width 47 height 47
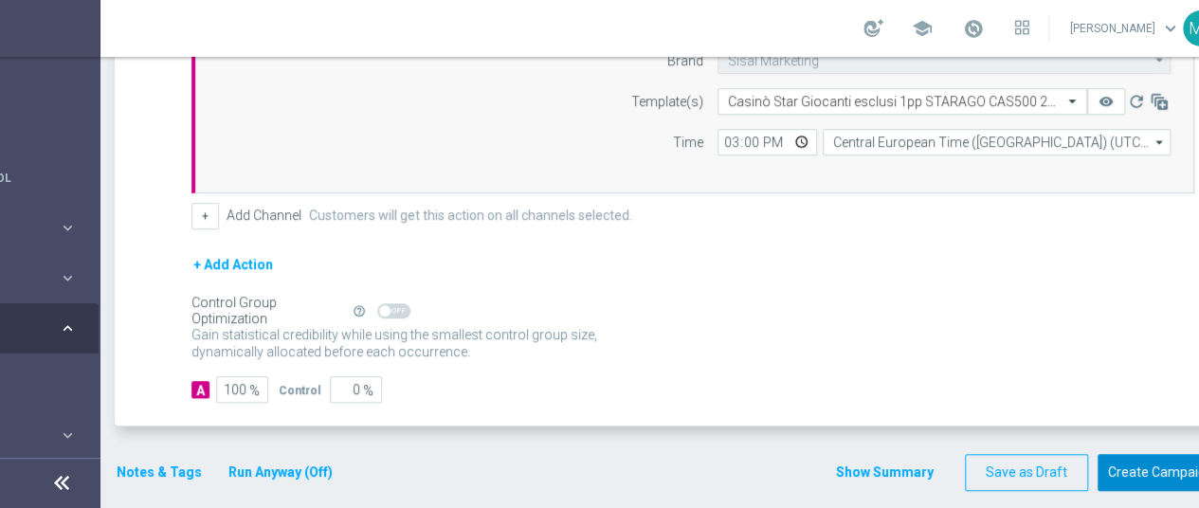
click at [1157, 460] on button "Create Campaign" at bounding box center [1161, 472] width 126 height 37
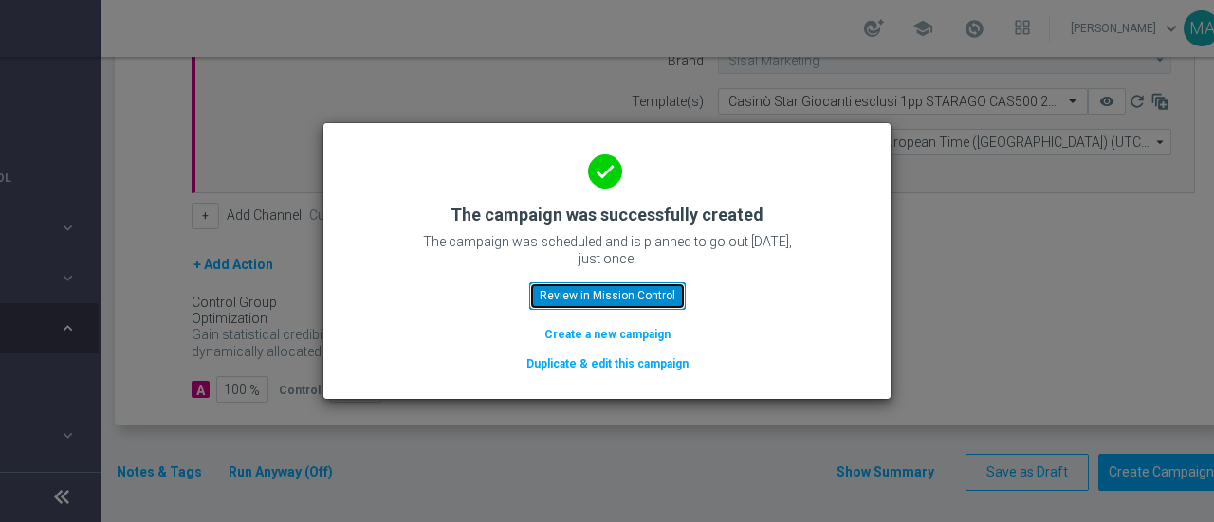
click at [671, 287] on button "Review in Mission Control" at bounding box center [607, 296] width 156 height 27
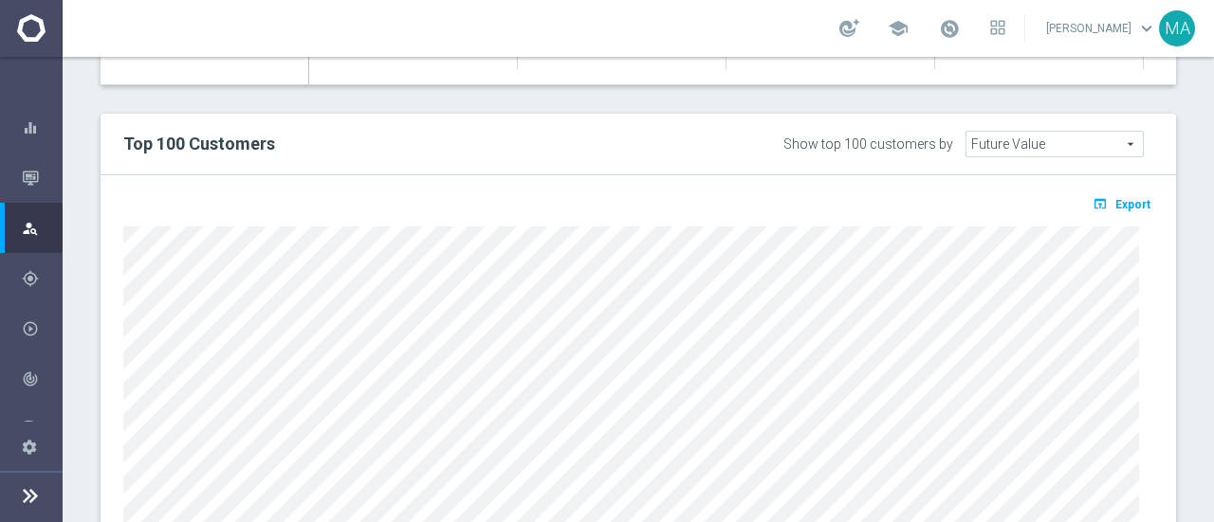
scroll to position [1223, 0]
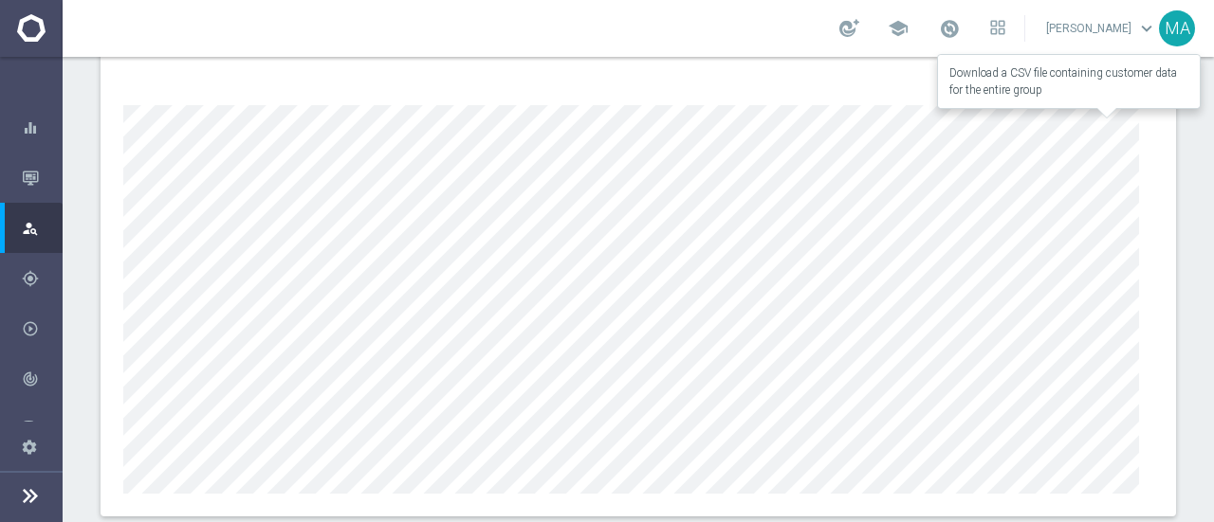
click at [1118, 77] on span "Export" at bounding box center [1132, 83] width 35 height 13
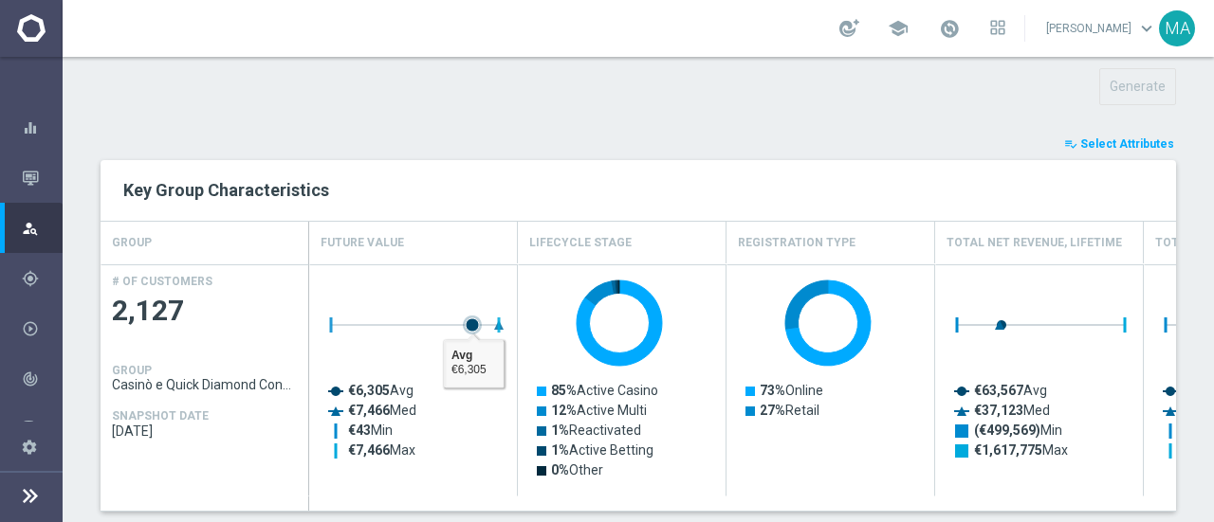
scroll to position [654, 0]
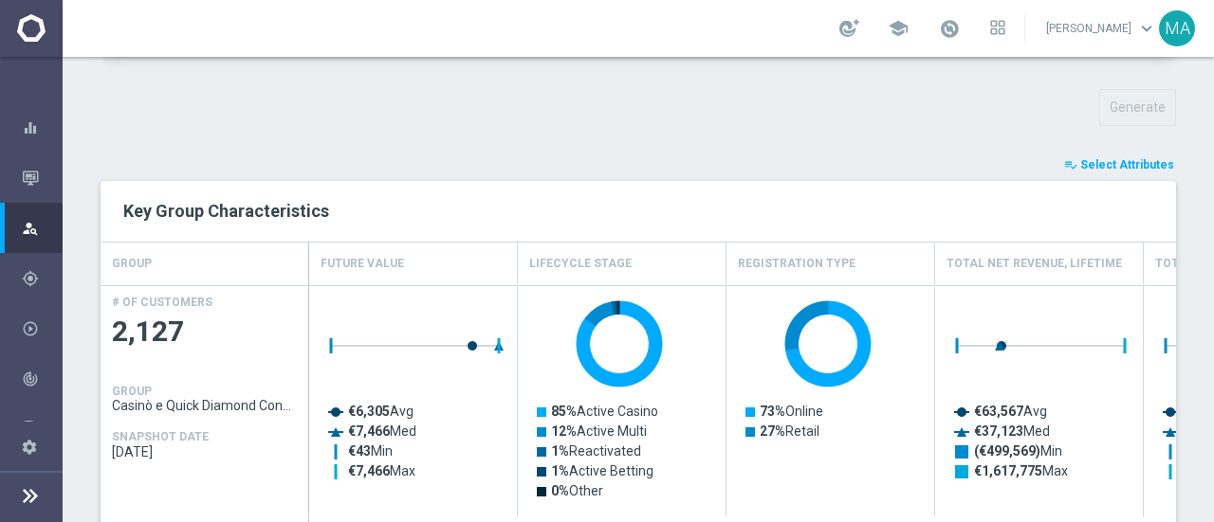
click at [23, 496] on icon at bounding box center [30, 495] width 23 height 23
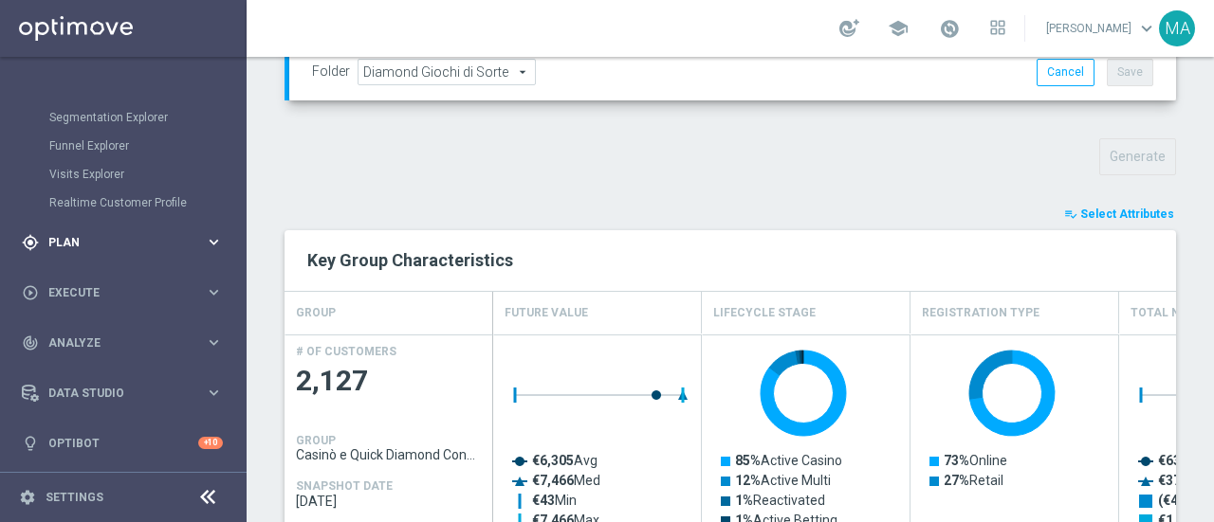
click at [139, 246] on span "Plan" at bounding box center [126, 242] width 156 height 11
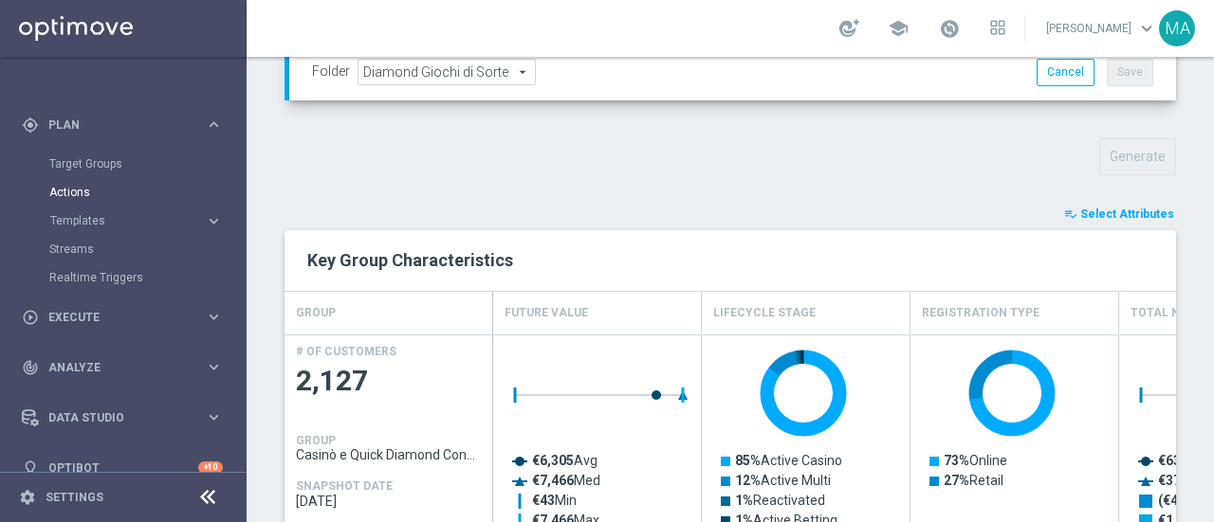
scroll to position [153, 0]
click at [93, 222] on span "Templates" at bounding box center [118, 221] width 136 height 11
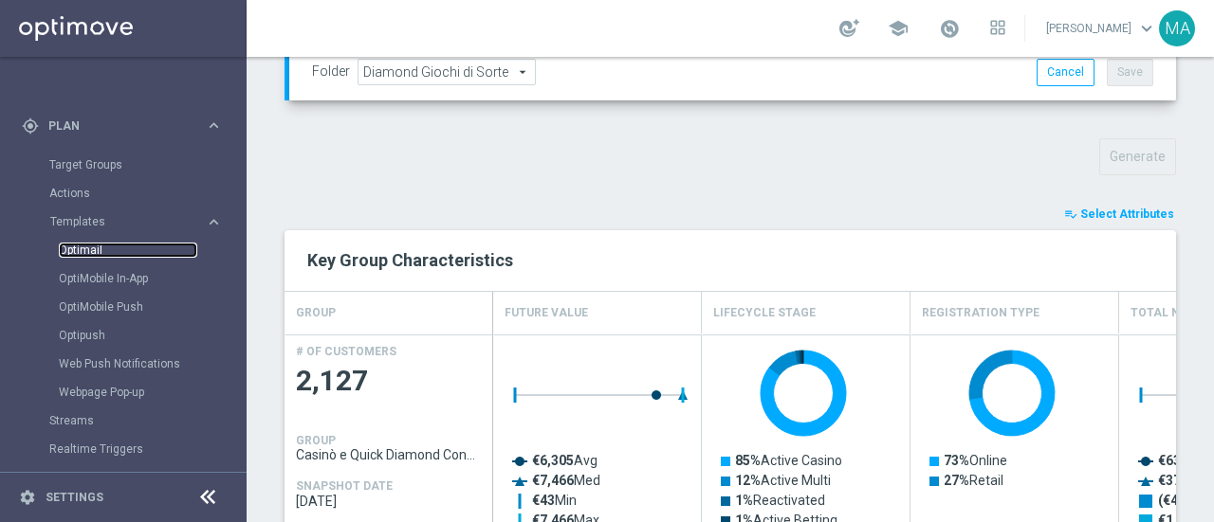
click at [95, 251] on link "Optimail" at bounding box center [128, 250] width 138 height 15
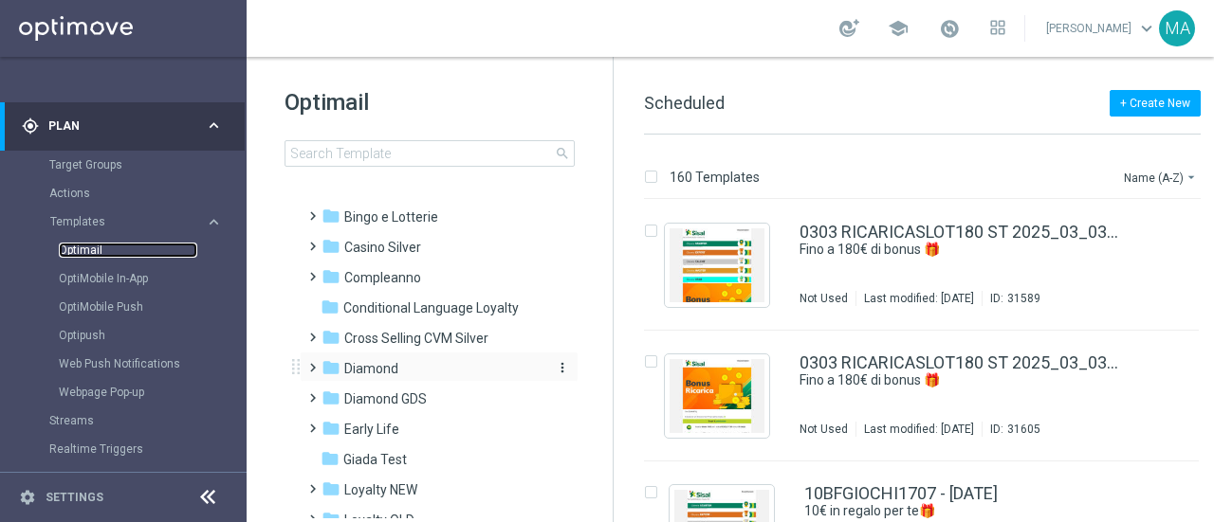
scroll to position [95, 0]
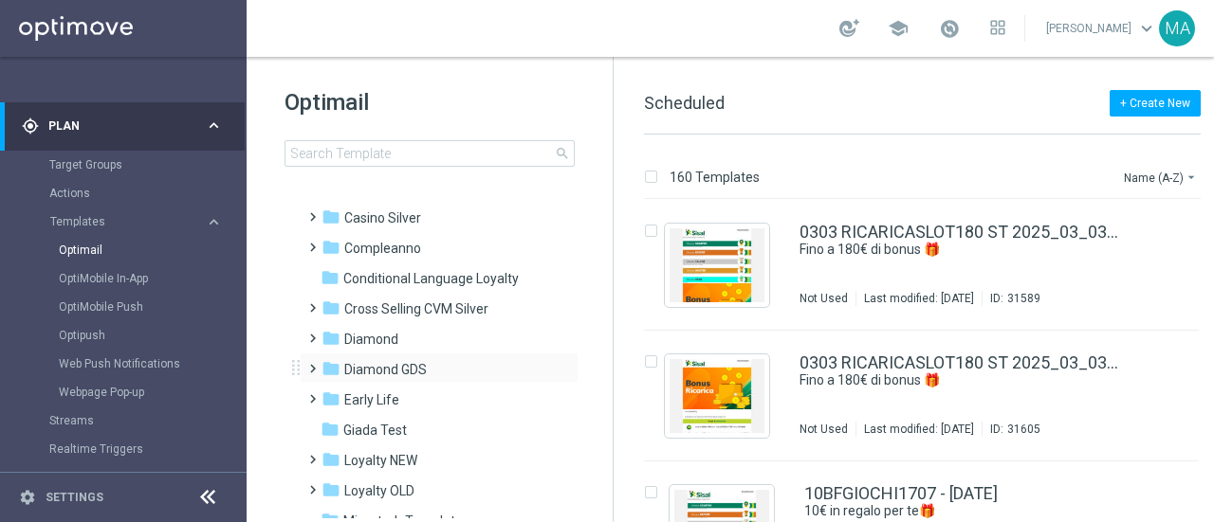
click at [393, 357] on div "folder Diamond GDS more_vert" at bounding box center [439, 368] width 279 height 30
click at [389, 368] on span "Diamond GDS" at bounding box center [385, 369] width 82 height 17
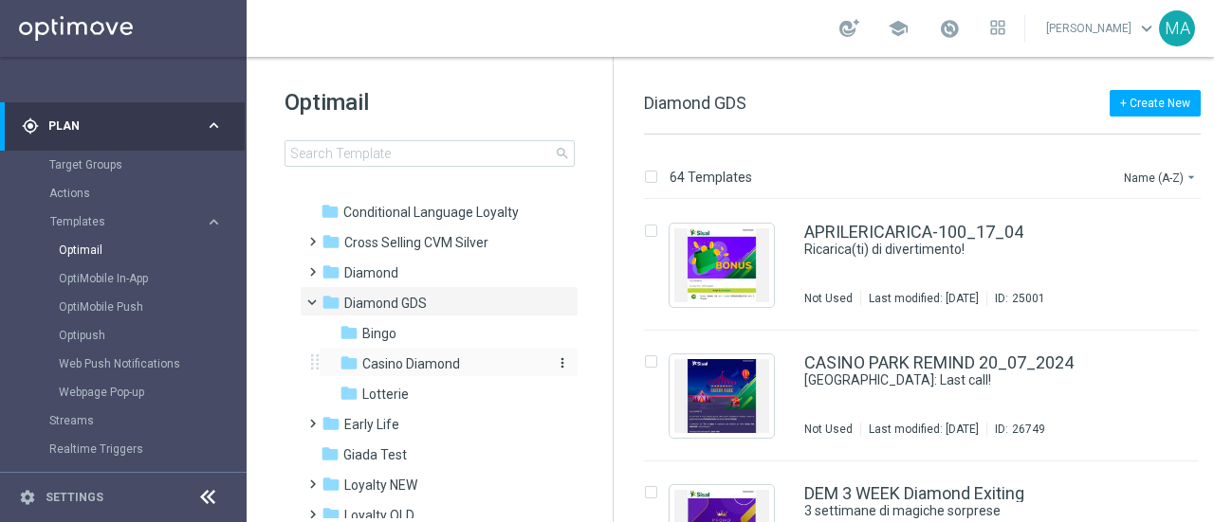
scroll to position [190, 0]
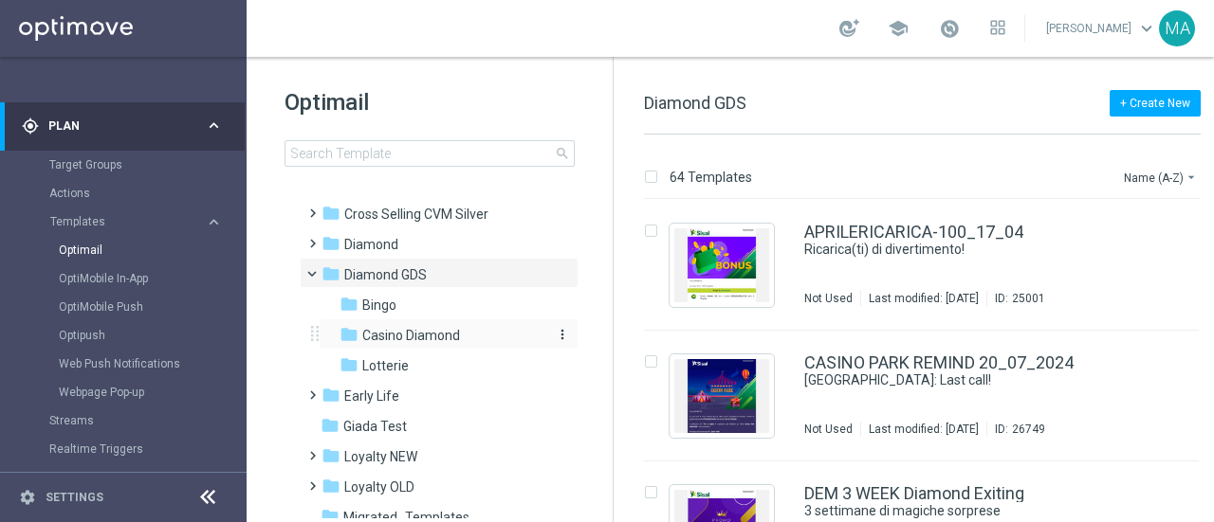
click at [408, 337] on span "Casino Diamond" at bounding box center [411, 335] width 98 height 17
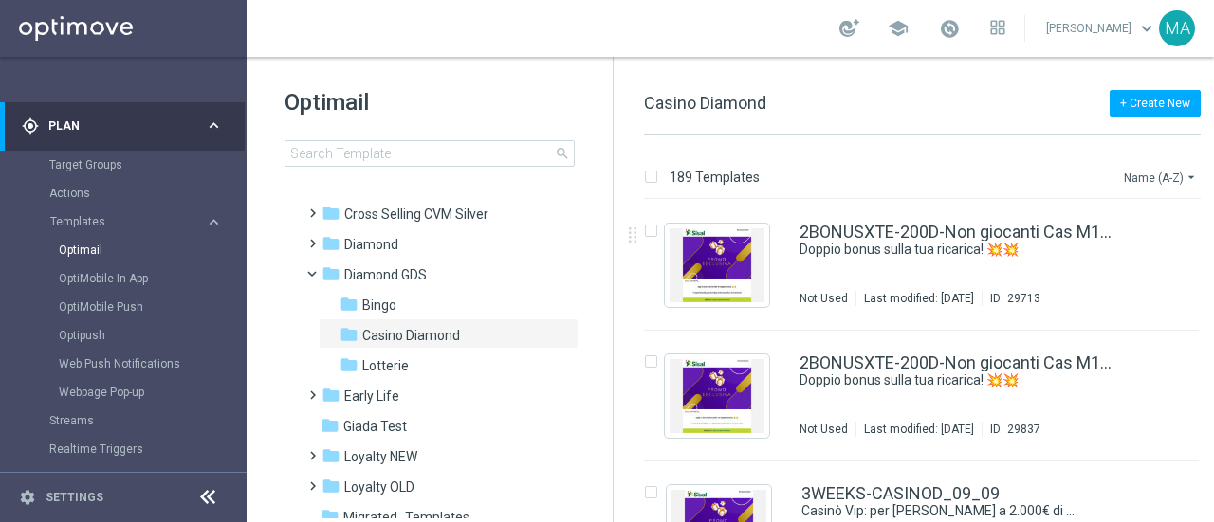
click at [1183, 179] on icon "arrow_drop_down" at bounding box center [1190, 177] width 15 height 15
click at [1134, 265] on span "Date Modified (Newest)" at bounding box center [1127, 261] width 127 height 13
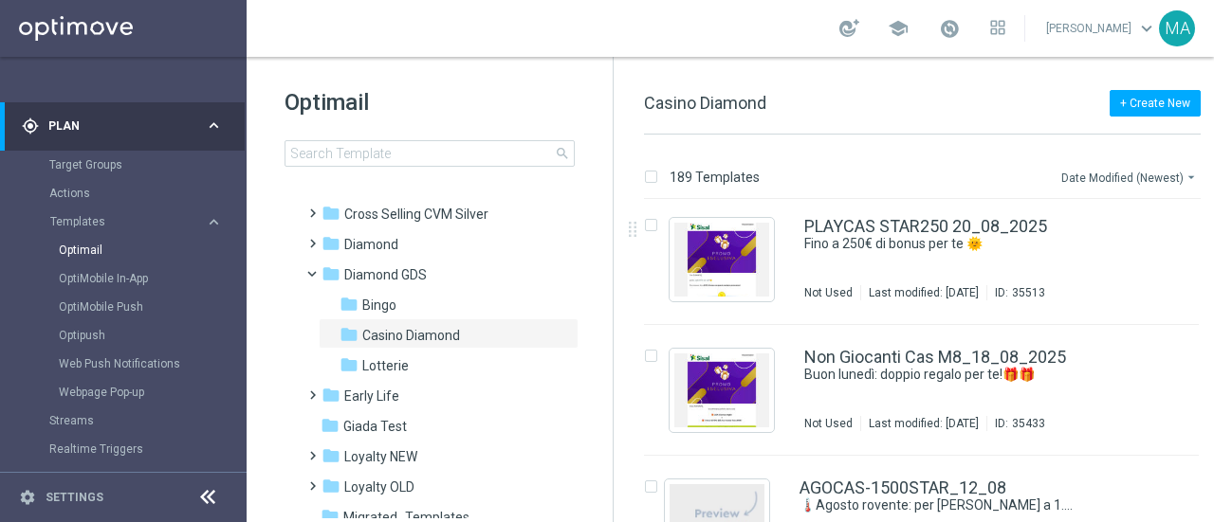
scroll to position [284, 0]
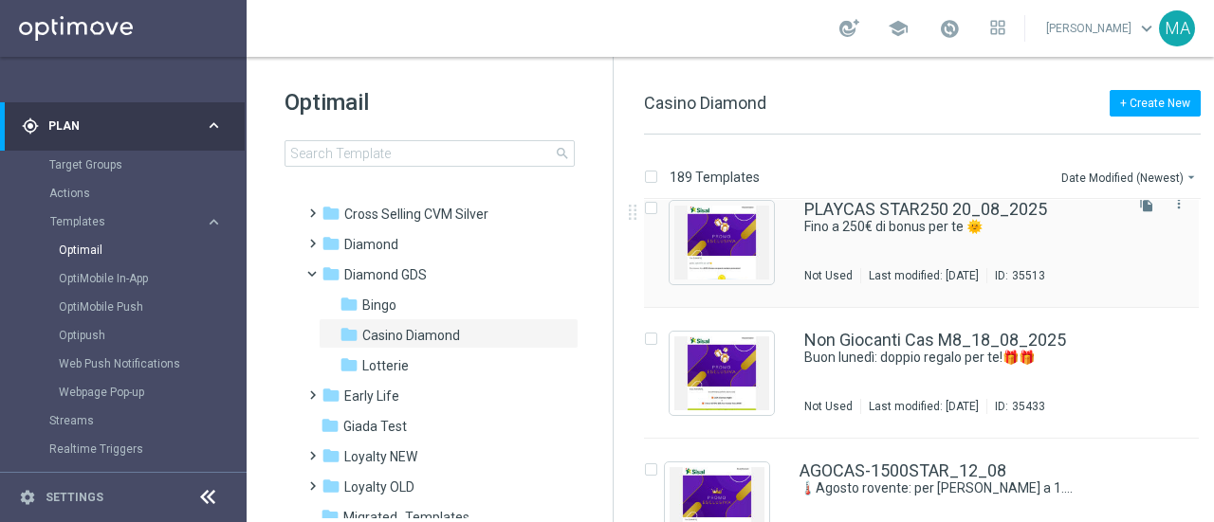
click at [923, 240] on div "PLAYCAS STAR250 20_08_2025 Fino a 250€ di bonus per te 🌞 Not Used Last modified…" at bounding box center [961, 242] width 315 height 82
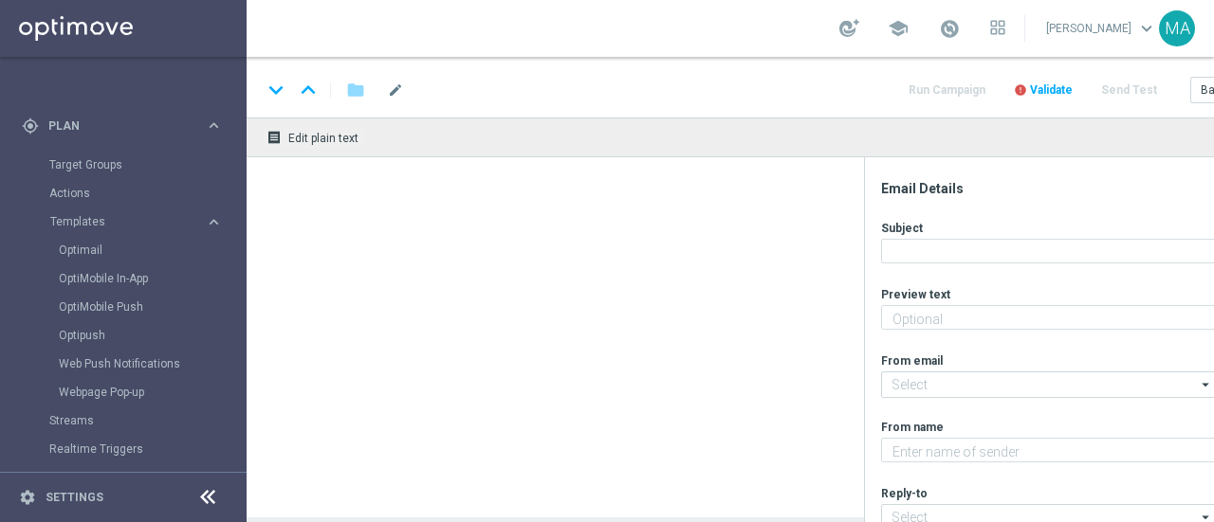
type textarea "Scopri la promozione che ti abbiamo riservato 🌊"
type input "[EMAIL_ADDRESS][DOMAIN_NAME]"
type textarea "Sisal Vip"
type input "[EMAIL_ADDRESS][DOMAIN_NAME]"
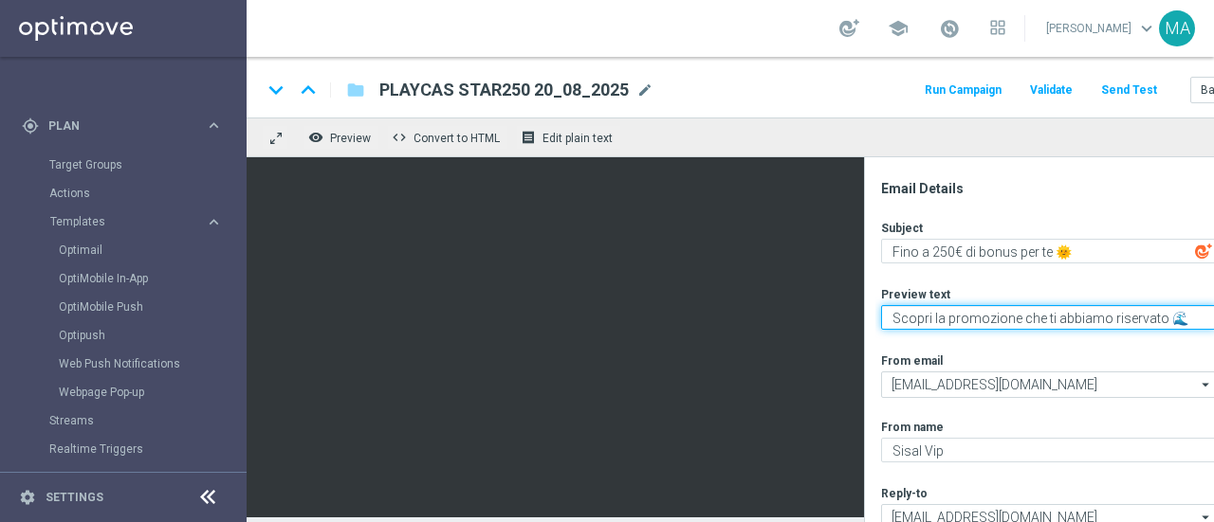
drag, startPoint x: 1173, startPoint y: 316, endPoint x: 864, endPoint y: 319, distance: 309.1
click at [864, 319] on div "Email Details Subject Fino a 250€ di bonus per te 🌞 playlist_add Preview text S…" at bounding box center [1059, 339] width 391 height 365
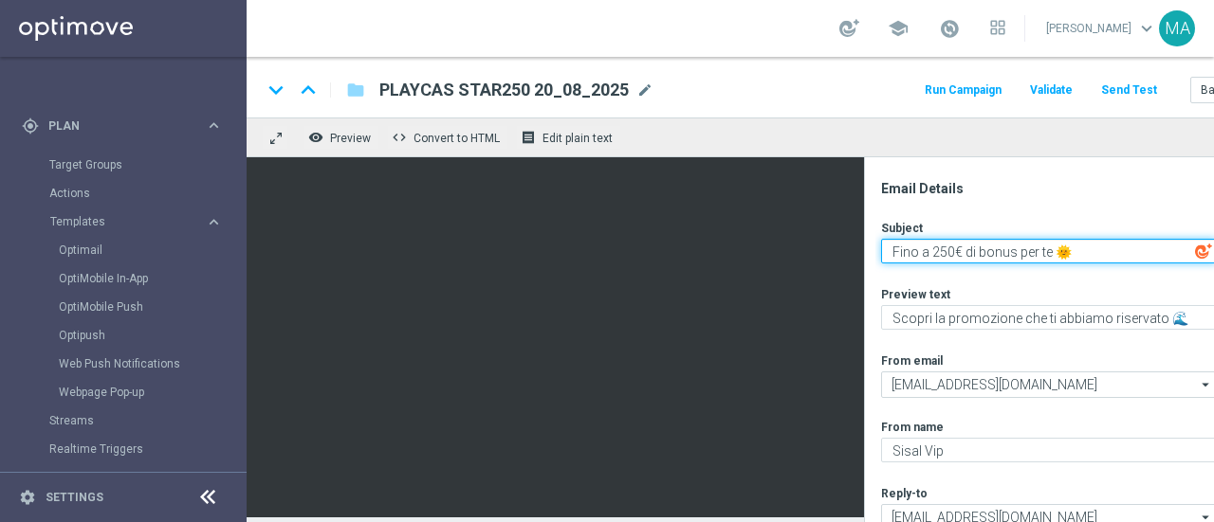
drag, startPoint x: 1075, startPoint y: 248, endPoint x: 853, endPoint y: 246, distance: 221.9
click at [562, 88] on div "keyboard_arrow_down keyboard_arrow_up folder PLAYCAS STAR250 20_08_2025 PLAYCAS…" at bounding box center [782, 287] width 1071 height 461
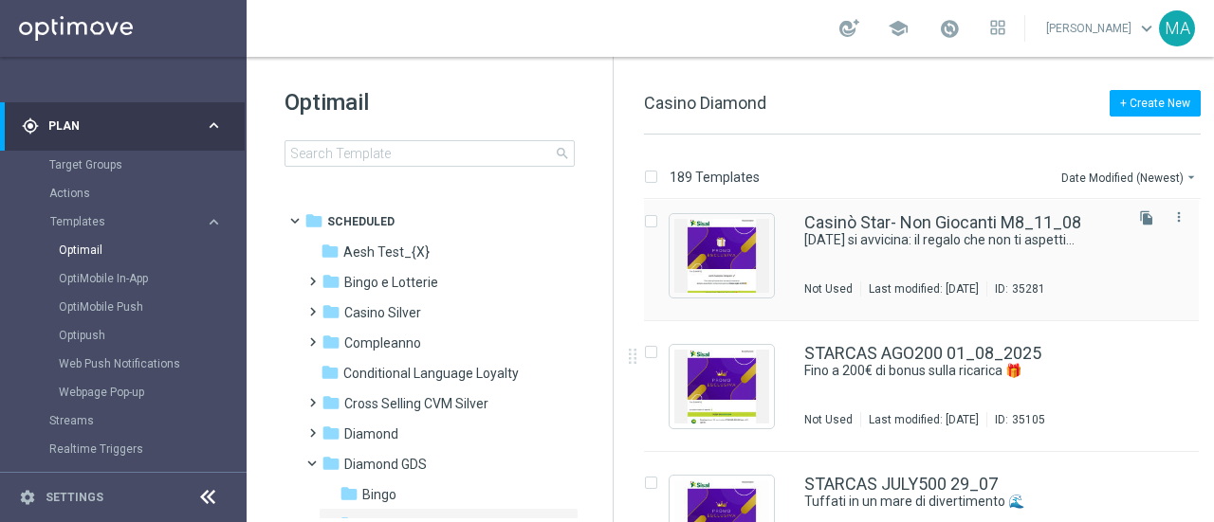
scroll to position [758, 0]
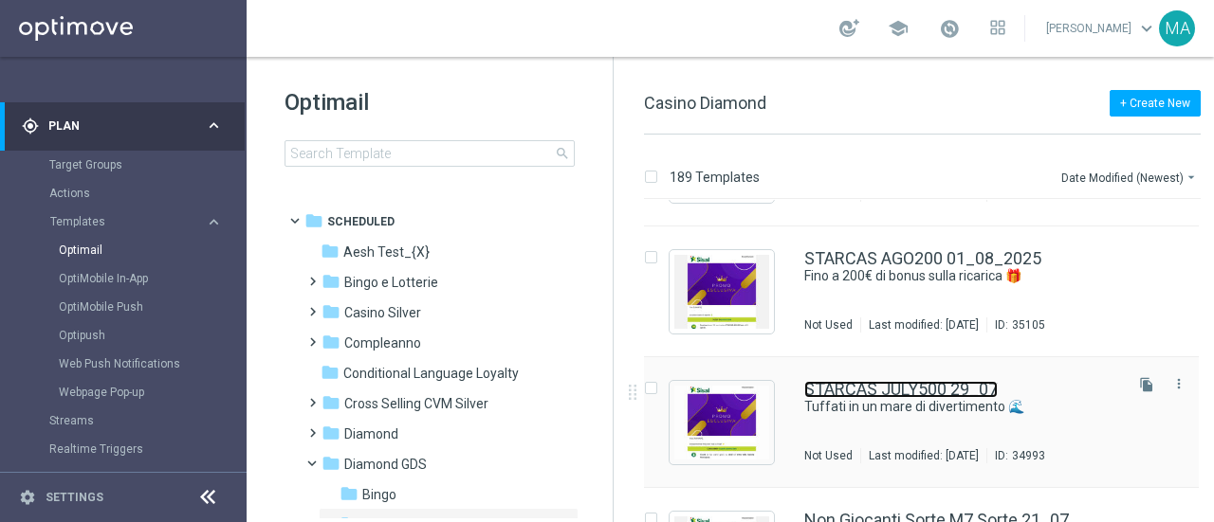
click at [857, 396] on link "STARCAS JULY500 29_07" at bounding box center [900, 389] width 193 height 17
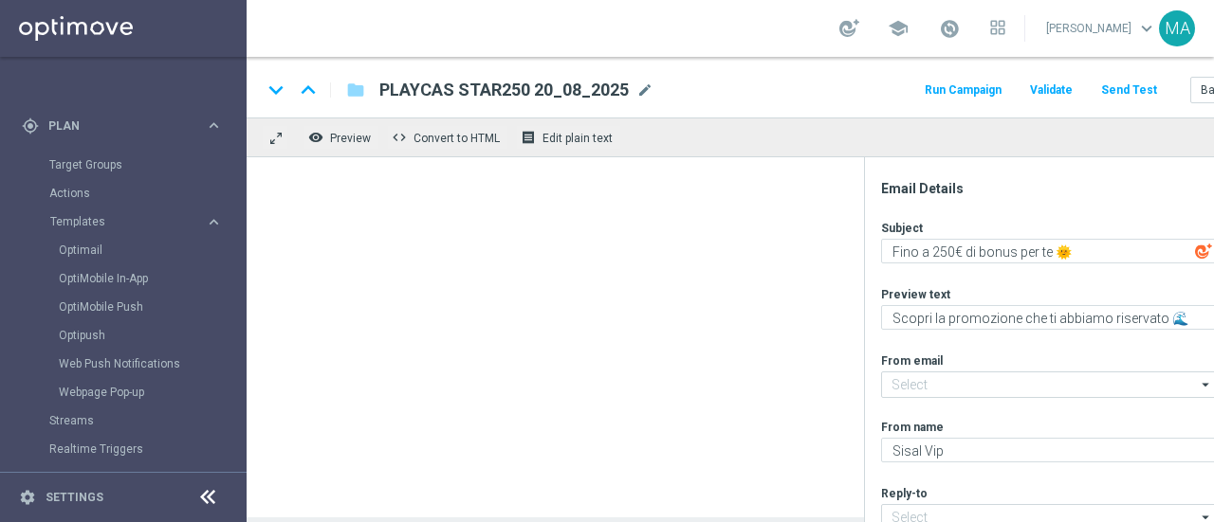
type input "[EMAIL_ADDRESS][DOMAIN_NAME]"
type textarea "Tuffati in un mare di divertimento 🌊​"
type textarea "Fino a 500€ di bonus per te! 🌞"
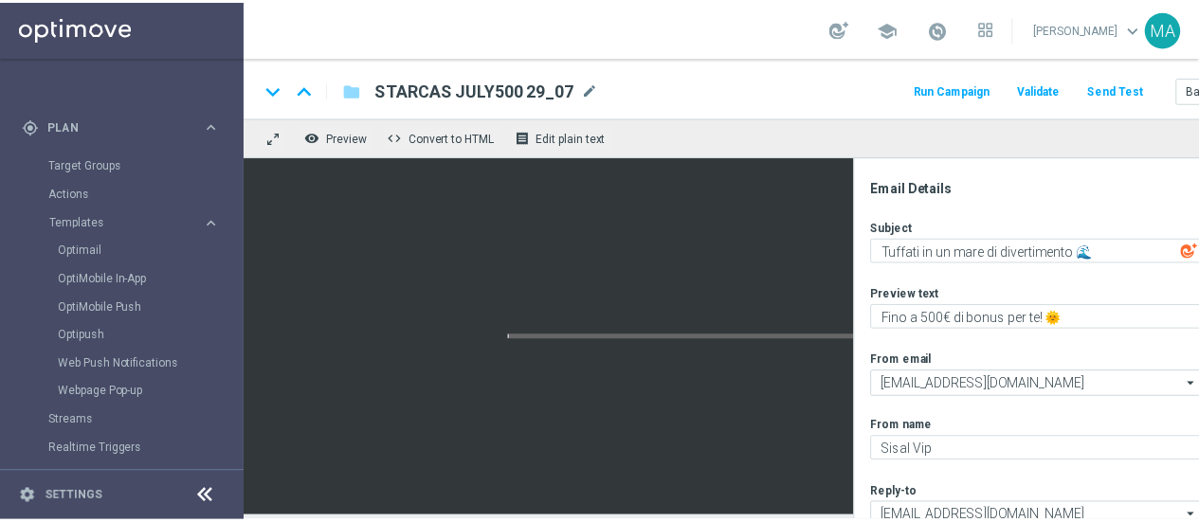
scroll to position [14, 0]
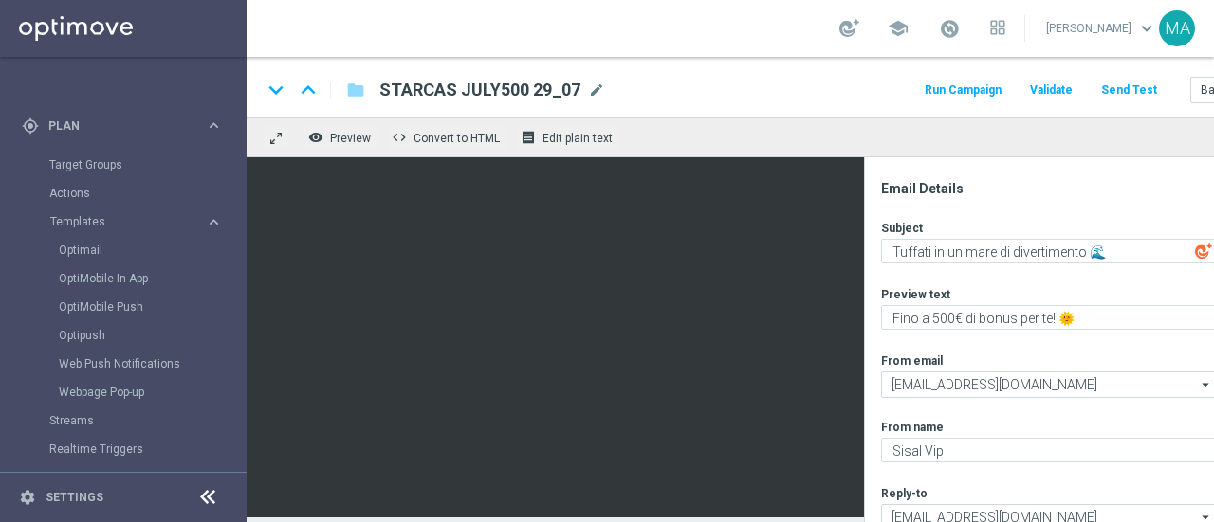
click at [206, 493] on icon at bounding box center [207, 497] width 23 height 23
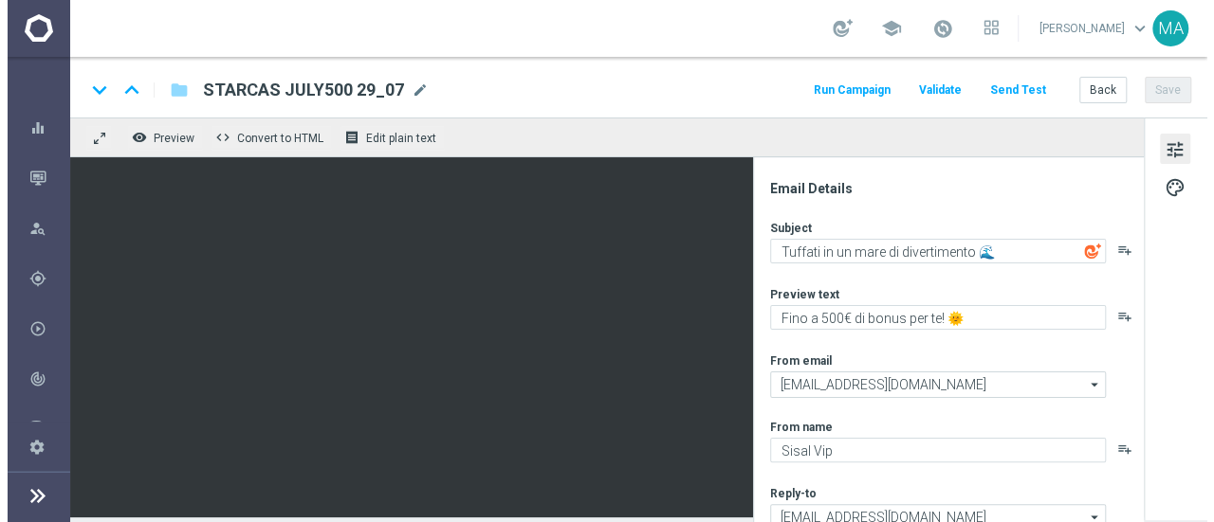
scroll to position [0, 0]
